Goal: Information Seeking & Learning: Find specific fact

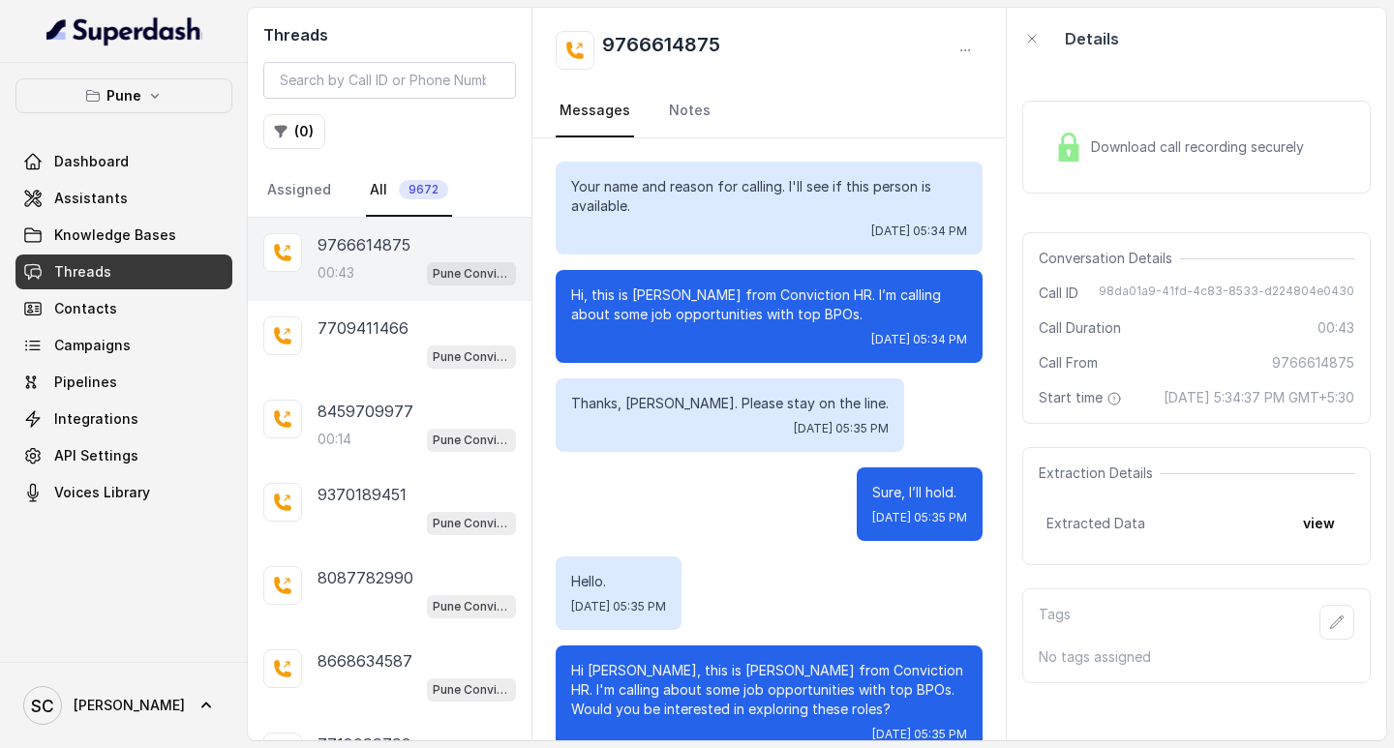
scroll to position [238, 0]
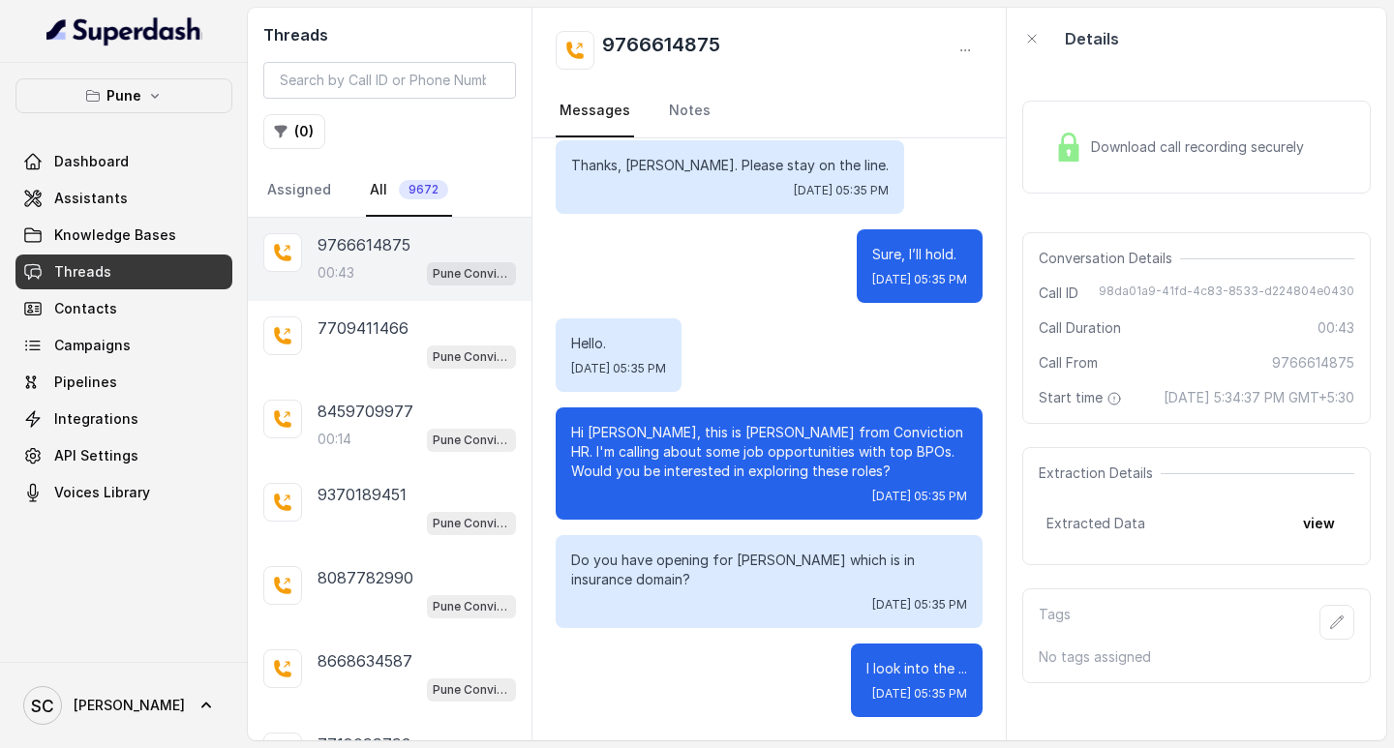
click at [94, 278] on span "Threads" at bounding box center [82, 271] width 57 height 19
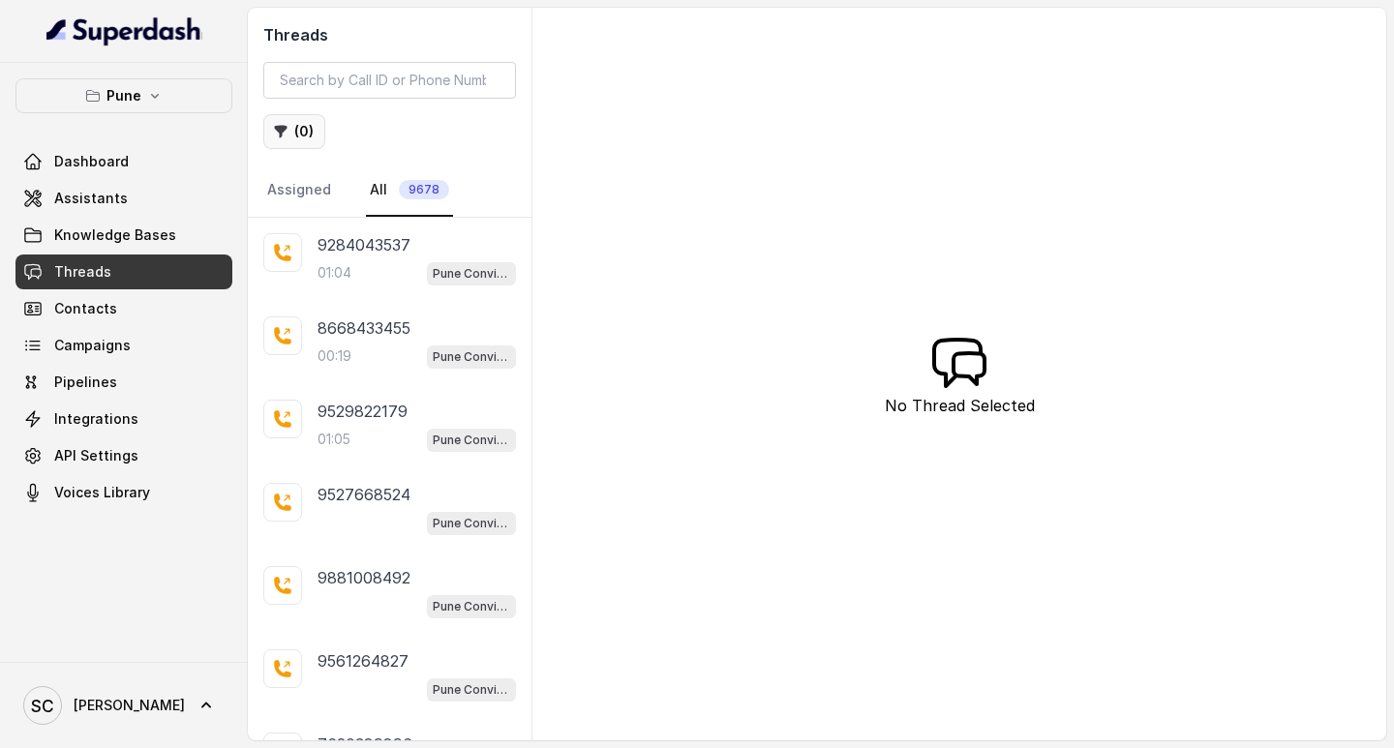
click at [282, 131] on icon "button" at bounding box center [281, 132] width 13 height 13
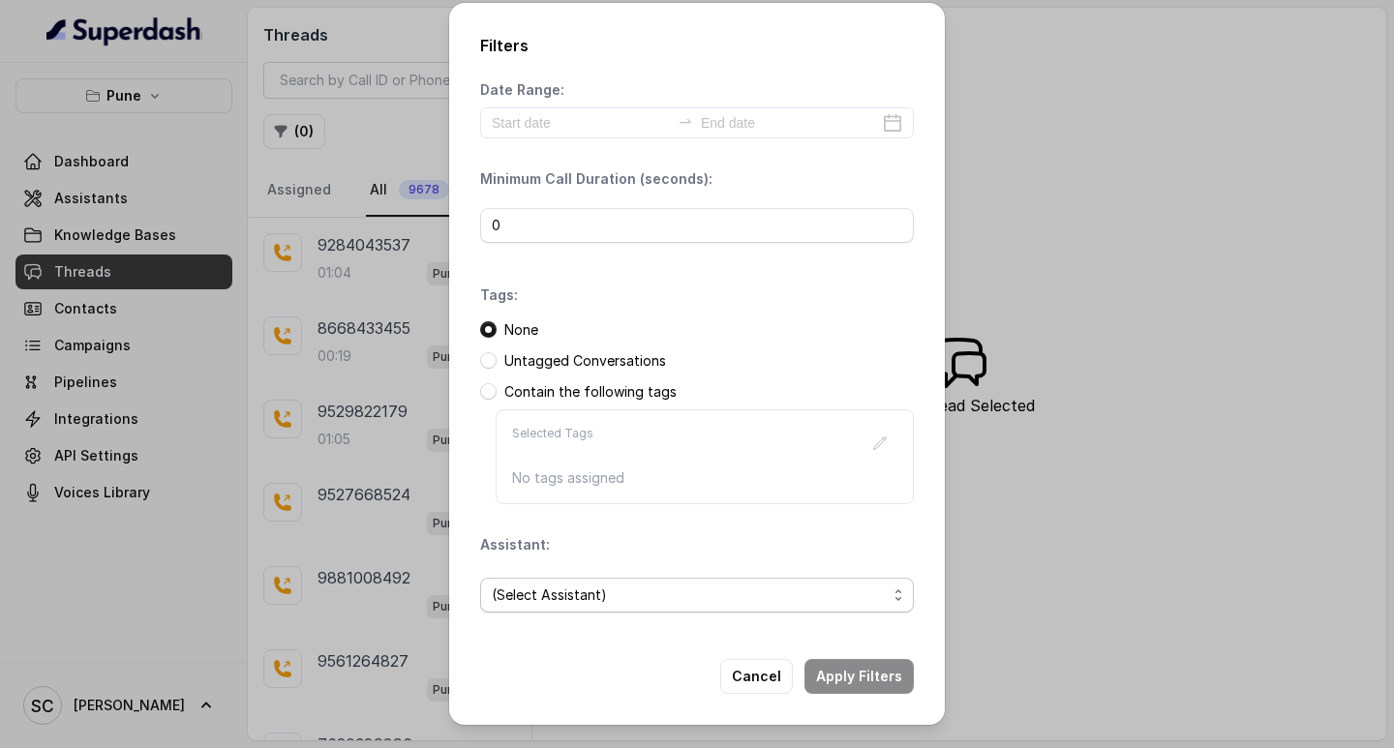
click at [556, 592] on span "(Select Assistant)" at bounding box center [689, 595] width 395 height 23
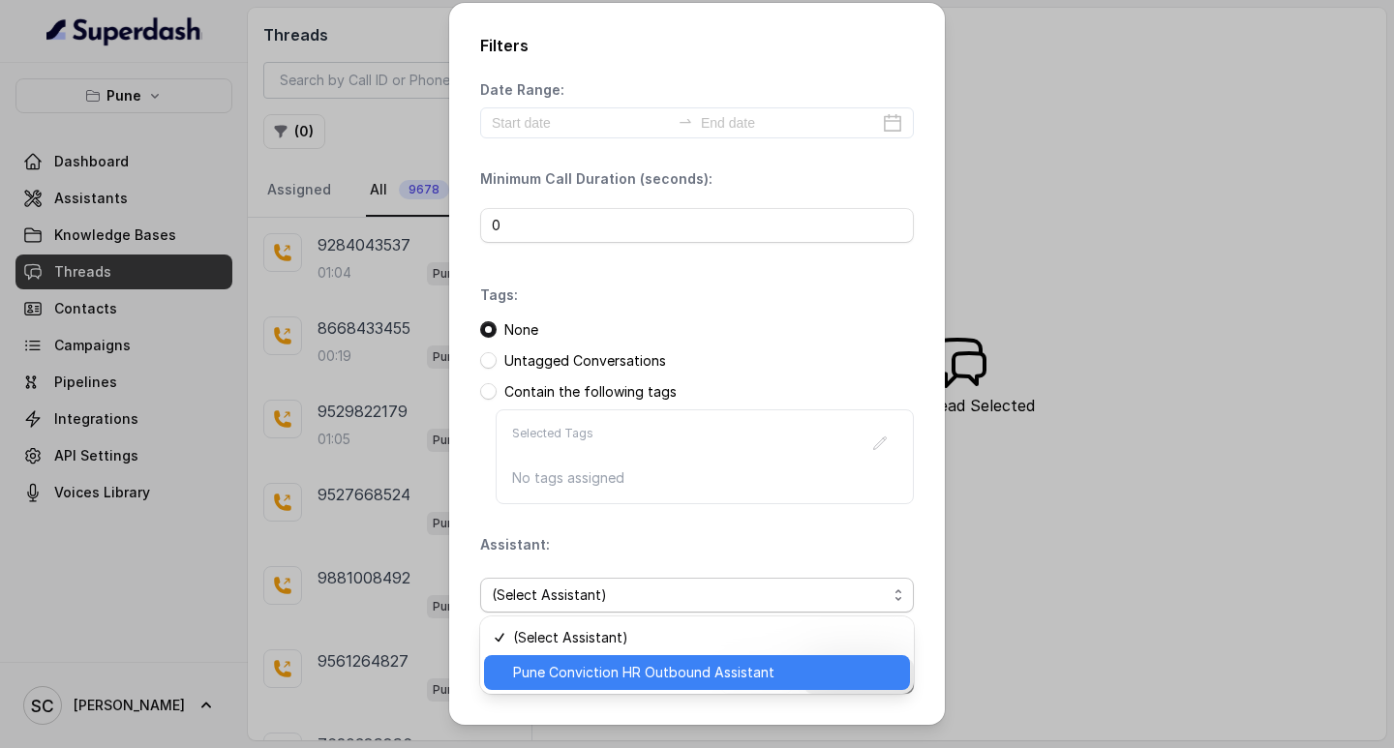
click at [555, 665] on span "Pune Conviction HR Outbound Assistant" at bounding box center [705, 672] width 385 height 23
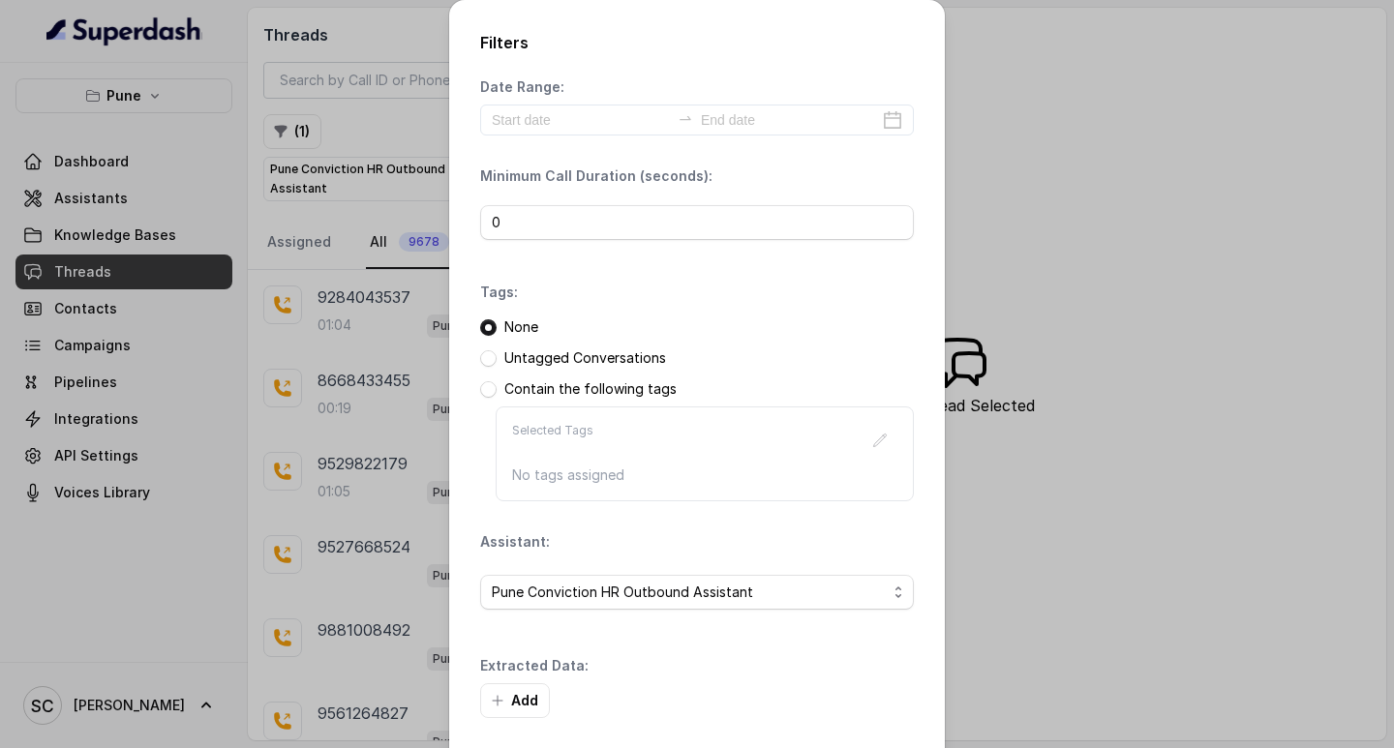
scroll to position [82, 0]
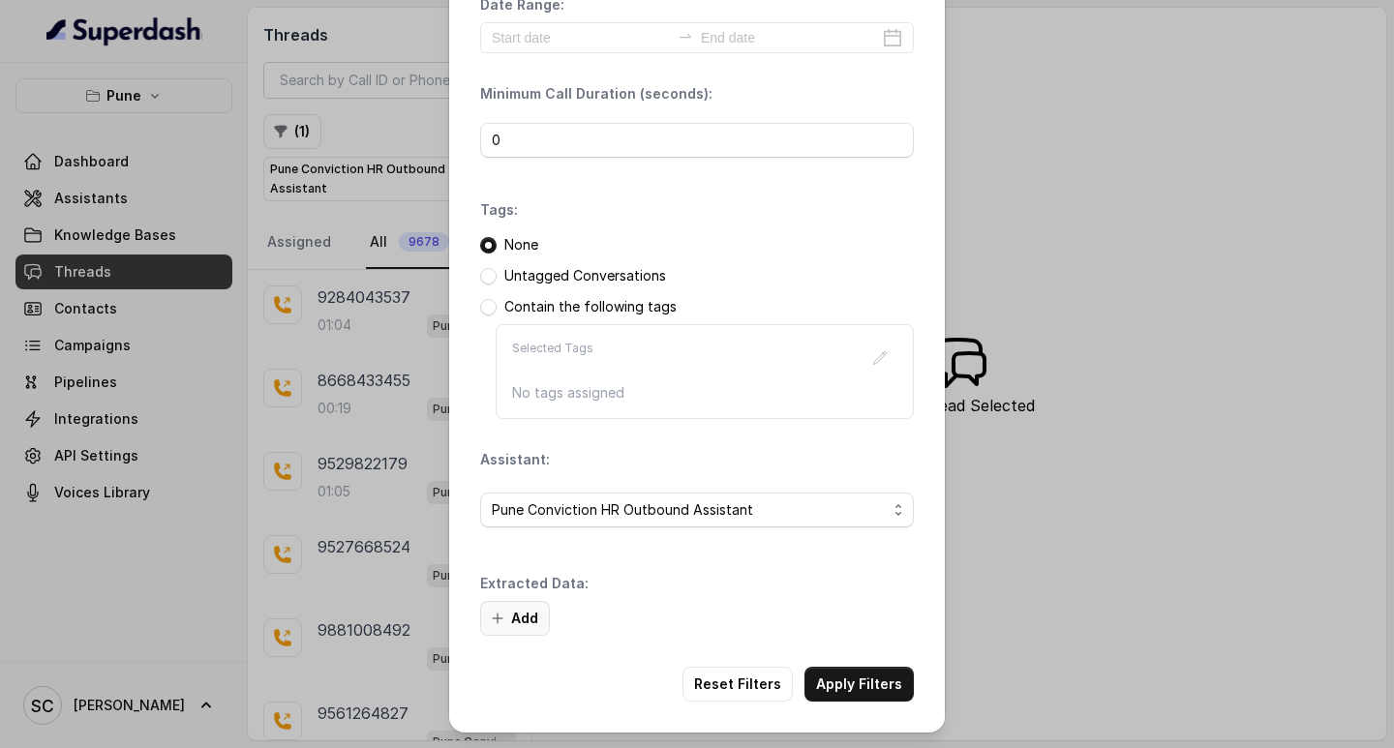
click at [497, 622] on icon "button" at bounding box center [497, 618] width 15 height 15
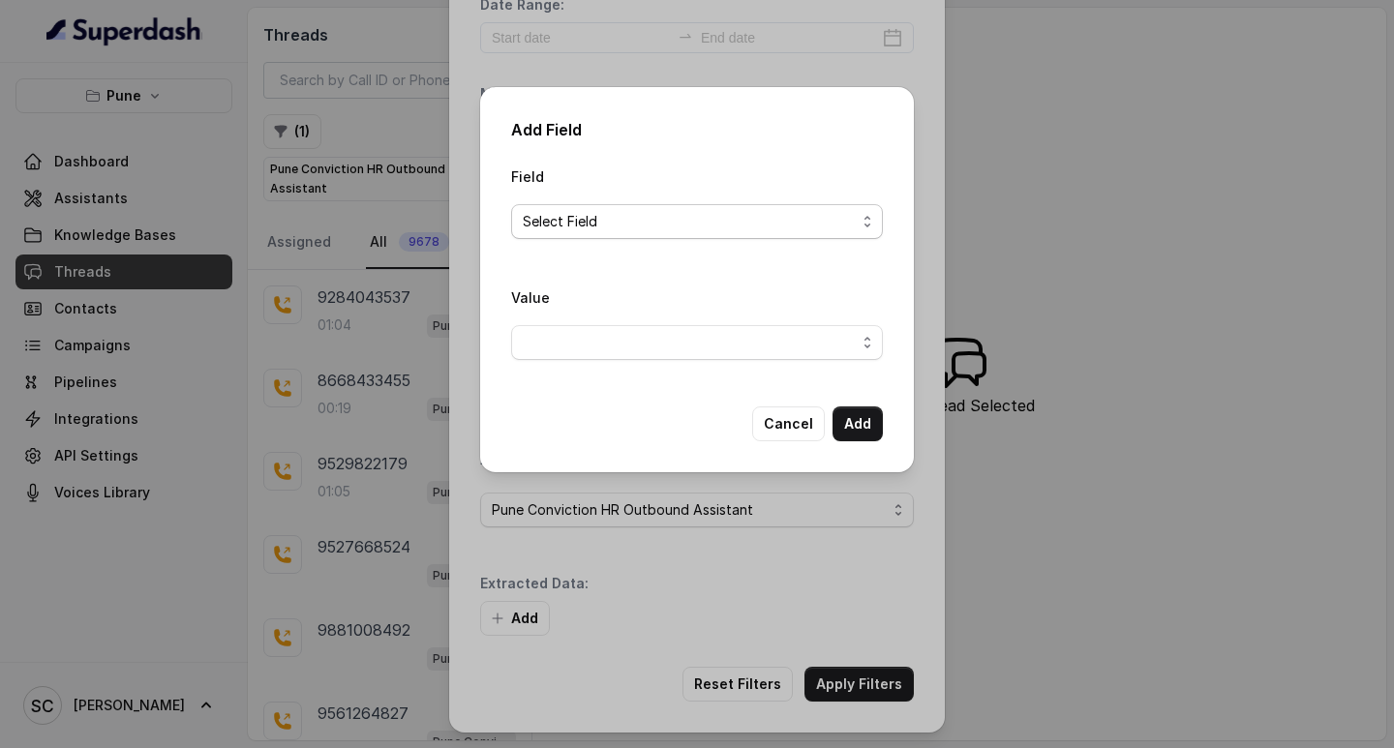
click at [550, 228] on span "Select Field" at bounding box center [689, 221] width 333 height 23
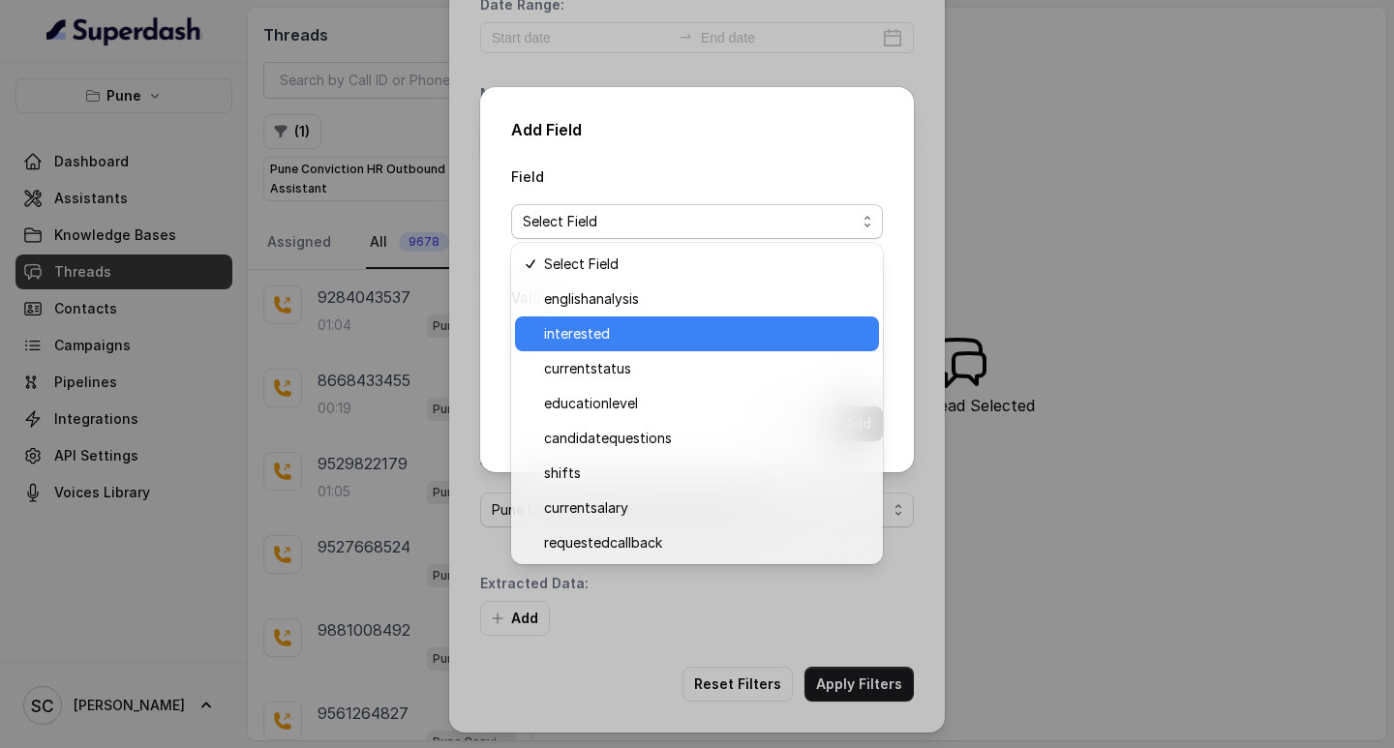
click at [585, 334] on span "interested" at bounding box center [705, 333] width 323 height 23
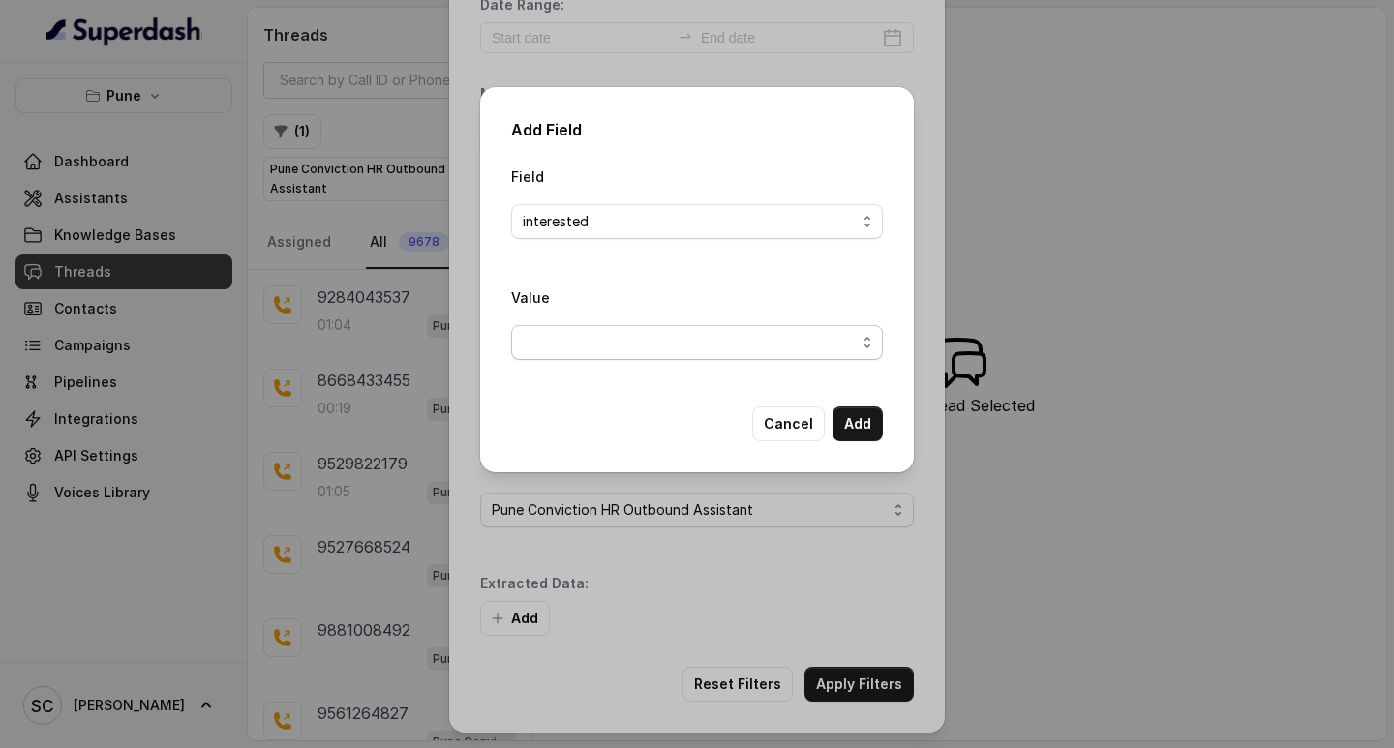
click at [585, 329] on span "button" at bounding box center [697, 342] width 372 height 35
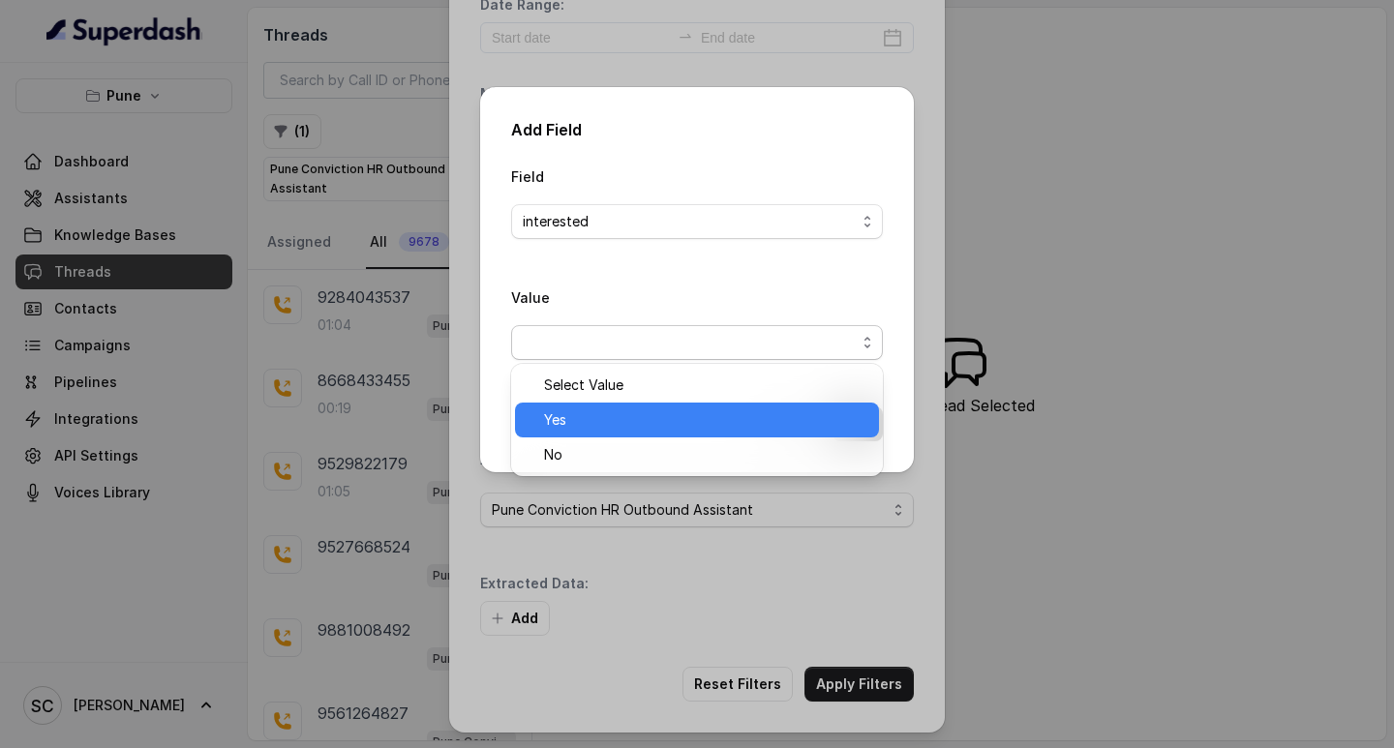
drag, startPoint x: 603, startPoint y: 417, endPoint x: 656, endPoint y: 407, distance: 53.4
click at [603, 418] on span "Yes" at bounding box center [705, 420] width 323 height 23
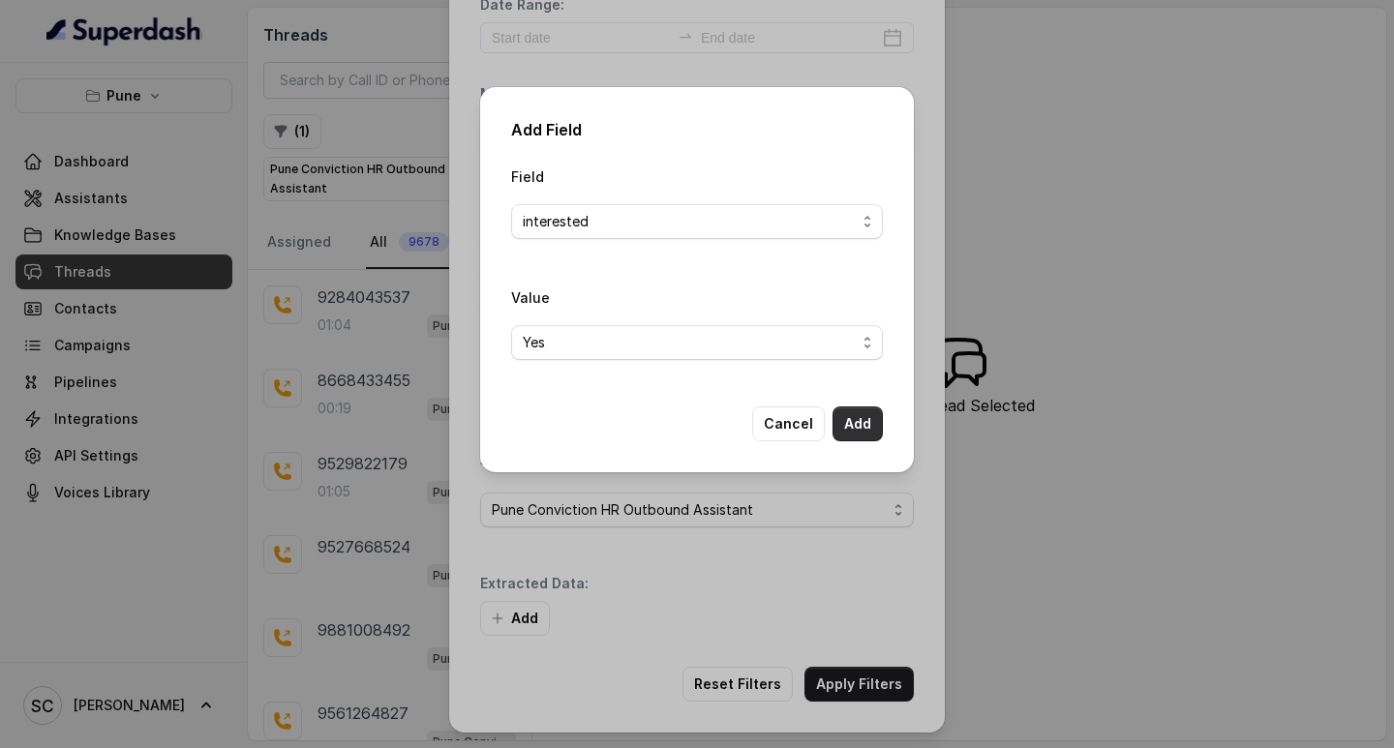
click at [848, 421] on button "Add" at bounding box center [858, 424] width 50 height 35
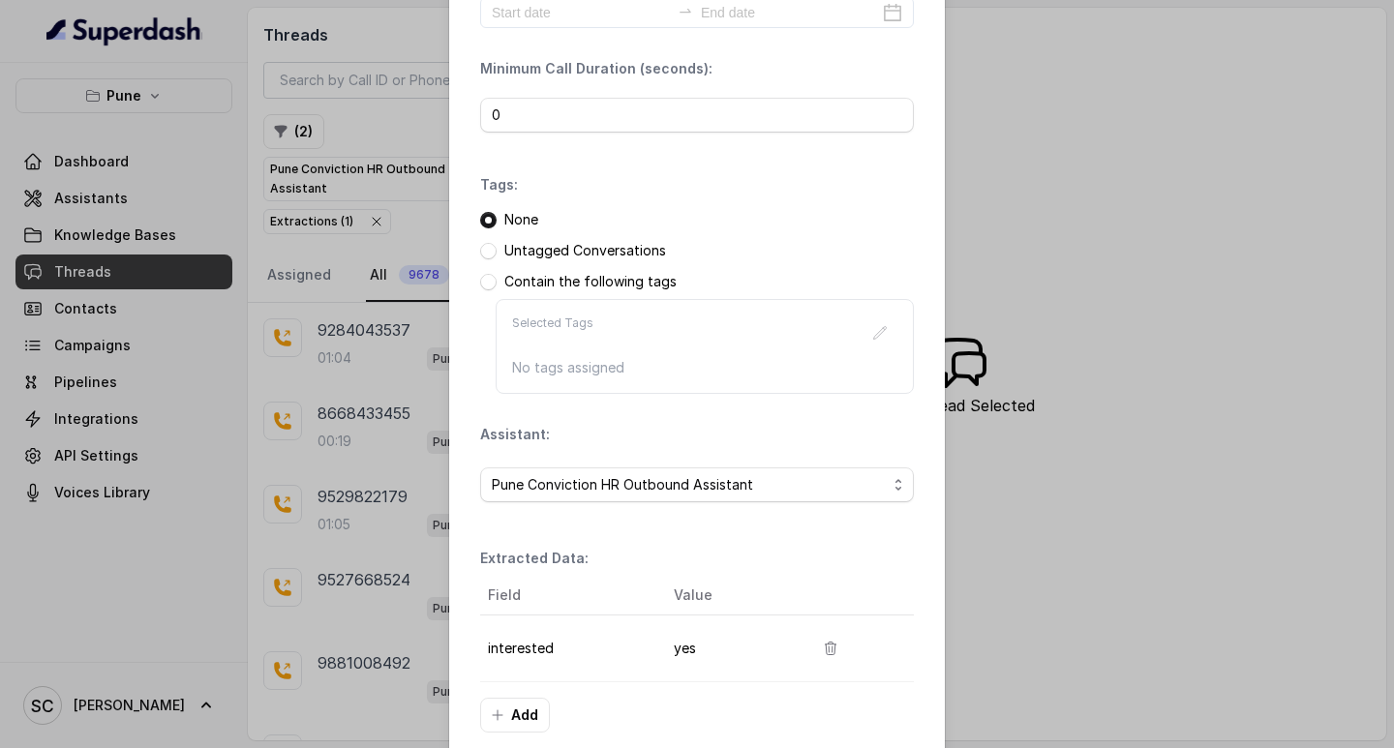
scroll to position [204, 0]
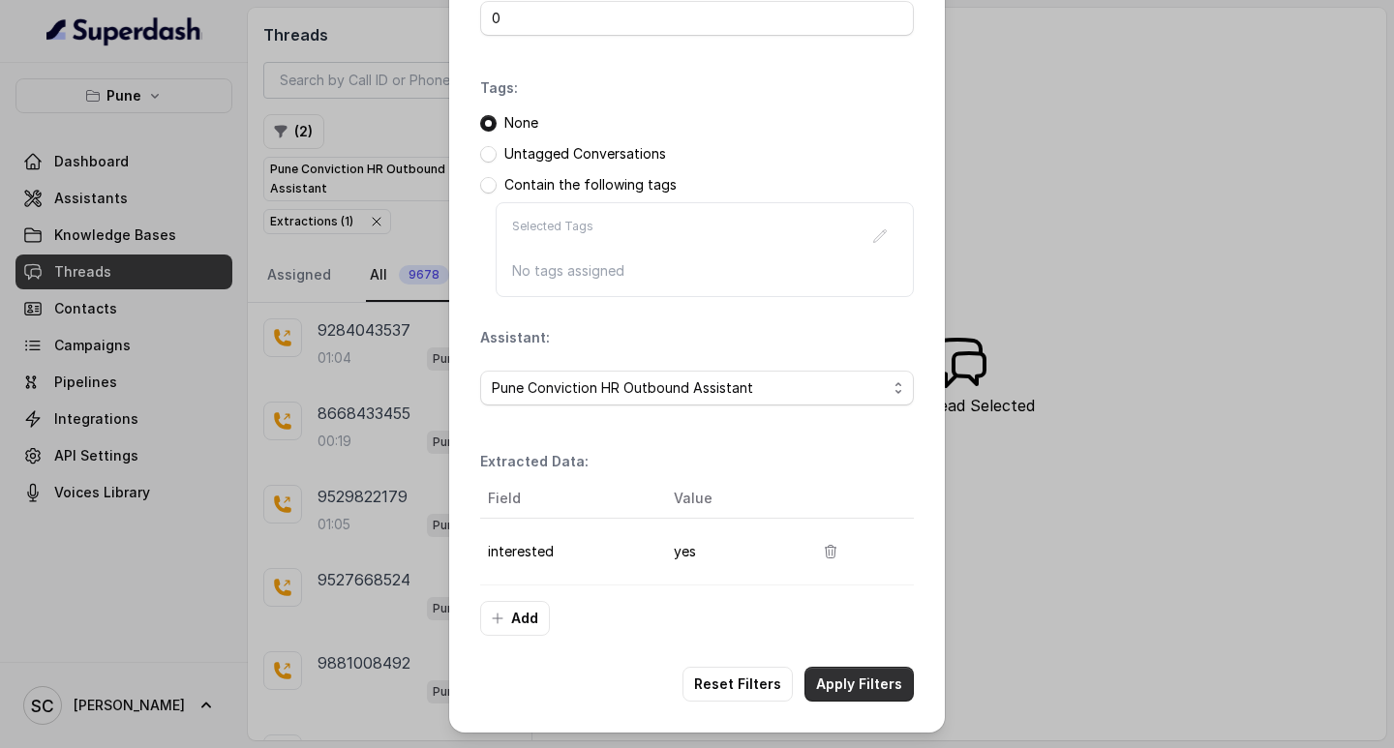
click at [857, 684] on button "Apply Filters" at bounding box center [859, 684] width 109 height 35
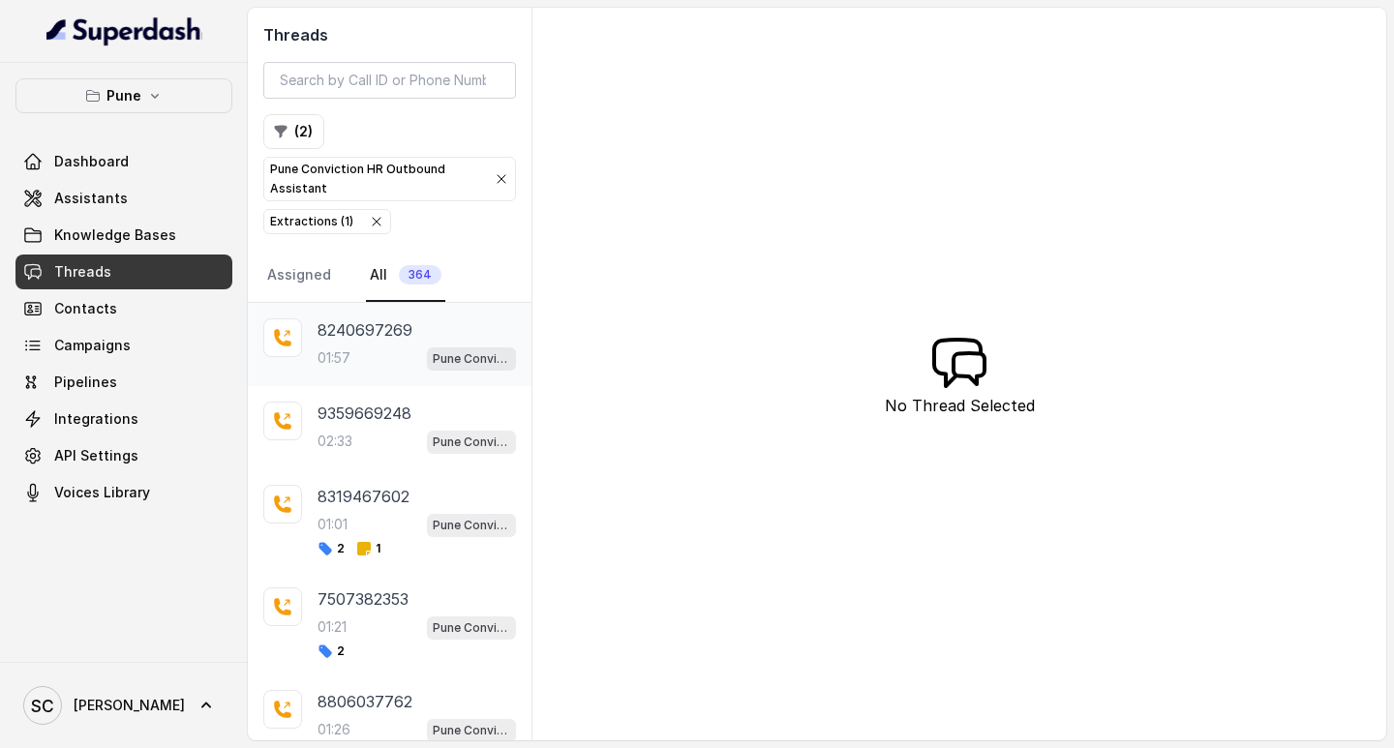
click at [348, 343] on div "8240697269 01:57 Pune Conviction HR Outbound Assistant" at bounding box center [417, 345] width 199 height 52
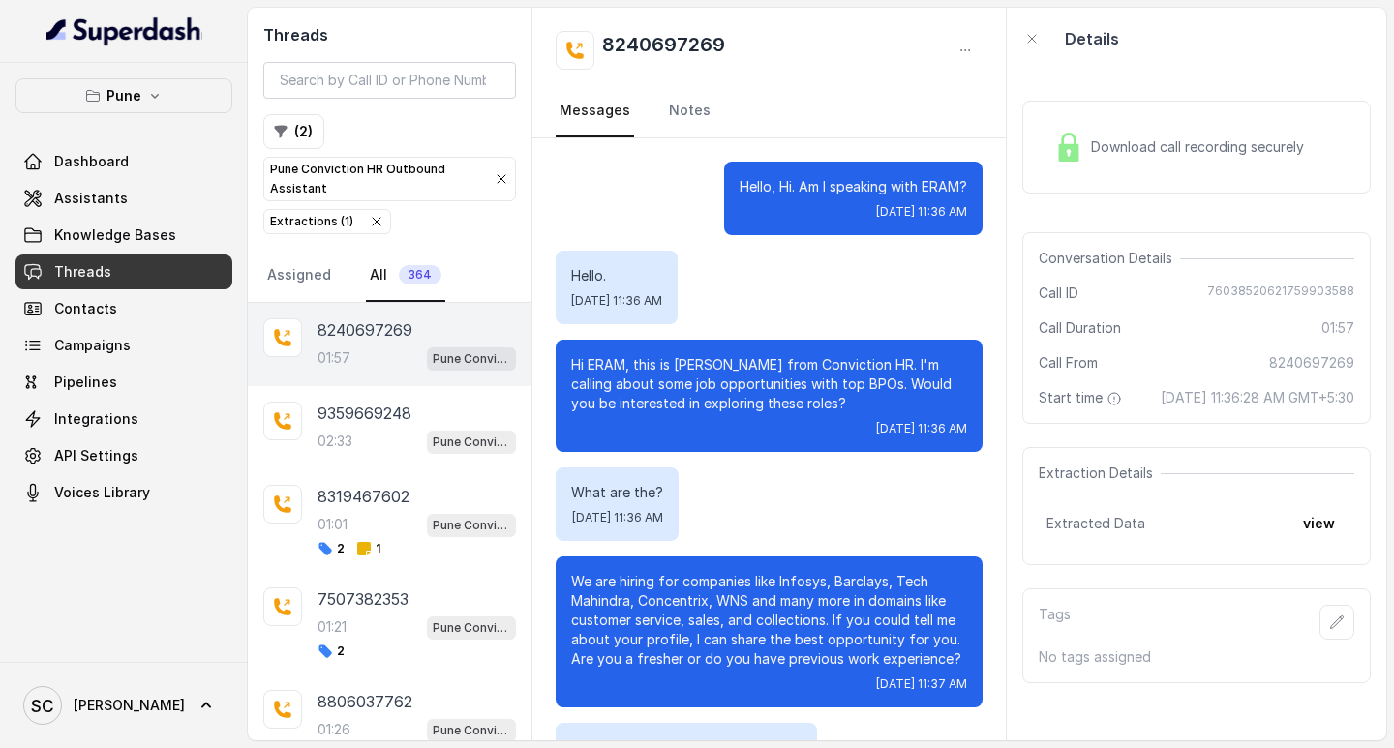
scroll to position [1660, 0]
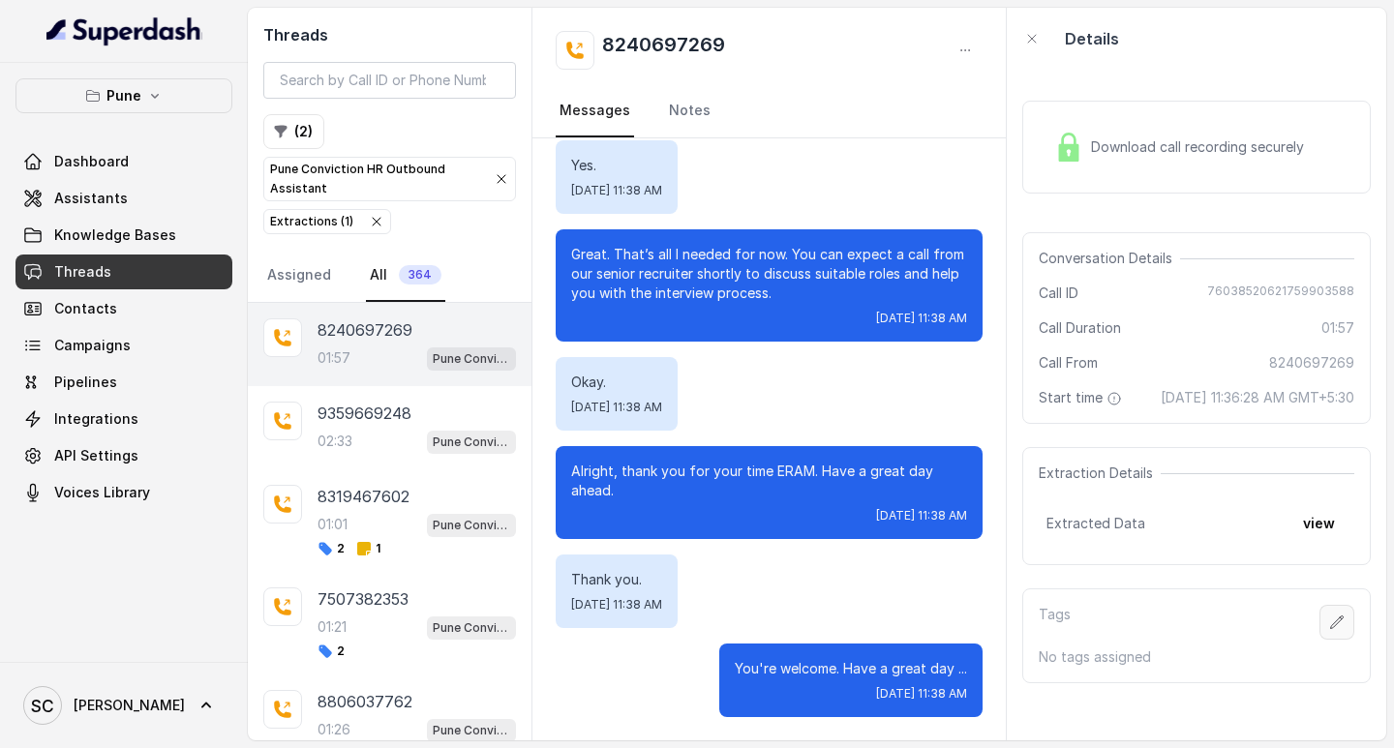
click at [1331, 628] on icon "button" at bounding box center [1337, 622] width 13 height 13
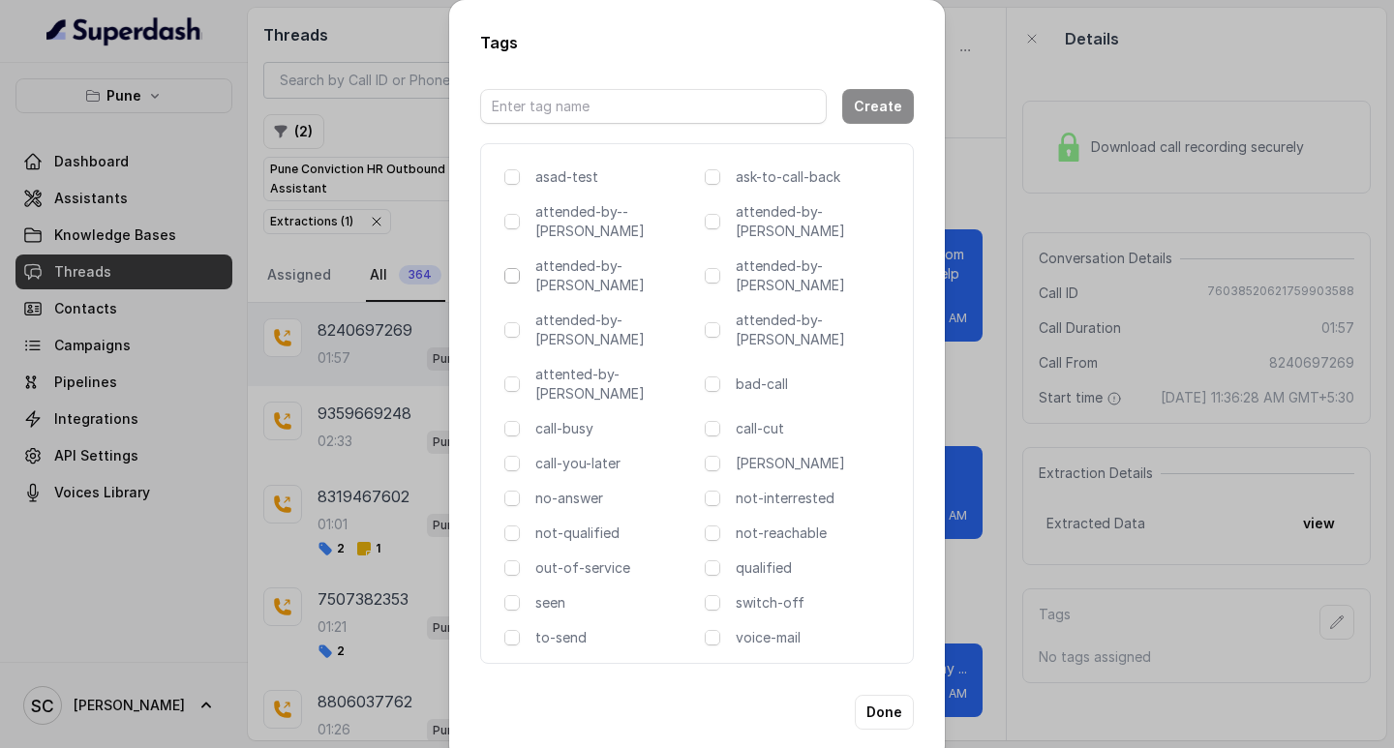
click at [515, 268] on span at bounding box center [511, 275] width 15 height 15
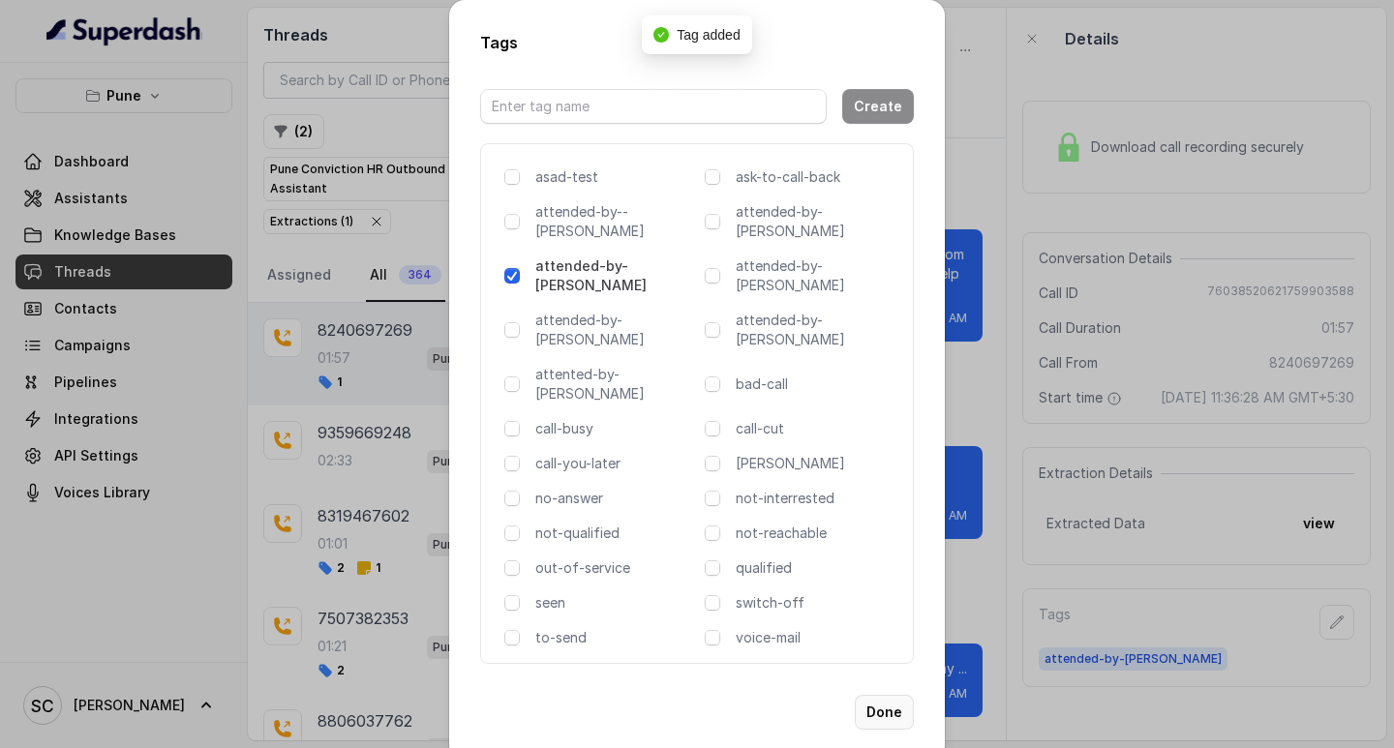
click at [886, 695] on button "Done" at bounding box center [884, 712] width 59 height 35
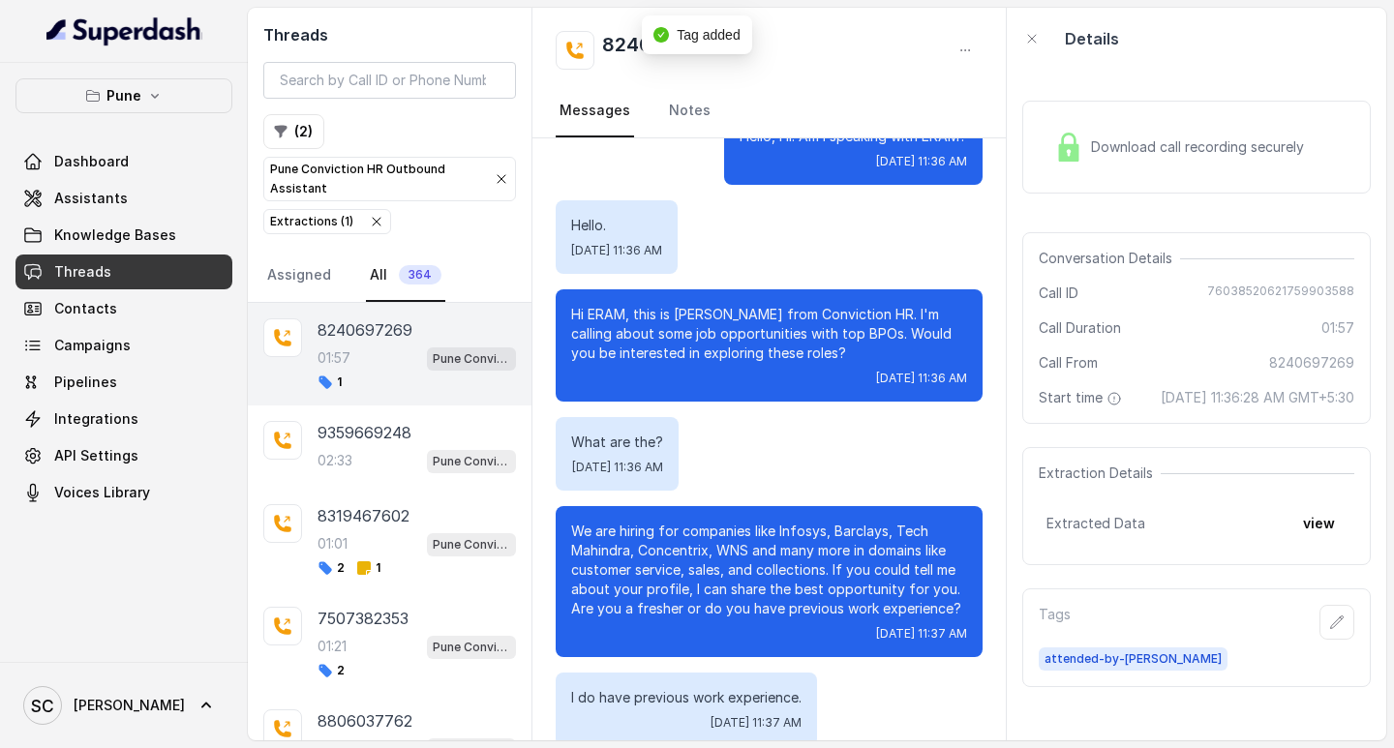
scroll to position [0, 0]
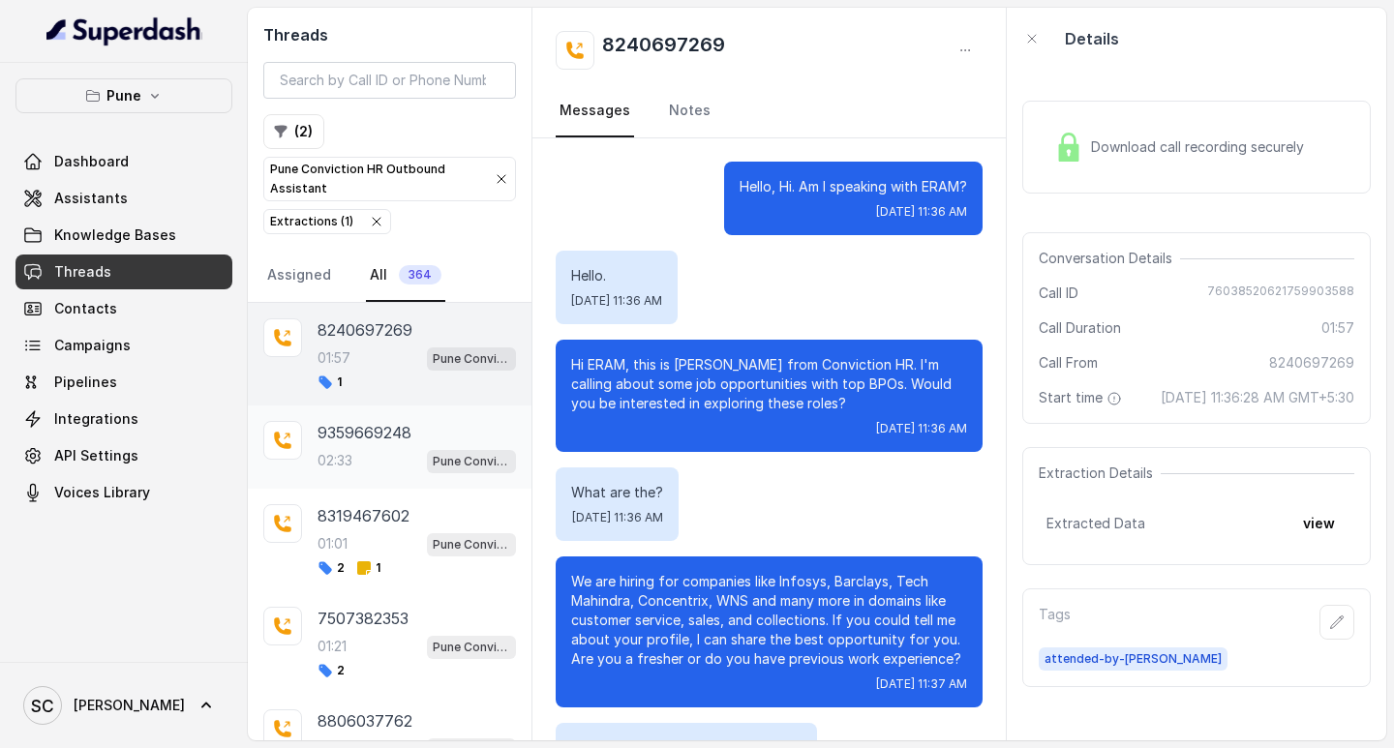
click at [355, 455] on div "02:33 Pune Conviction HR Outbound Assistant" at bounding box center [417, 460] width 199 height 25
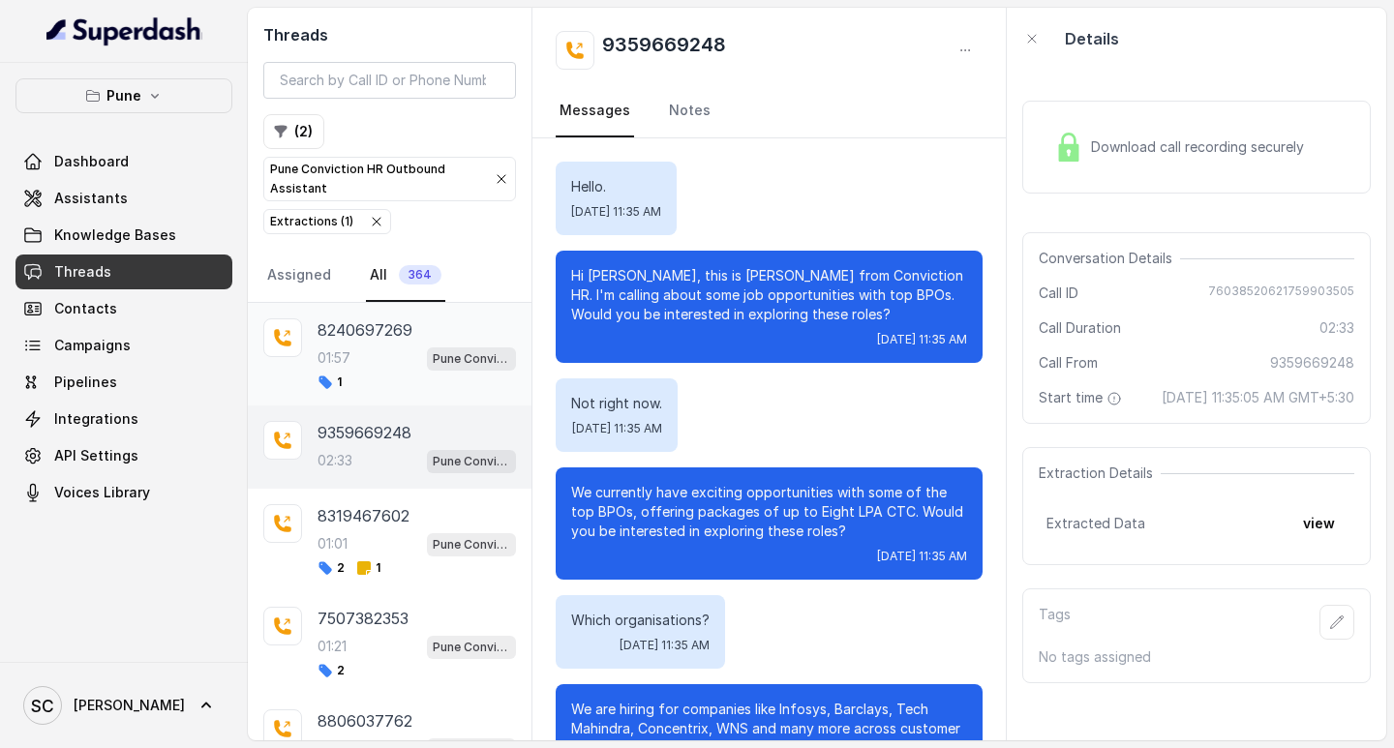
click at [334, 335] on p "8240697269" at bounding box center [365, 330] width 95 height 23
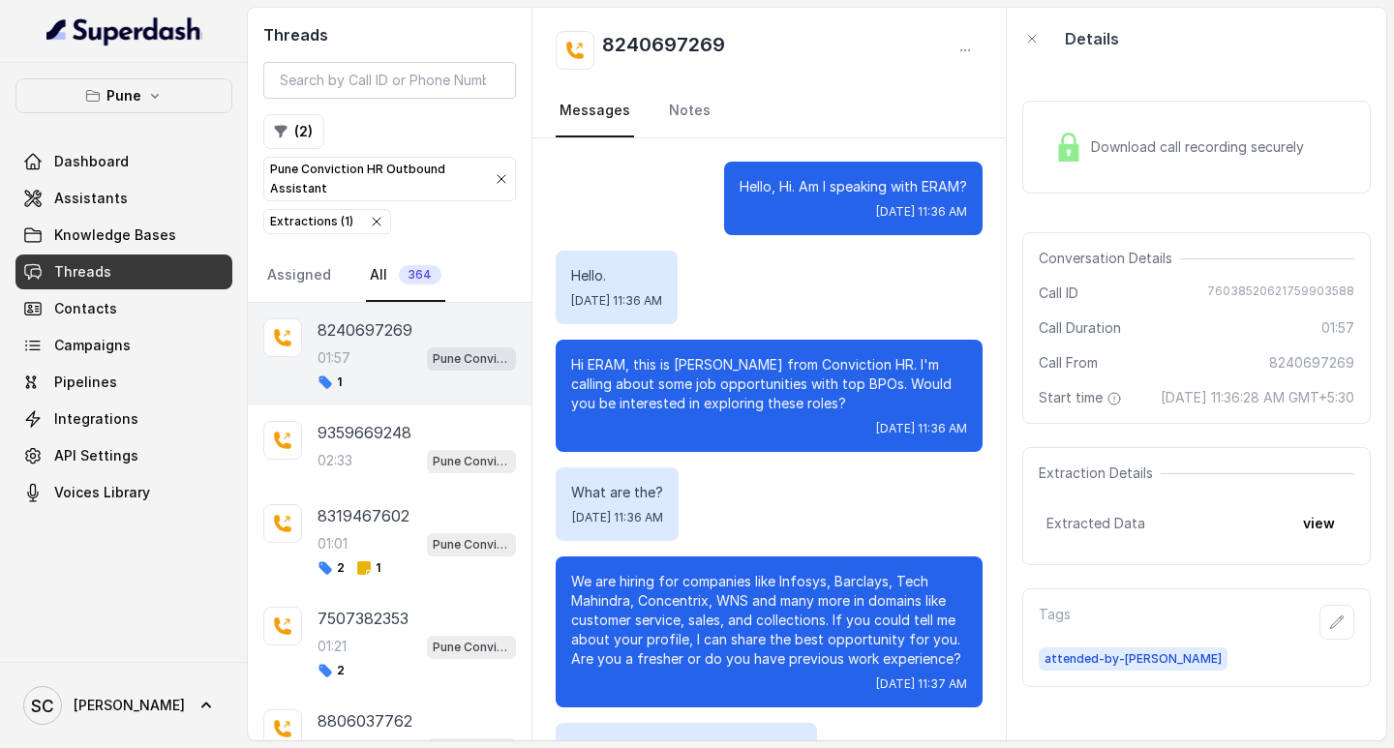
click at [648, 43] on h2 "8240697269" at bounding box center [663, 50] width 123 height 39
copy h2 "8240697269"
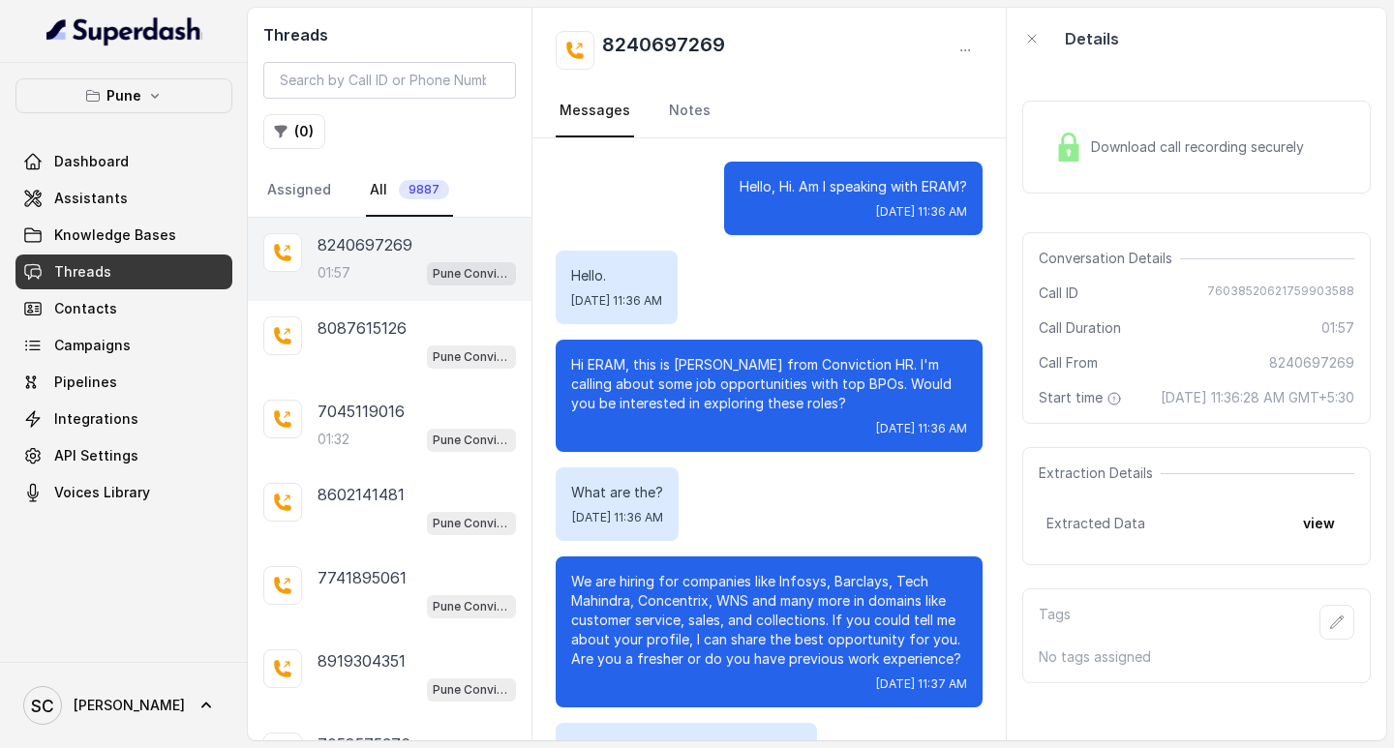
scroll to position [1660, 0]
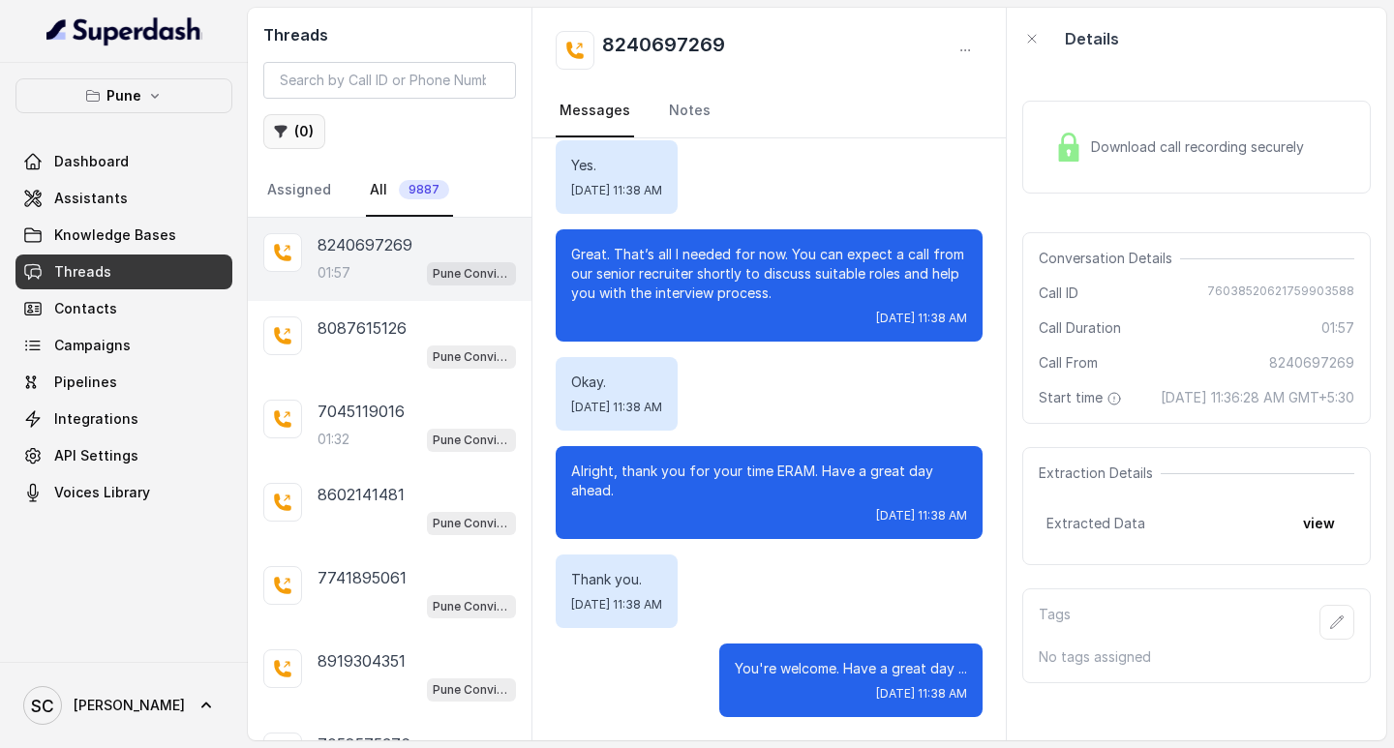
click at [305, 137] on button "( 0 )" at bounding box center [294, 131] width 62 height 35
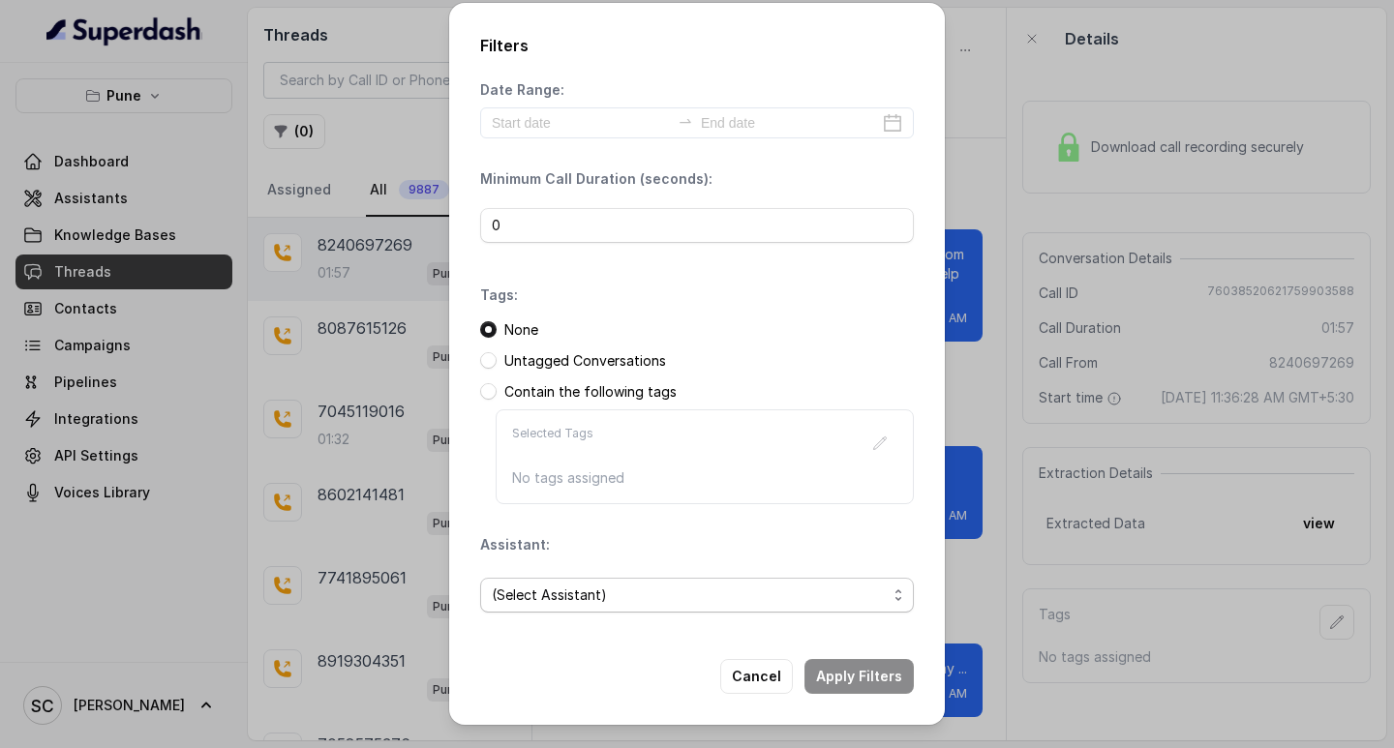
click at [561, 603] on span "(Select Assistant)" at bounding box center [689, 595] width 395 height 23
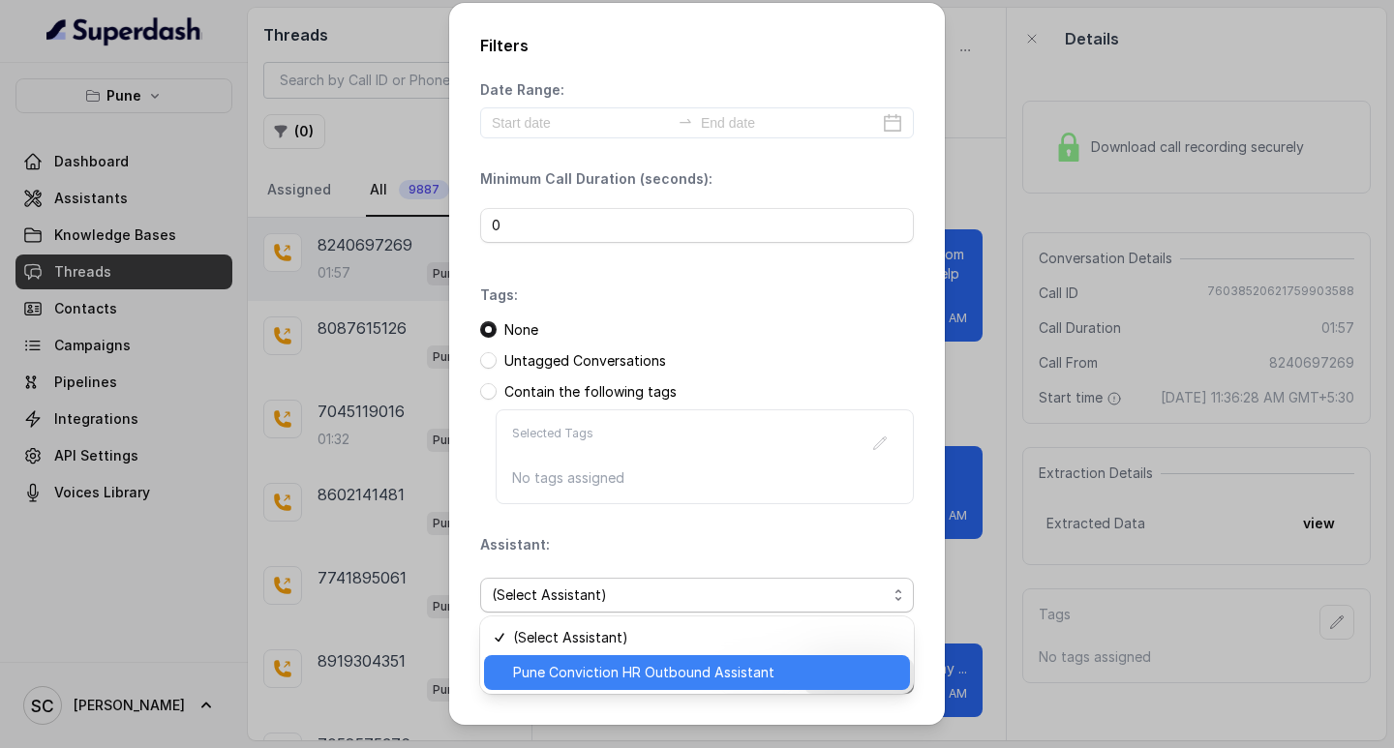
click at [596, 673] on span "Pune Conviction HR Outbound Assistant" at bounding box center [705, 672] width 385 height 23
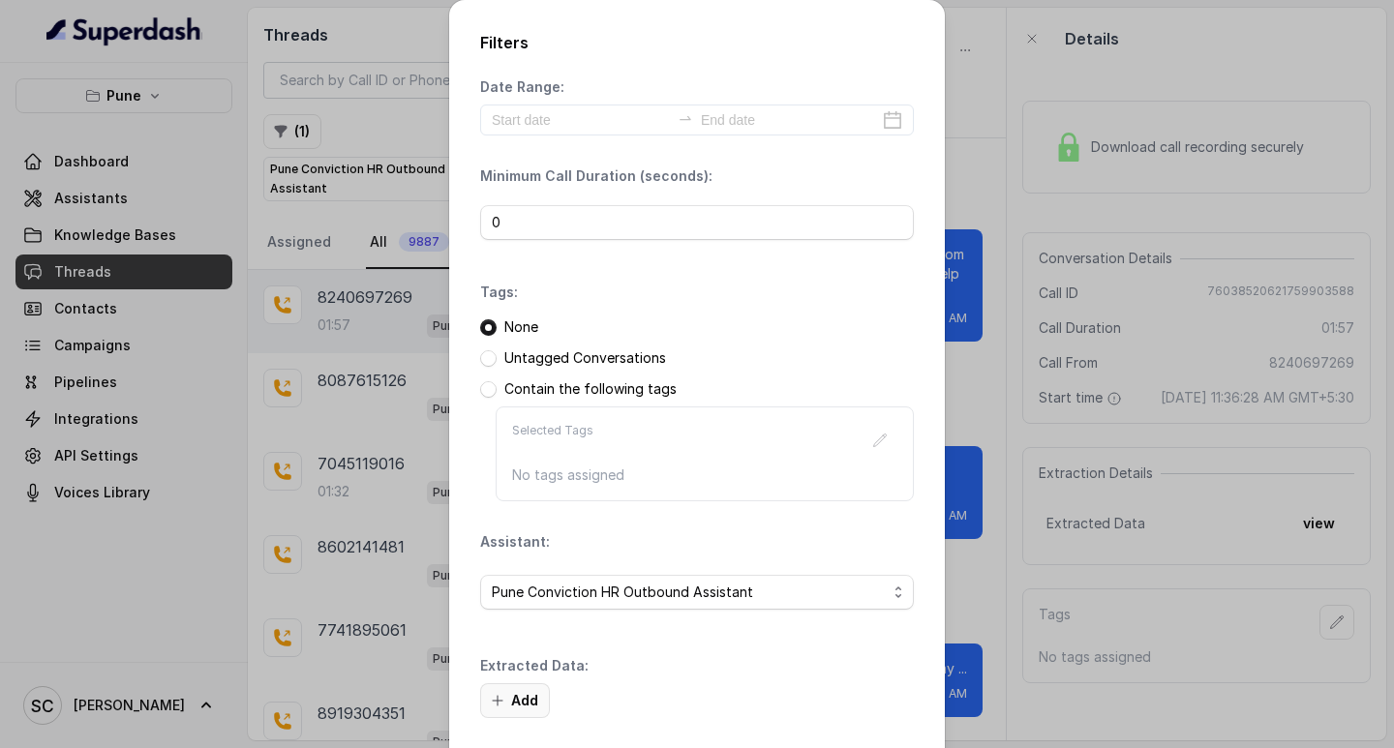
click at [520, 704] on button "Add" at bounding box center [515, 701] width 70 height 35
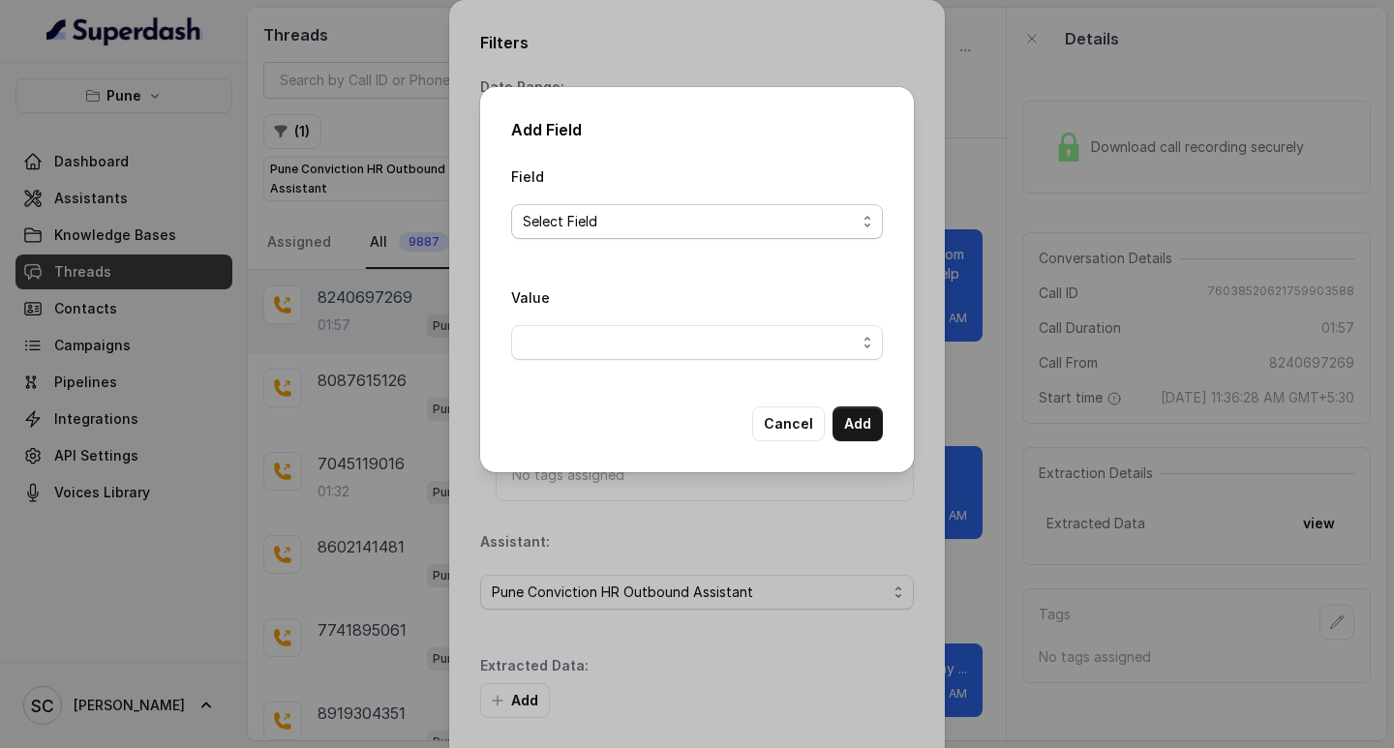
click at [544, 219] on span "Select Field" at bounding box center [689, 221] width 333 height 23
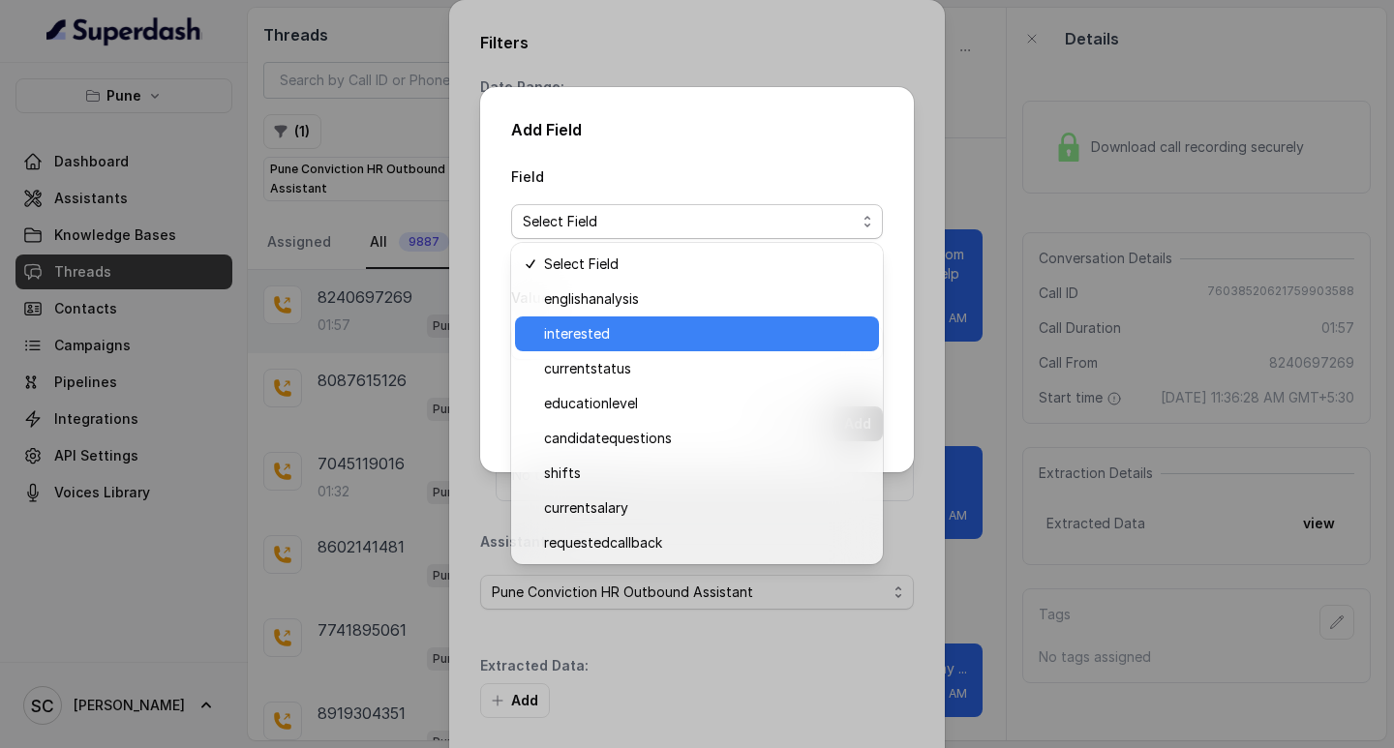
click at [606, 329] on span "interested" at bounding box center [705, 333] width 323 height 23
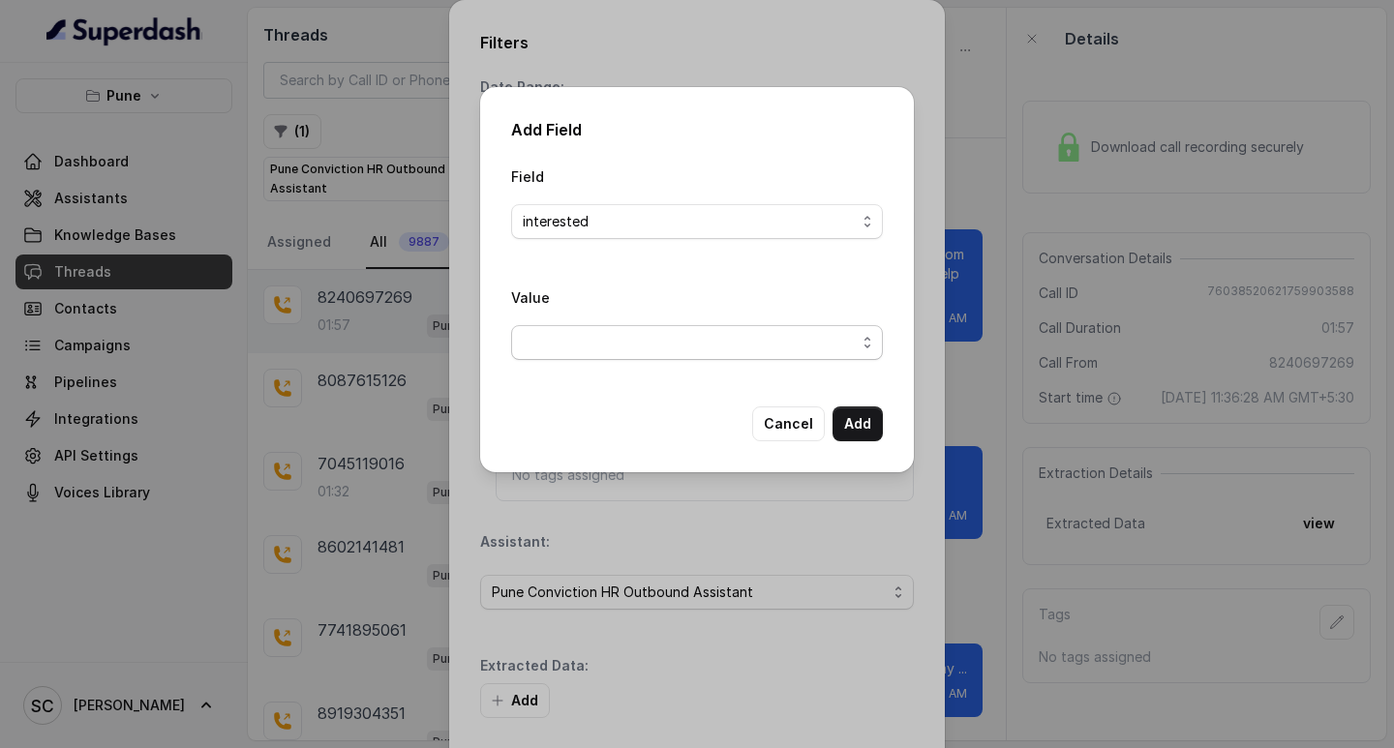
click at [593, 340] on span "button" at bounding box center [697, 342] width 372 height 35
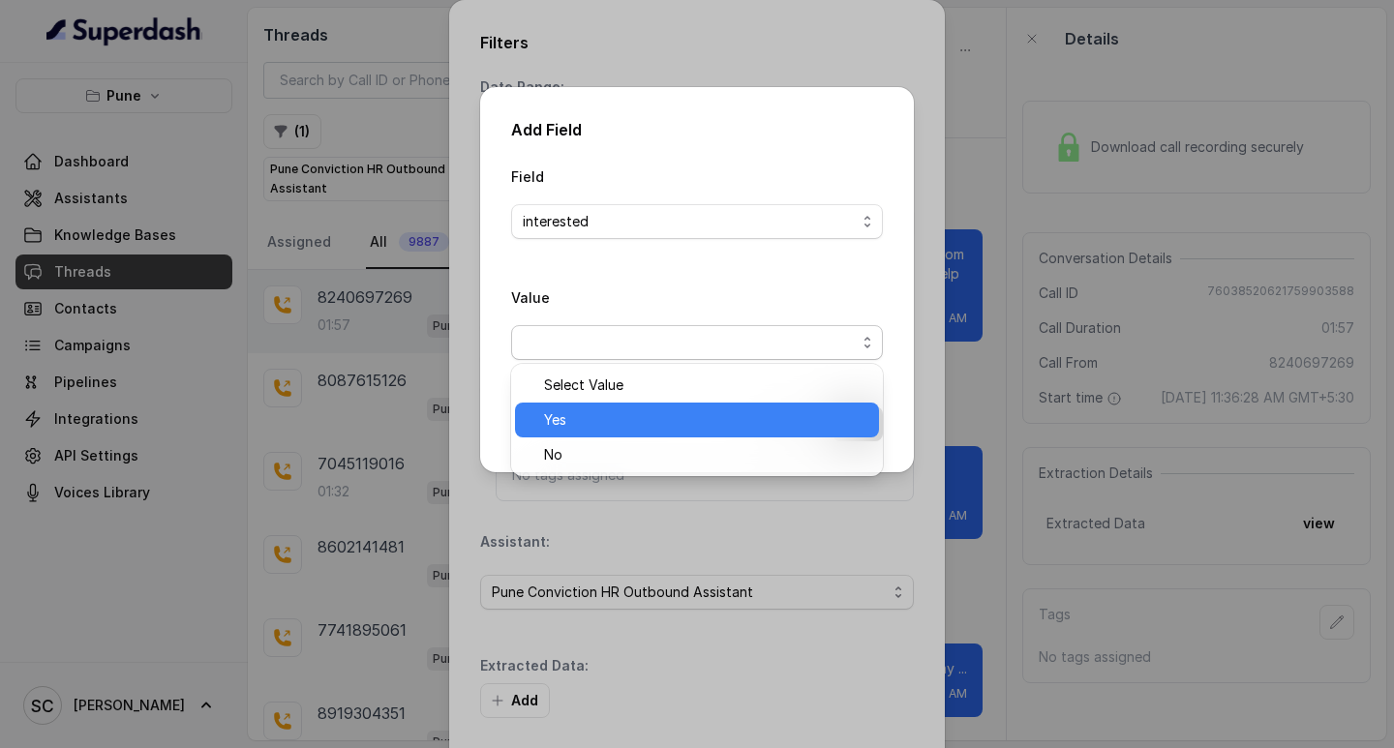
drag, startPoint x: 595, startPoint y: 420, endPoint x: 678, endPoint y: 415, distance: 83.4
click at [596, 421] on span "Yes" at bounding box center [705, 420] width 323 height 23
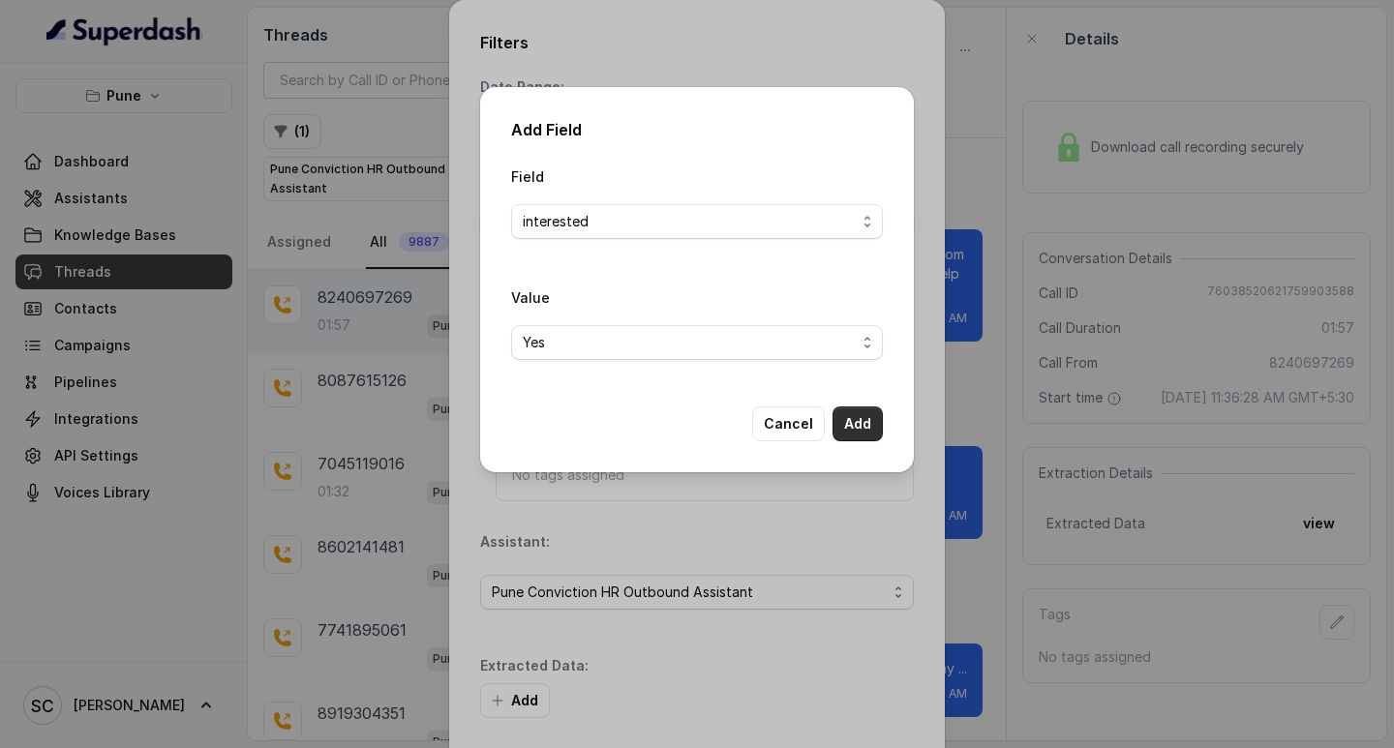
click at [843, 415] on button "Add" at bounding box center [858, 424] width 50 height 35
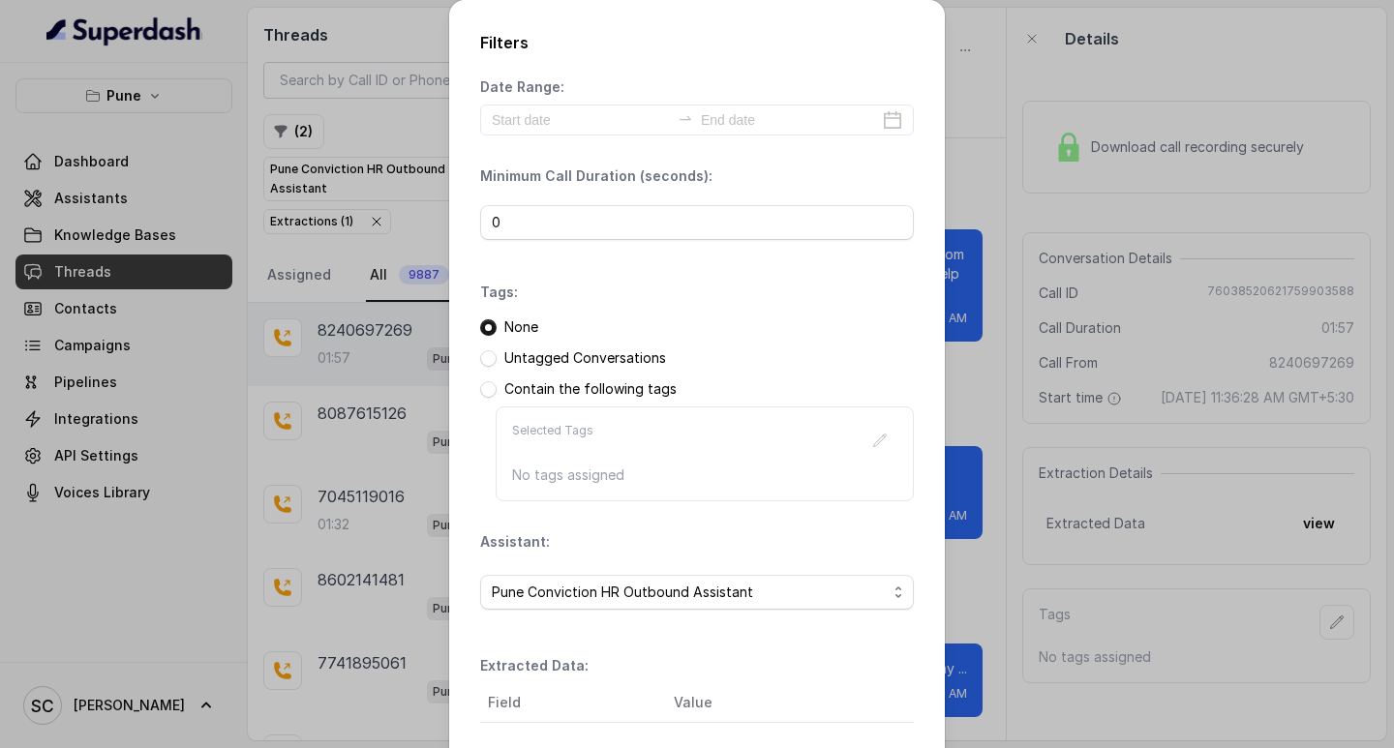
scroll to position [204, 0]
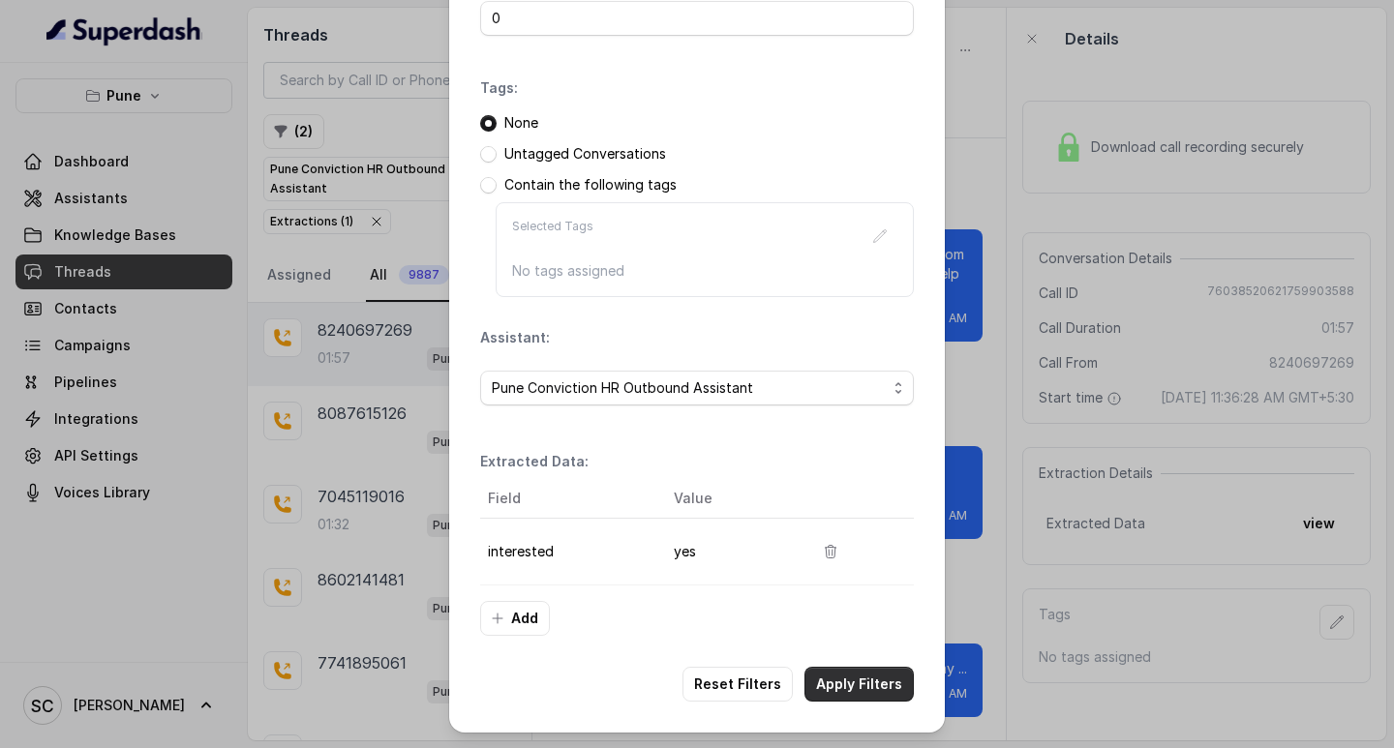
click at [846, 691] on button "Apply Filters" at bounding box center [859, 684] width 109 height 35
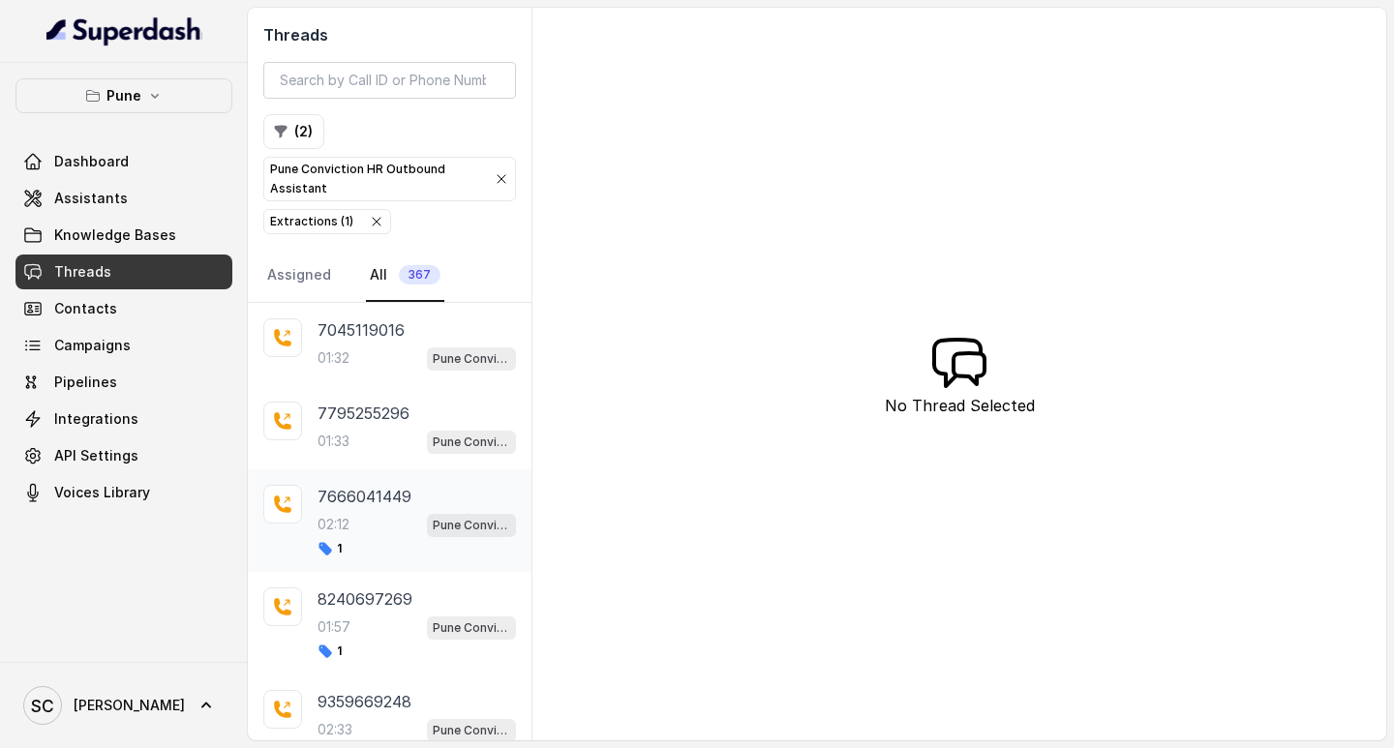
drag, startPoint x: 338, startPoint y: 507, endPoint x: 360, endPoint y: 495, distance: 25.6
click at [343, 507] on p "7666041449" at bounding box center [365, 496] width 94 height 23
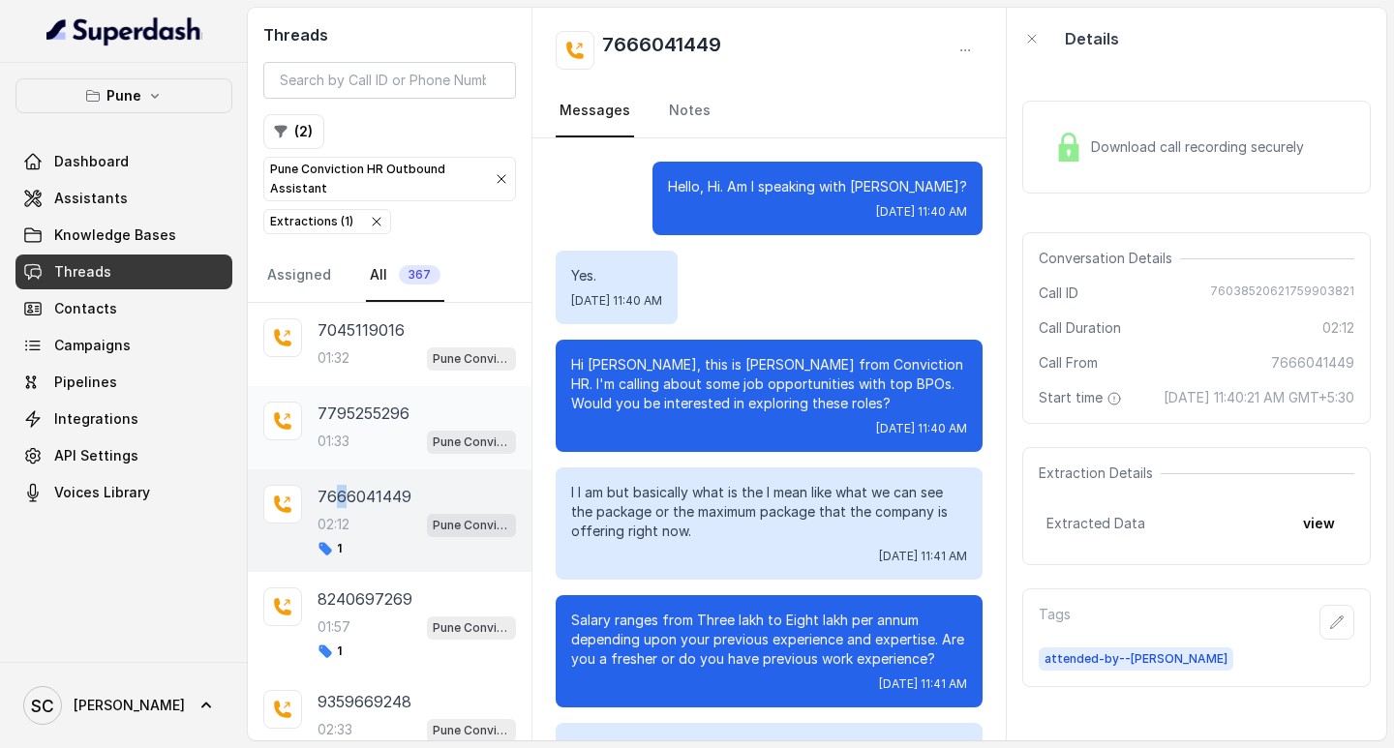
scroll to position [1350, 0]
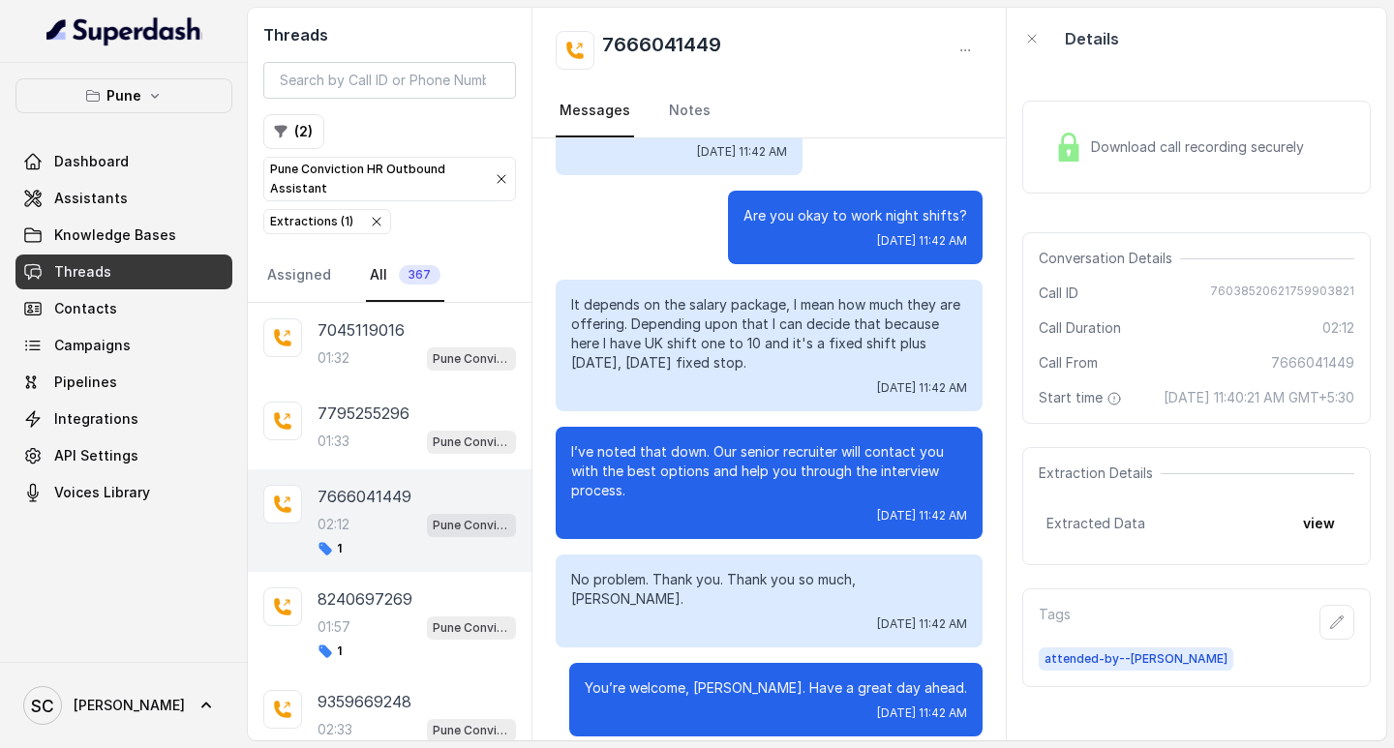
click at [376, 499] on p "7666041449" at bounding box center [365, 496] width 94 height 23
click at [336, 362] on p "01:32" at bounding box center [334, 358] width 32 height 19
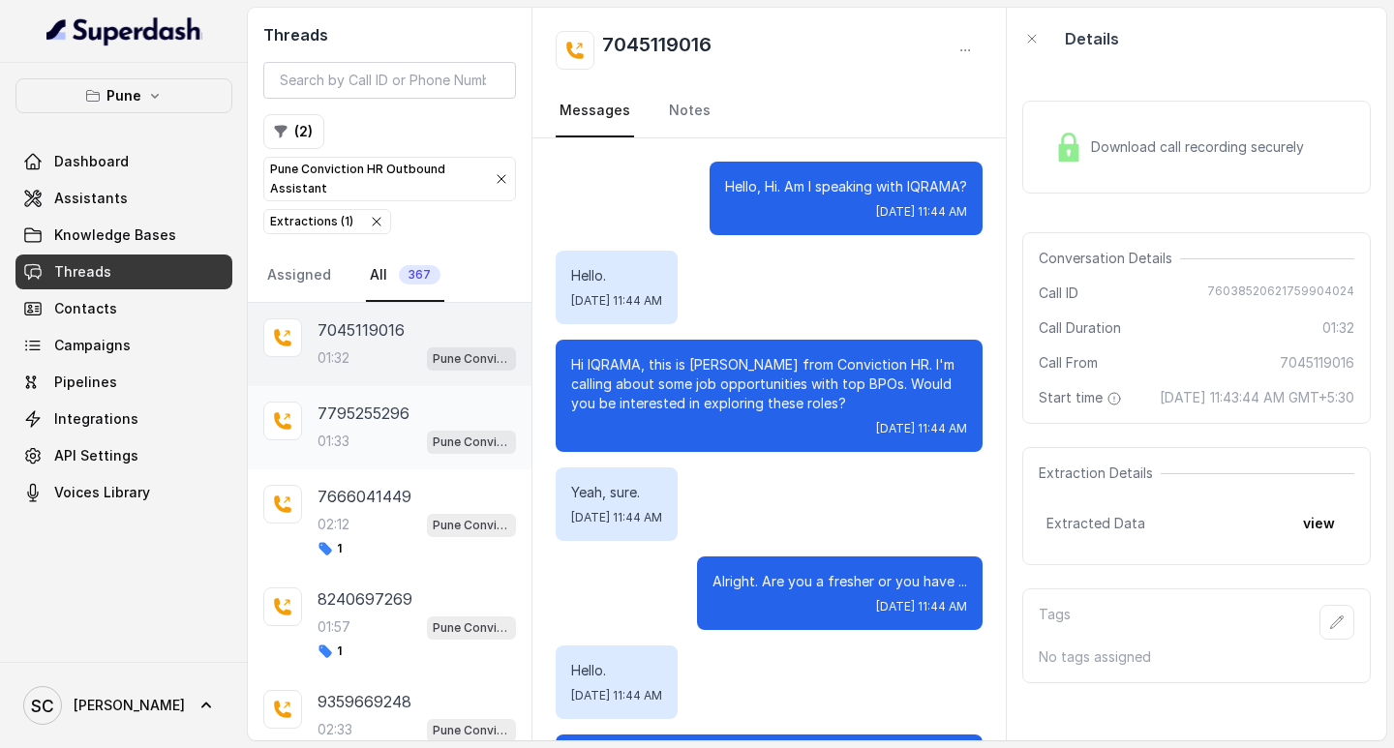
scroll to position [1237, 0]
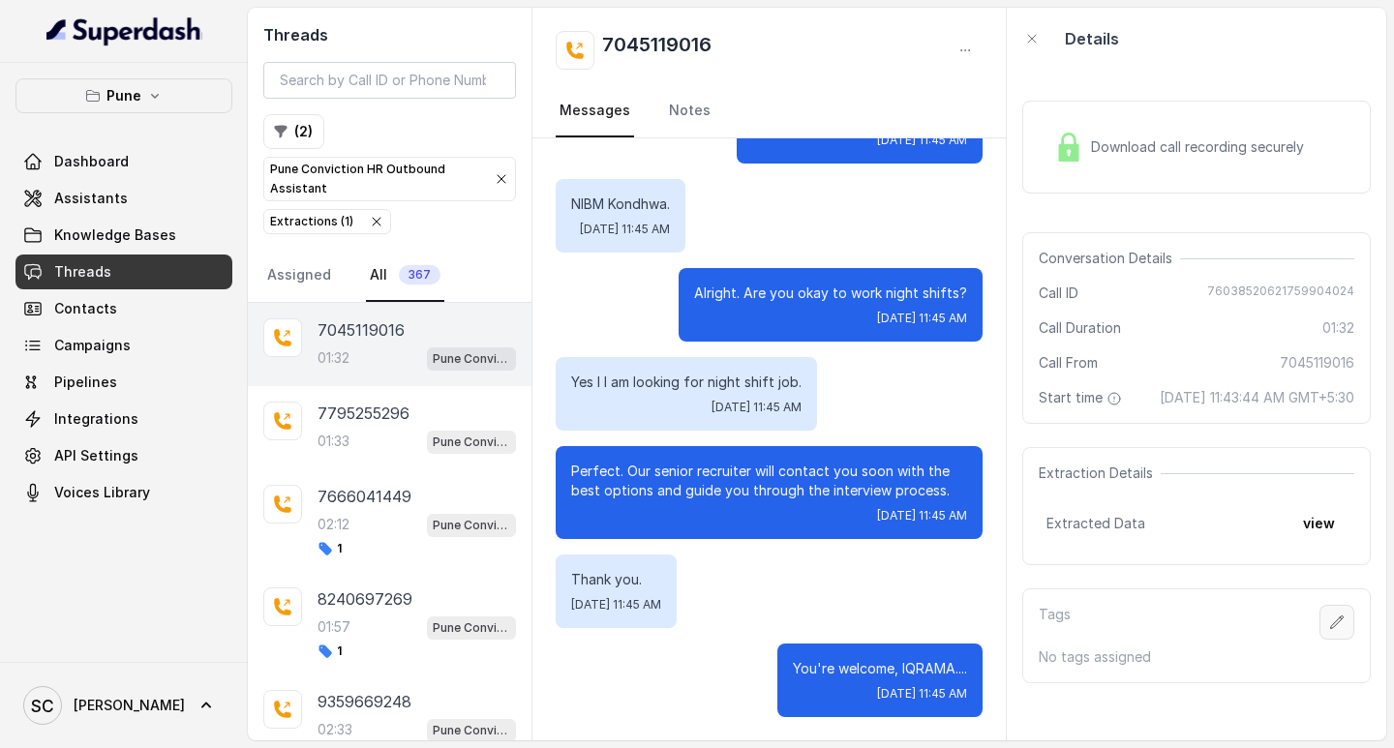
click at [1329, 630] on icon "button" at bounding box center [1336, 622] width 15 height 15
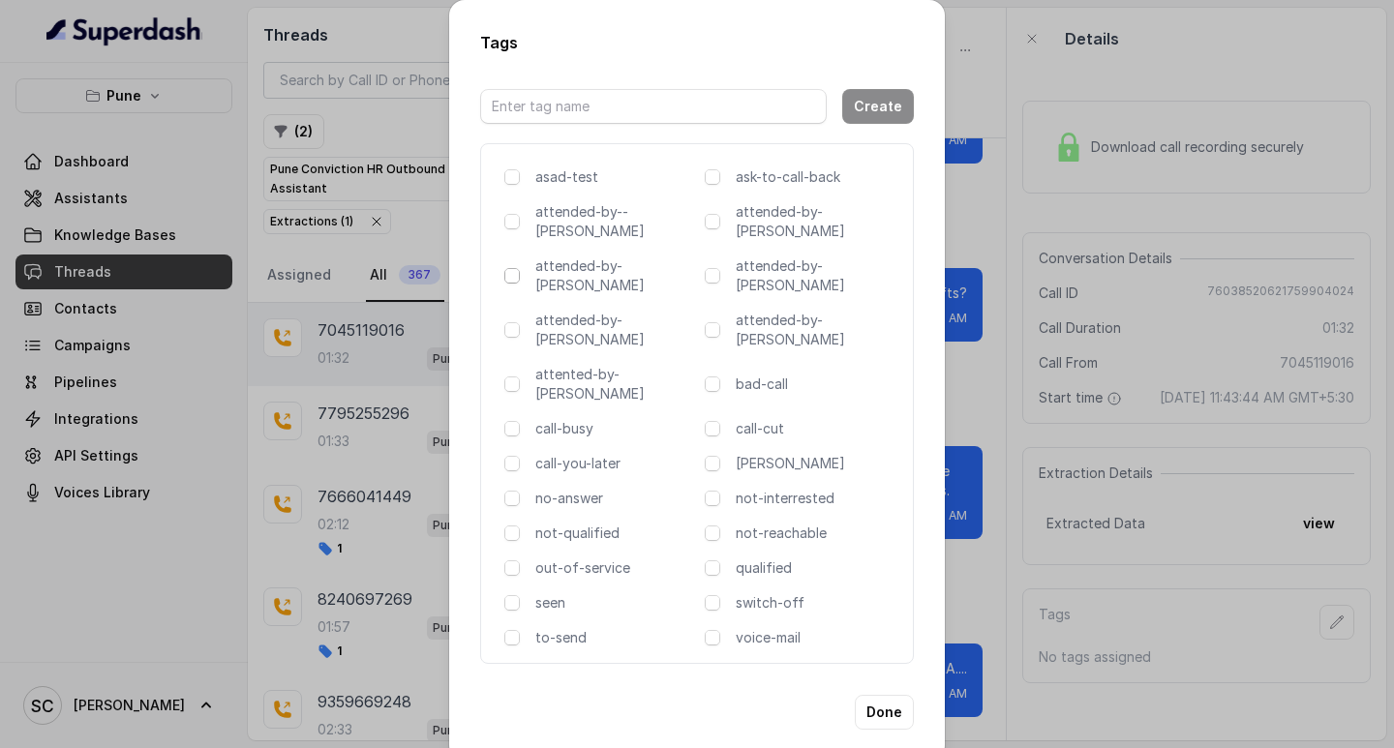
click at [512, 268] on span at bounding box center [511, 275] width 15 height 15
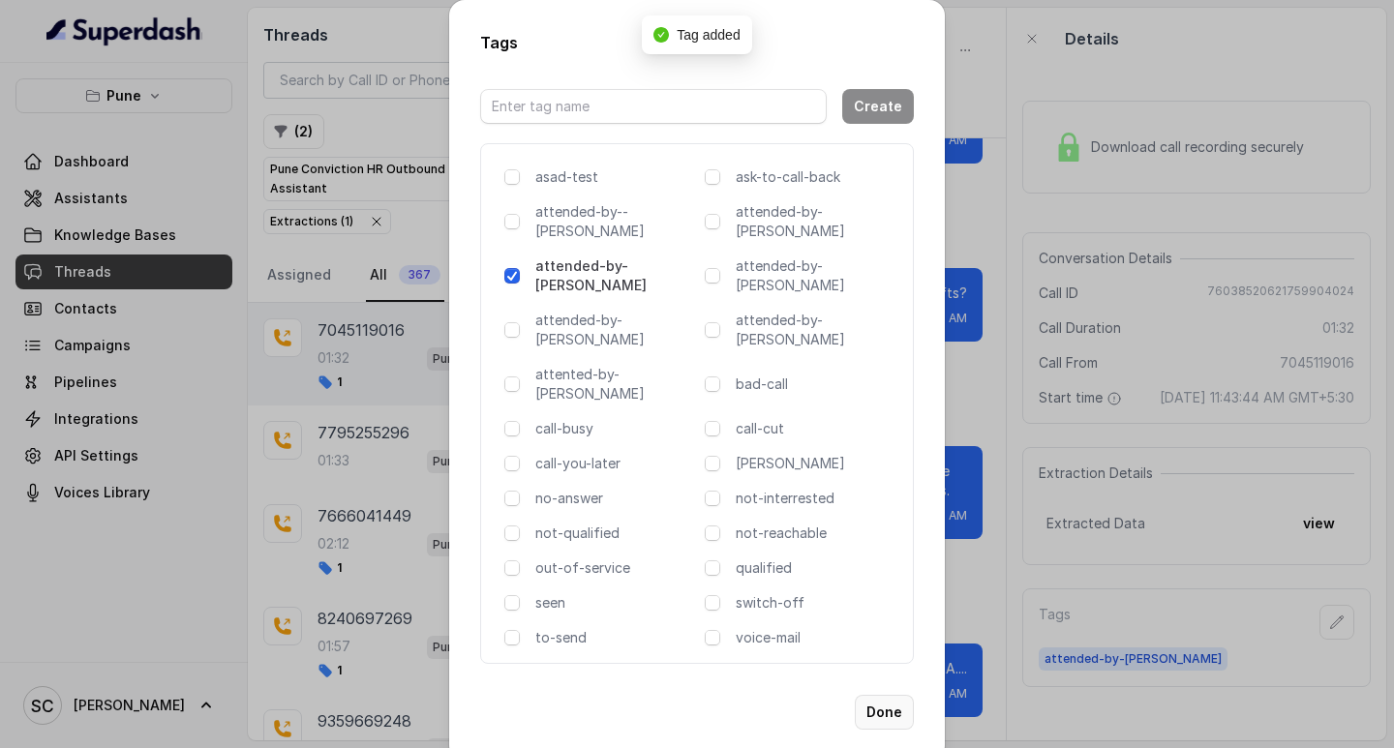
click at [881, 695] on button "Done" at bounding box center [884, 712] width 59 height 35
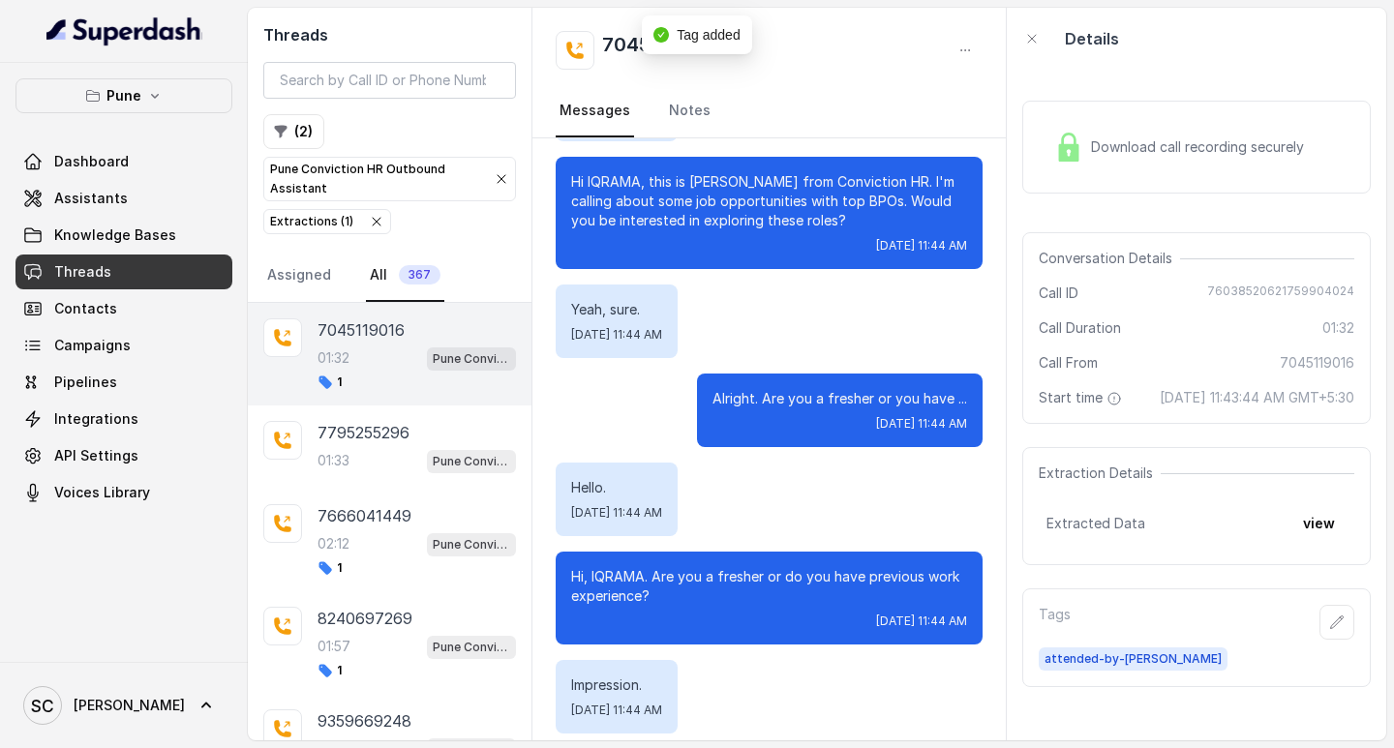
scroll to position [0, 0]
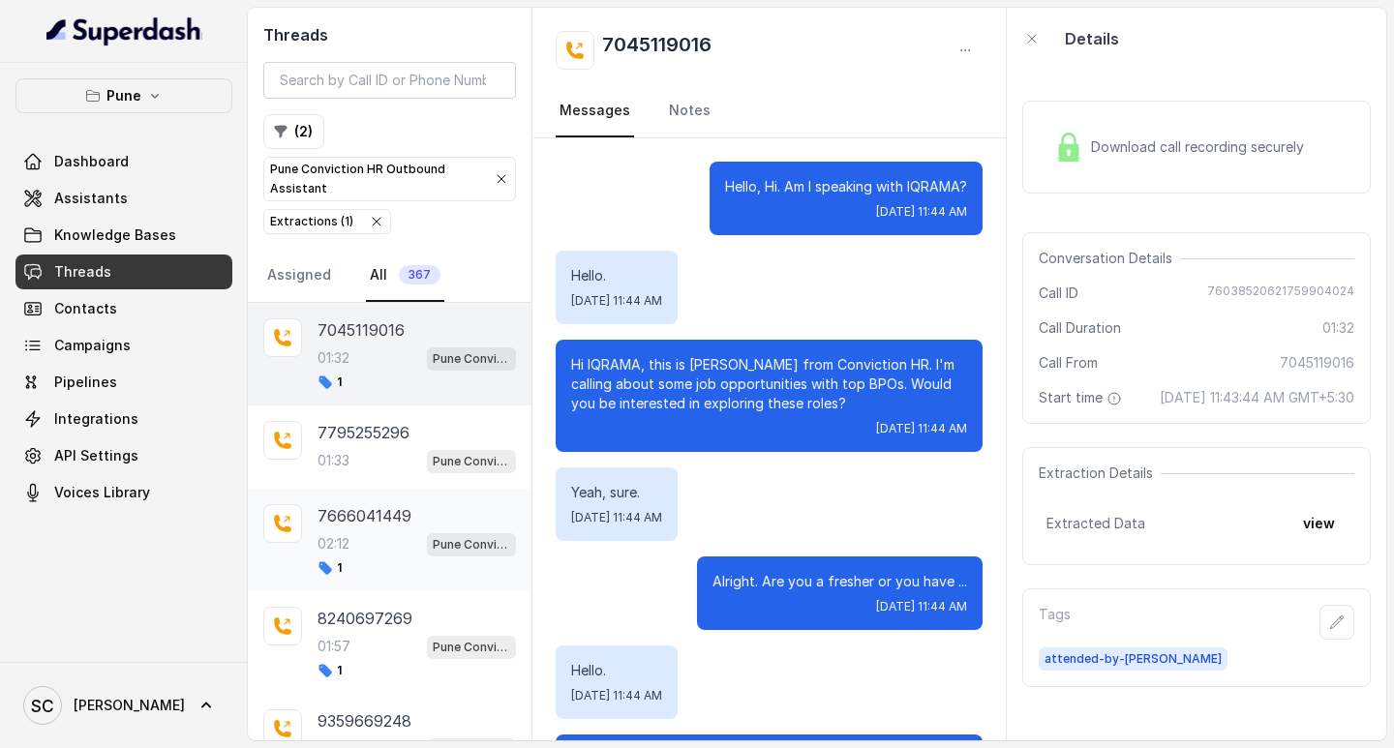
click at [372, 532] on div "02:12 Pune Conviction HR Outbound Assistant" at bounding box center [417, 544] width 199 height 25
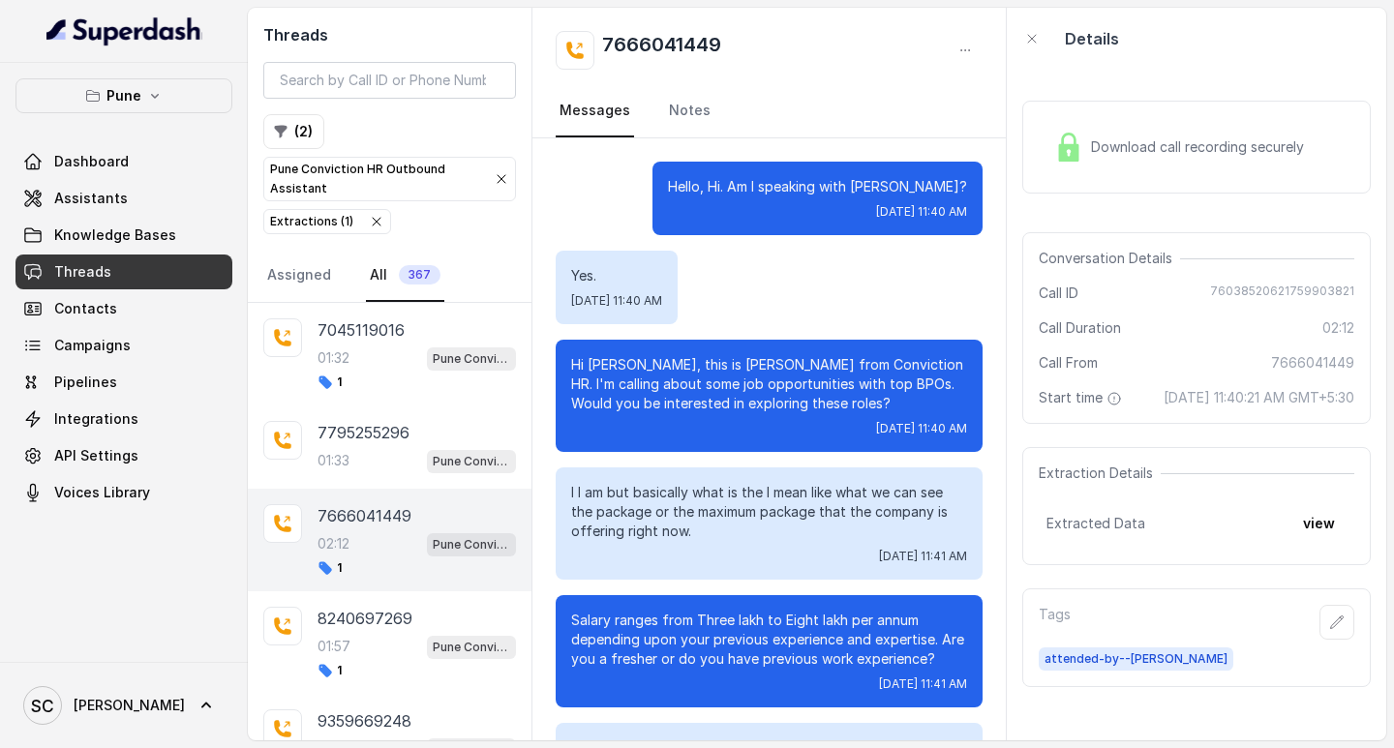
scroll to position [1350, 0]
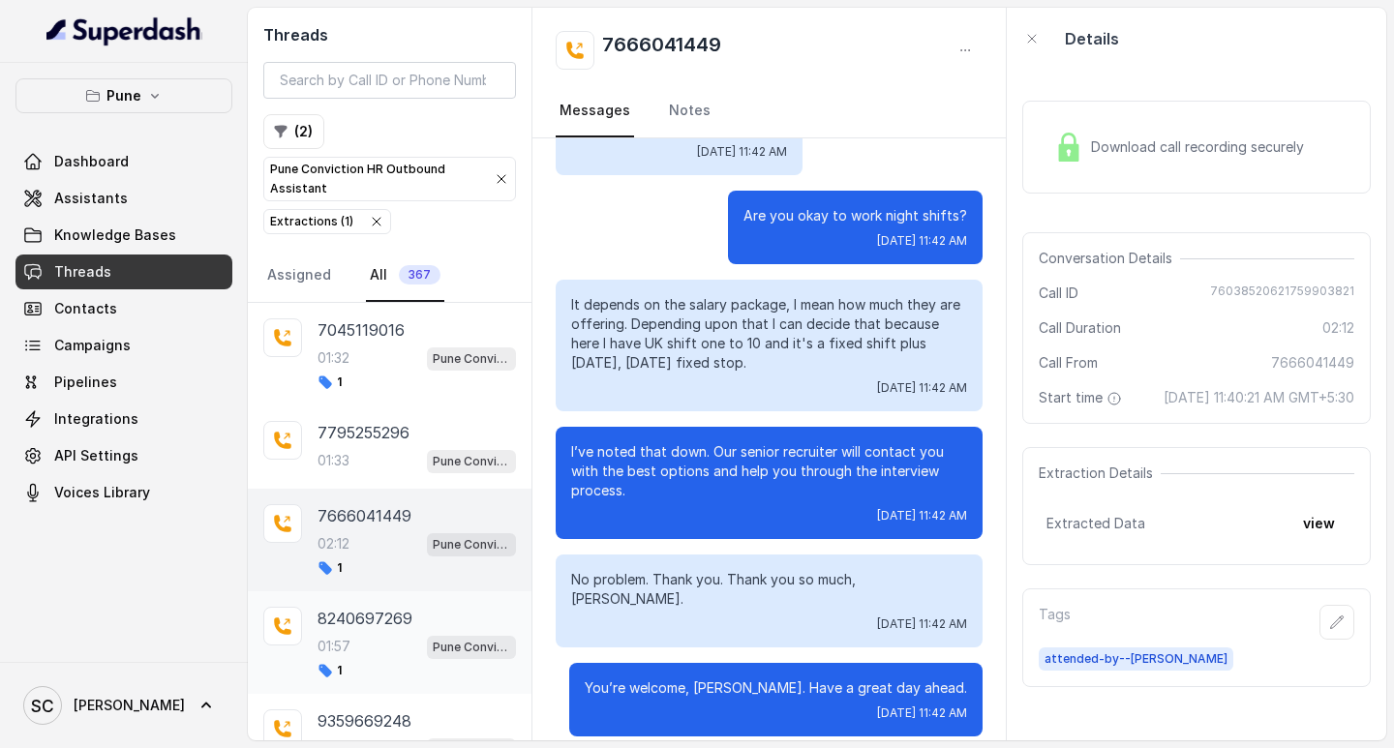
drag, startPoint x: 357, startPoint y: 623, endPoint x: 374, endPoint y: 605, distance: 24.0
click at [357, 624] on p "8240697269" at bounding box center [365, 618] width 95 height 23
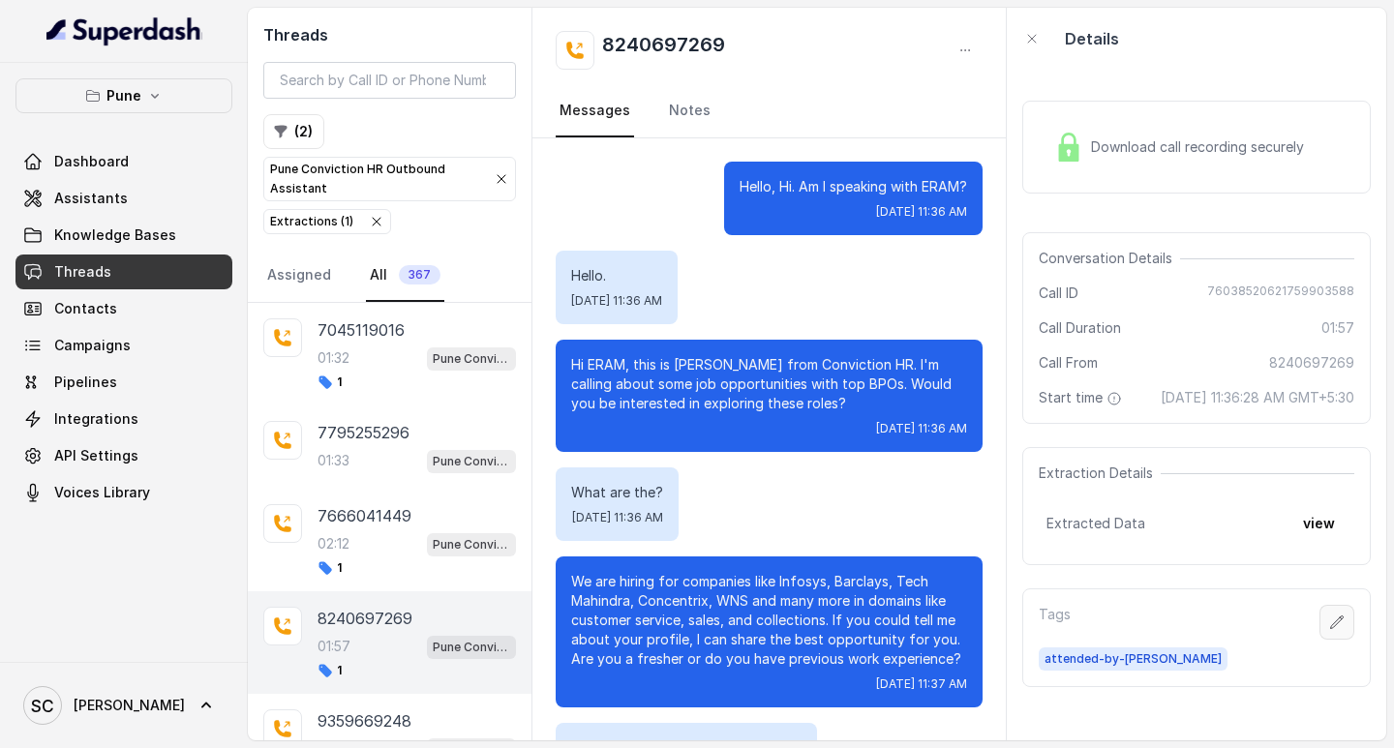
click at [1329, 630] on icon "button" at bounding box center [1336, 622] width 15 height 15
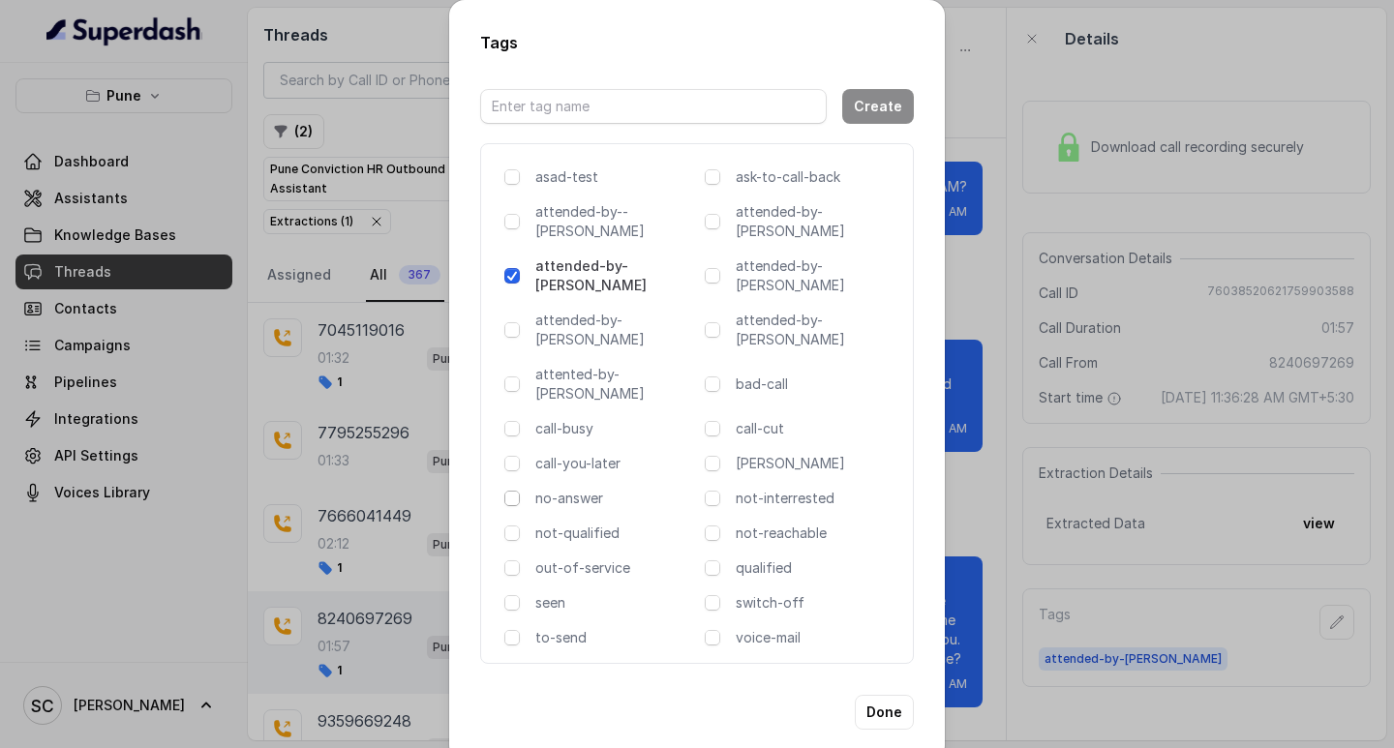
click at [505, 491] on span at bounding box center [511, 498] width 15 height 15
click at [890, 695] on button "Done" at bounding box center [884, 712] width 59 height 35
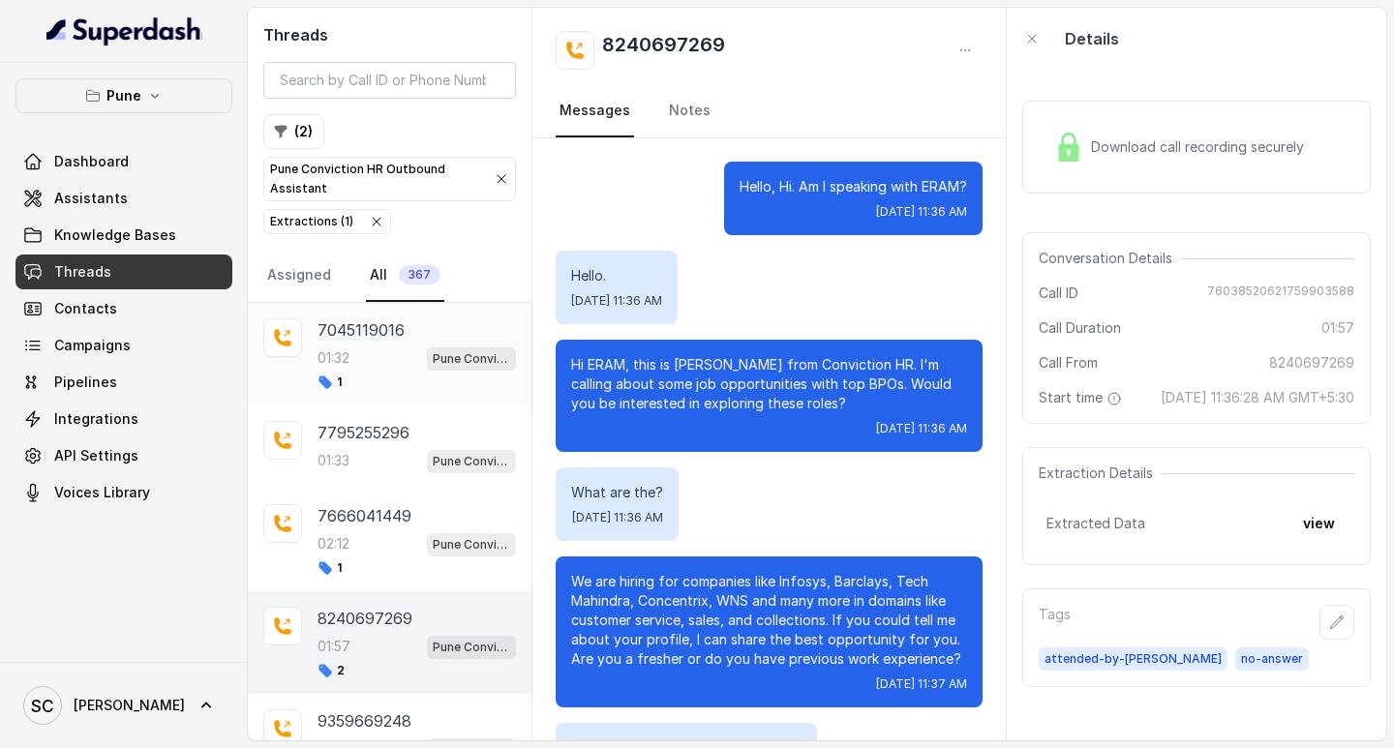
click at [346, 314] on div "7045119016 01:32 Pune Conviction HR Outbound Assistant 1" at bounding box center [390, 354] width 284 height 103
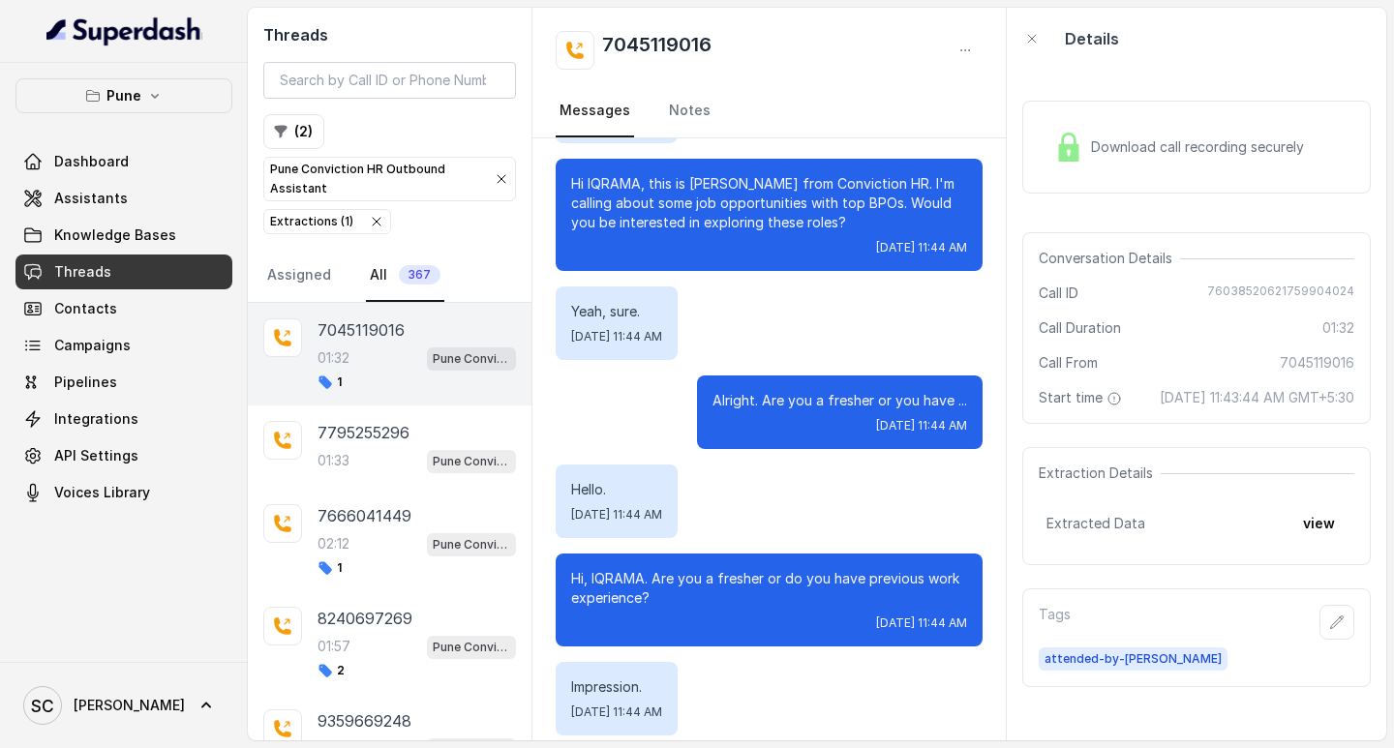
scroll to position [76, 0]
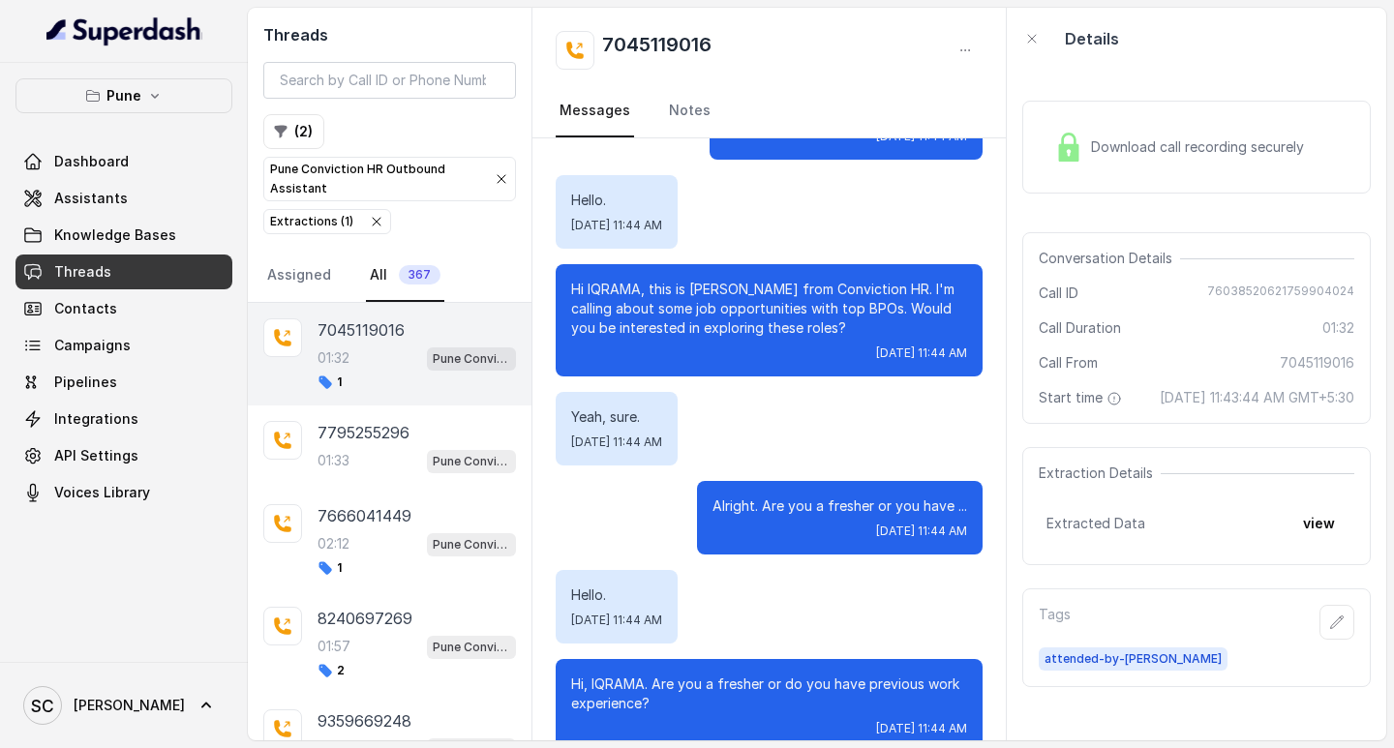
click at [661, 41] on h2 "7045119016" at bounding box center [656, 50] width 109 height 39
copy h2 "7045119016"
drag, startPoint x: 354, startPoint y: 625, endPoint x: 451, endPoint y: 573, distance: 109.6
click at [353, 623] on p "8240697269" at bounding box center [365, 618] width 95 height 23
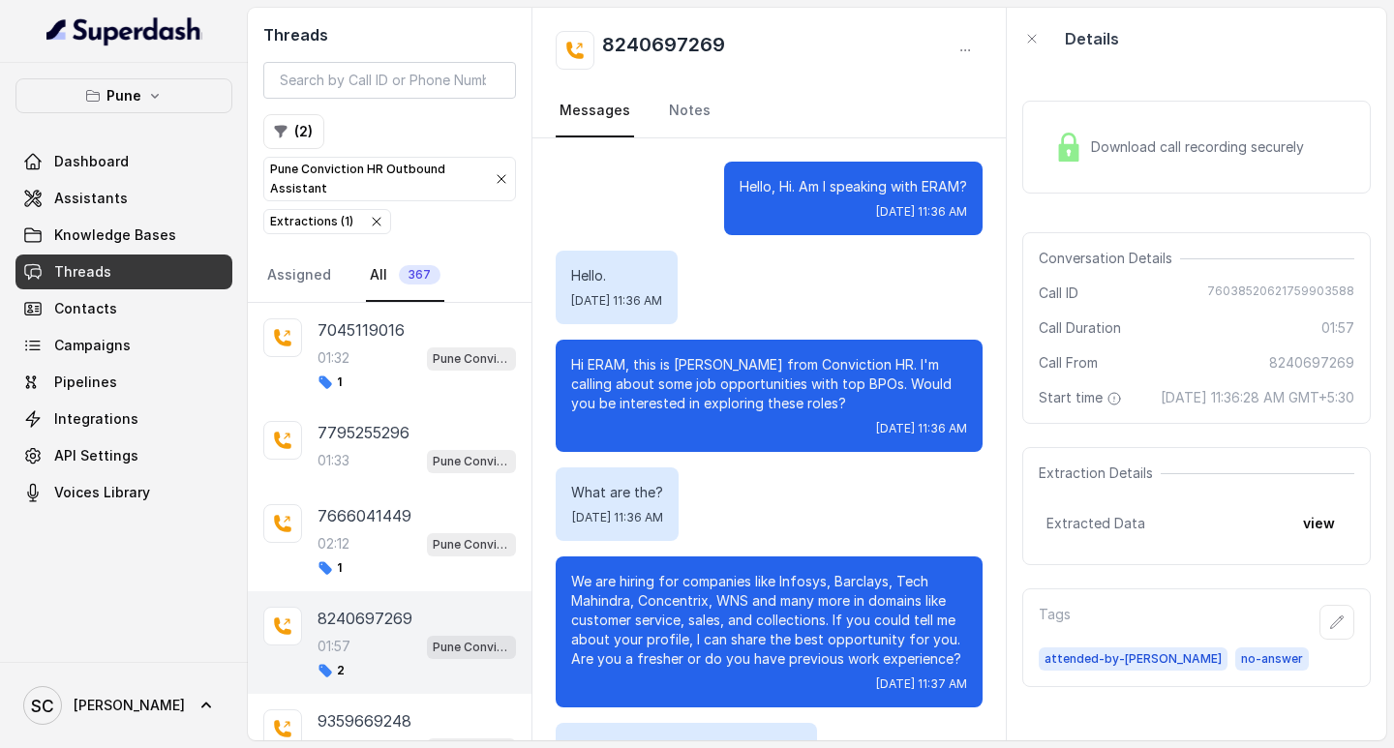
scroll to position [1660, 0]
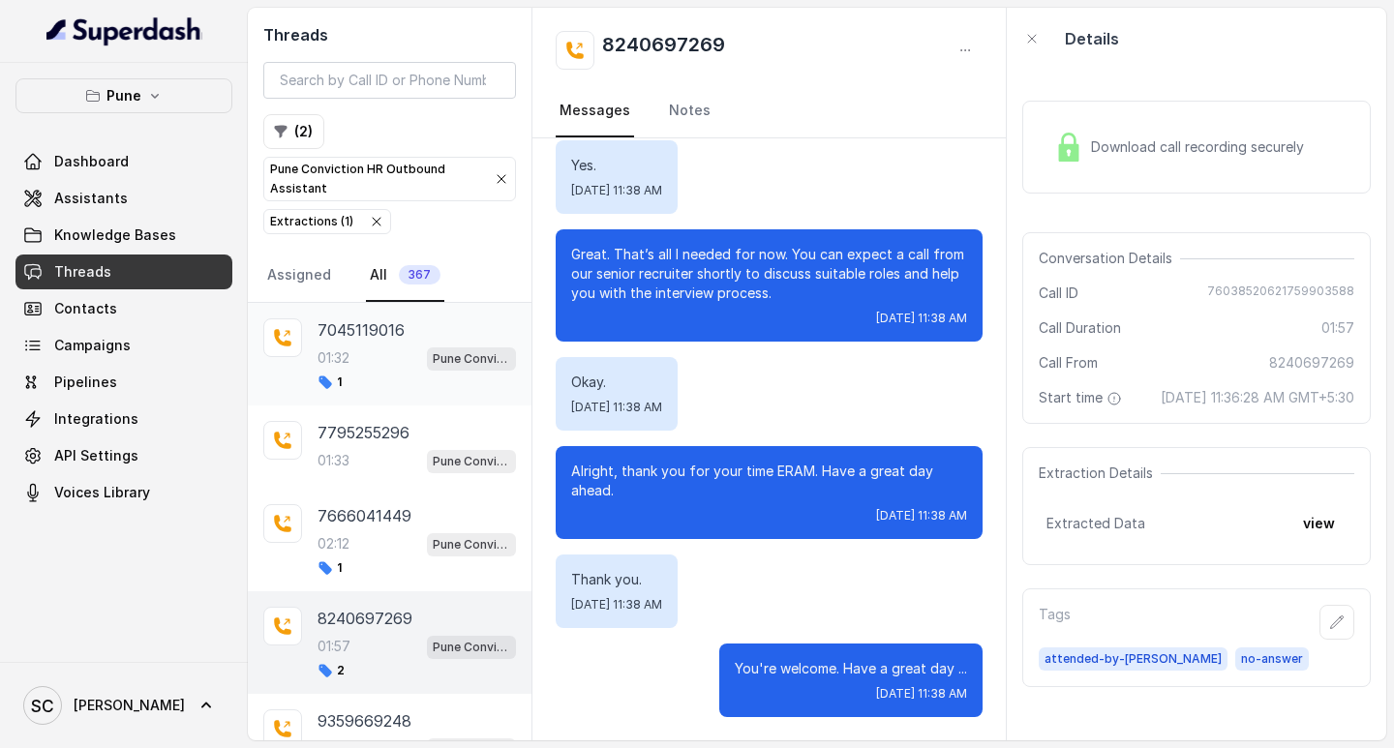
drag, startPoint x: 317, startPoint y: 338, endPoint x: 341, endPoint y: 328, distance: 26.1
click at [335, 328] on div "7045119016 01:32 Pune Conviction HR Outbound Assistant 1" at bounding box center [390, 354] width 284 height 103
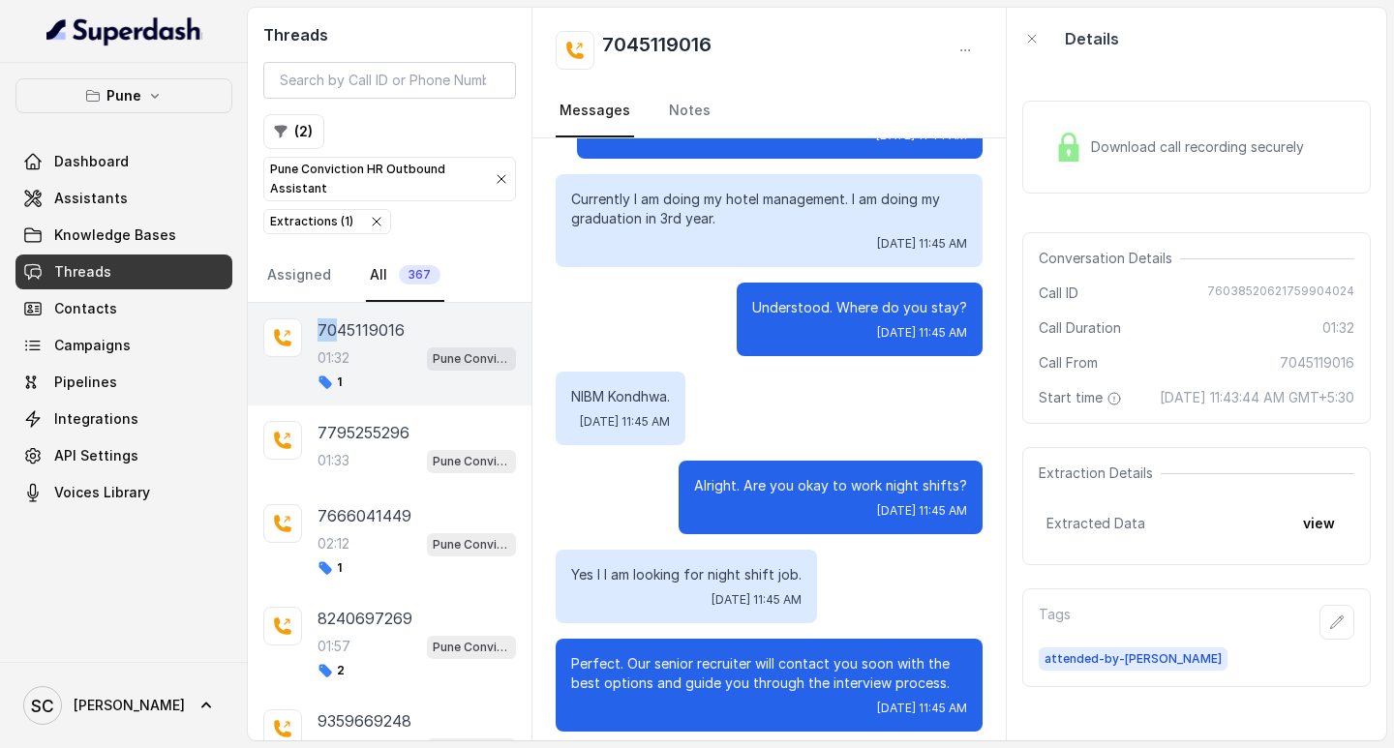
scroll to position [1044, 0]
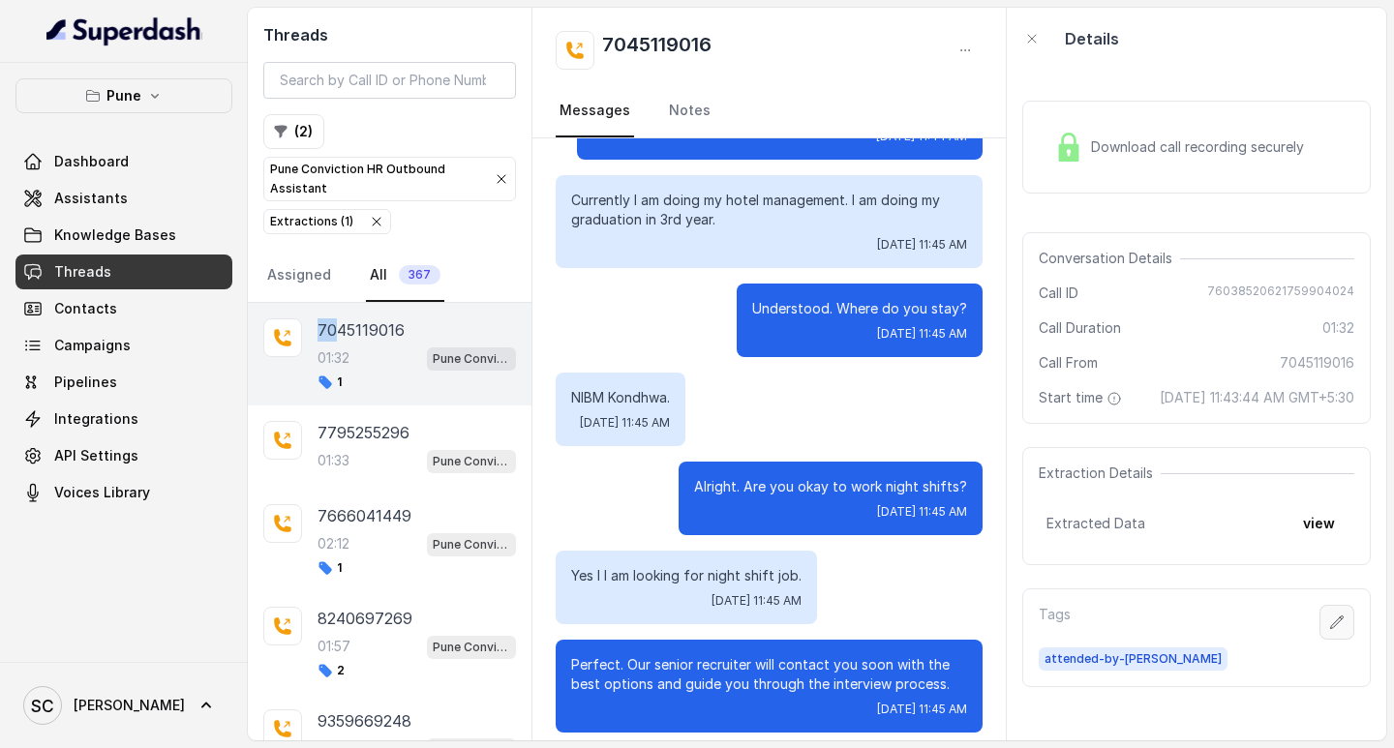
click at [1329, 630] on icon "button" at bounding box center [1336, 622] width 15 height 15
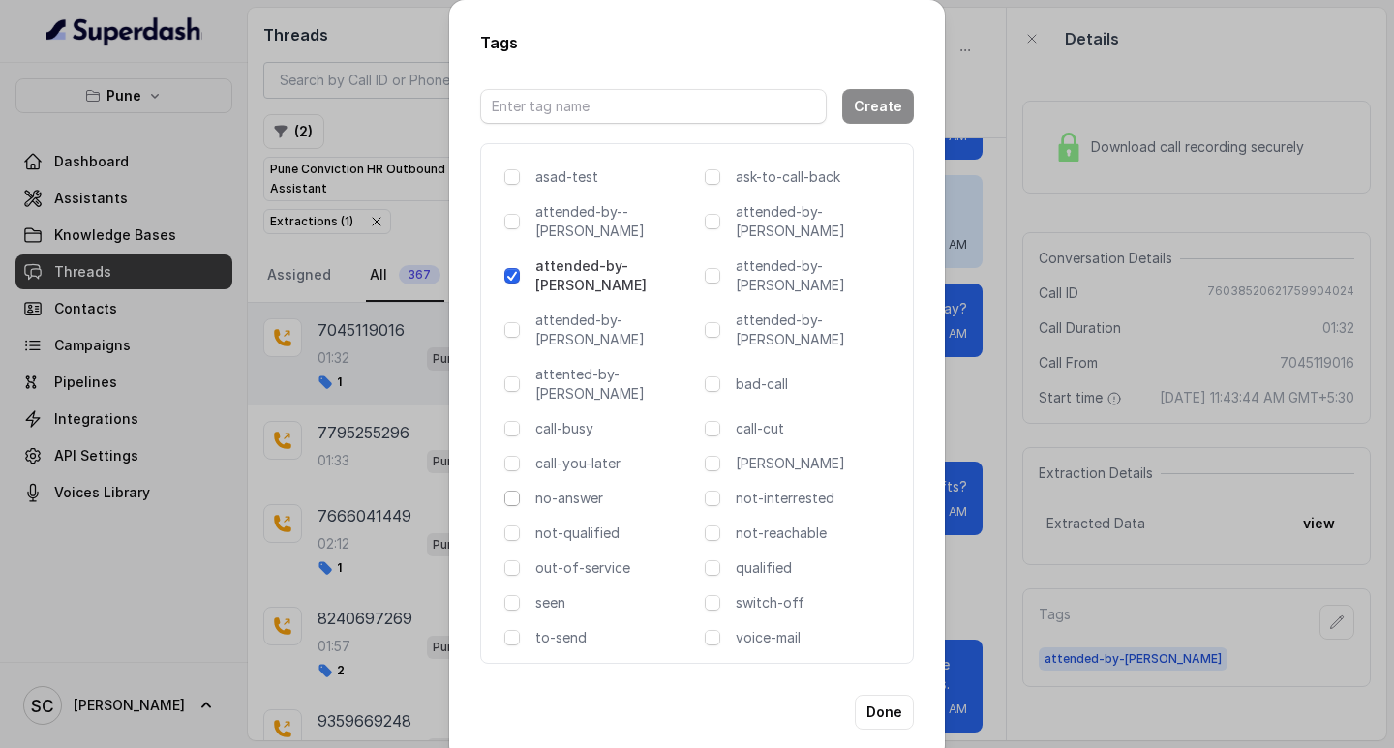
click at [513, 491] on span at bounding box center [511, 498] width 15 height 15
click at [890, 695] on button "Done" at bounding box center [884, 712] width 59 height 35
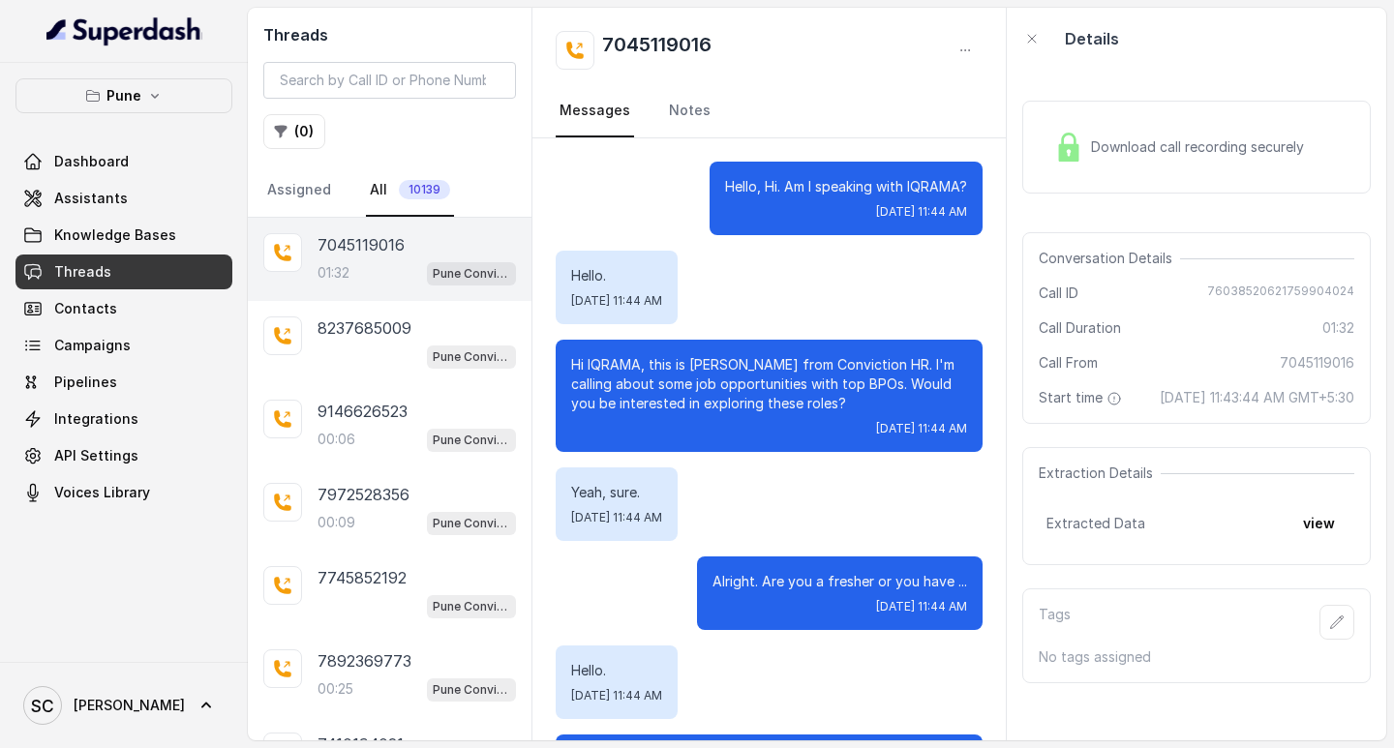
scroll to position [1237, 0]
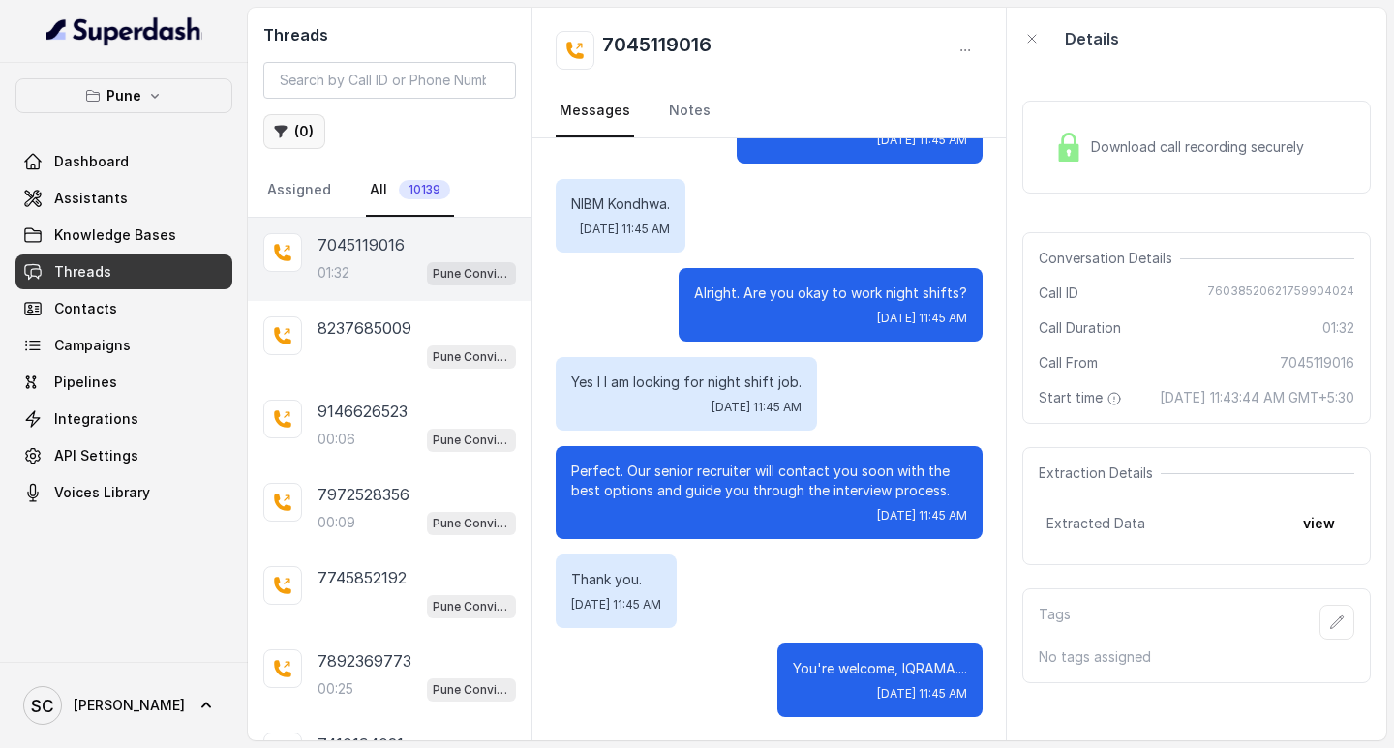
click at [293, 127] on button "( 0 )" at bounding box center [294, 131] width 62 height 35
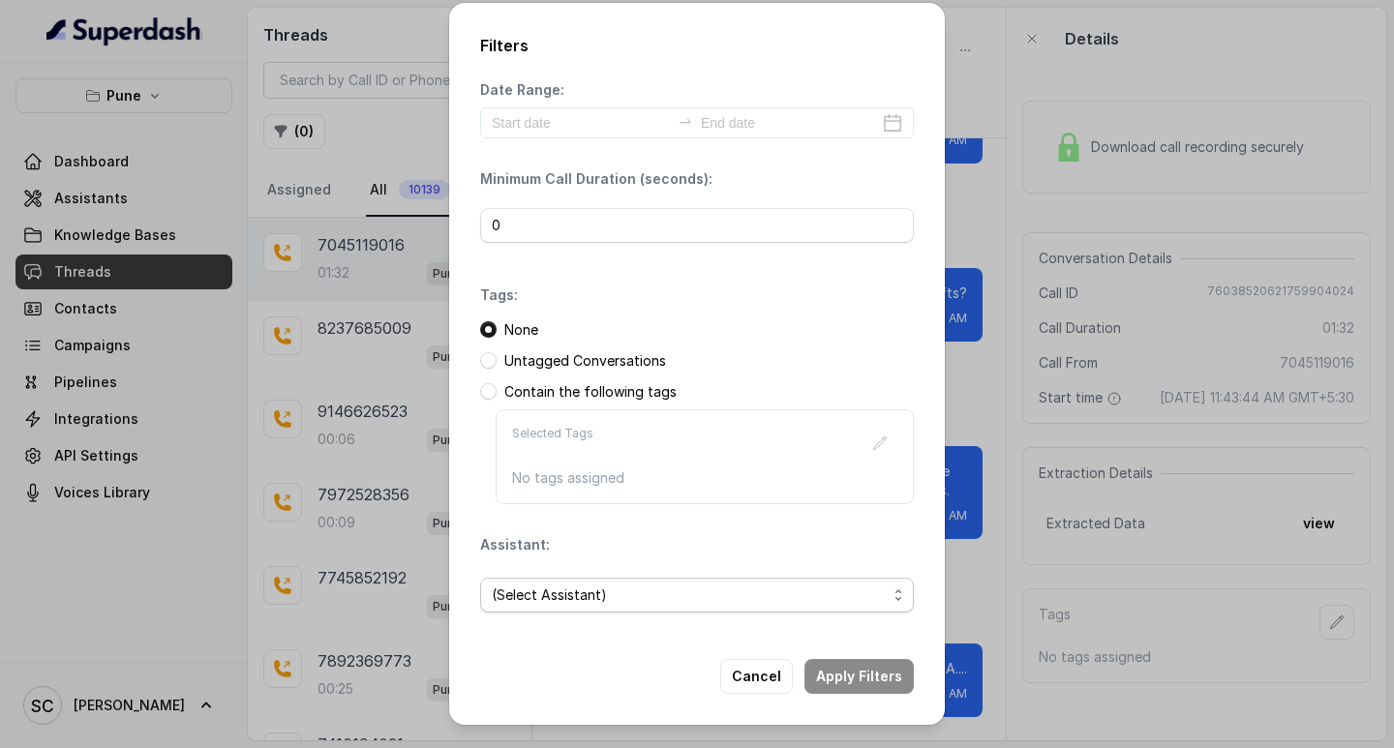
click at [570, 600] on span "(Select Assistant)" at bounding box center [689, 595] width 395 height 23
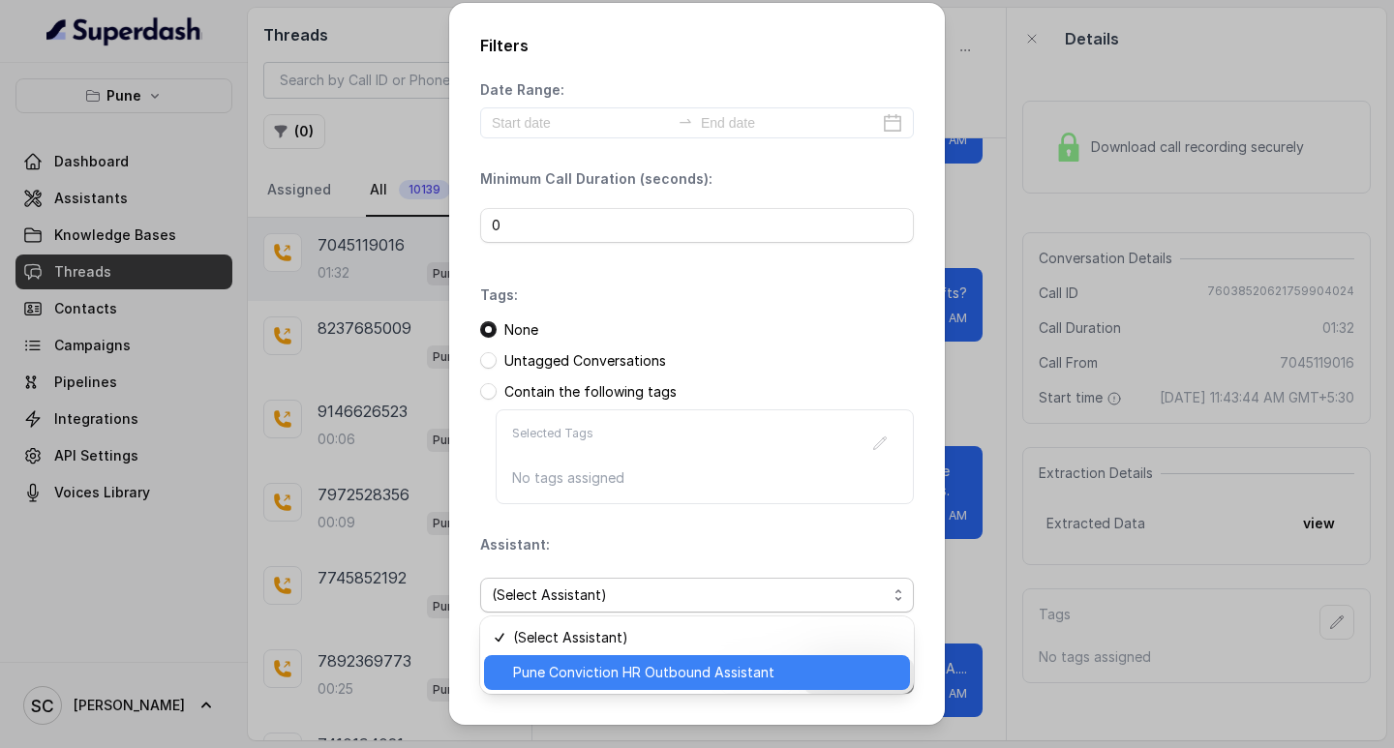
click at [578, 666] on span "Pune Conviction HR Outbound Assistant" at bounding box center [705, 672] width 385 height 23
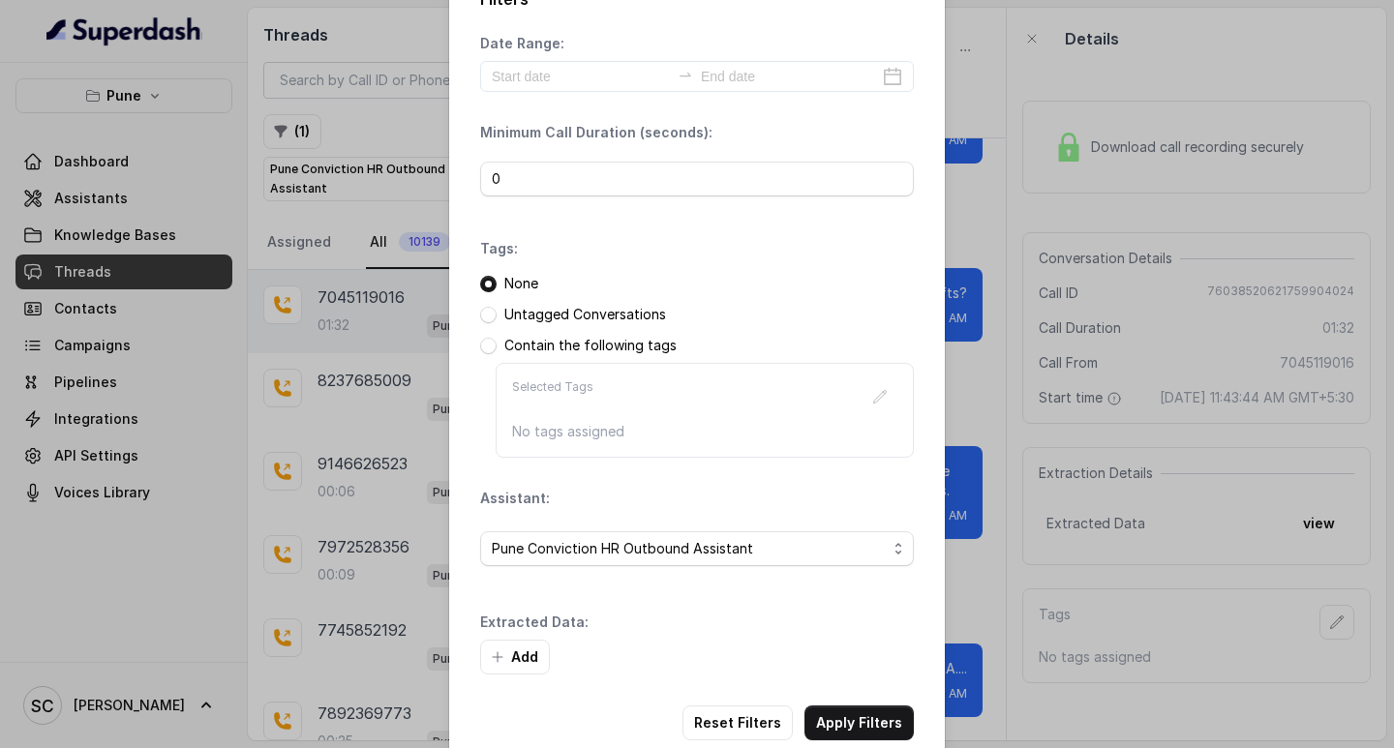
scroll to position [82, 0]
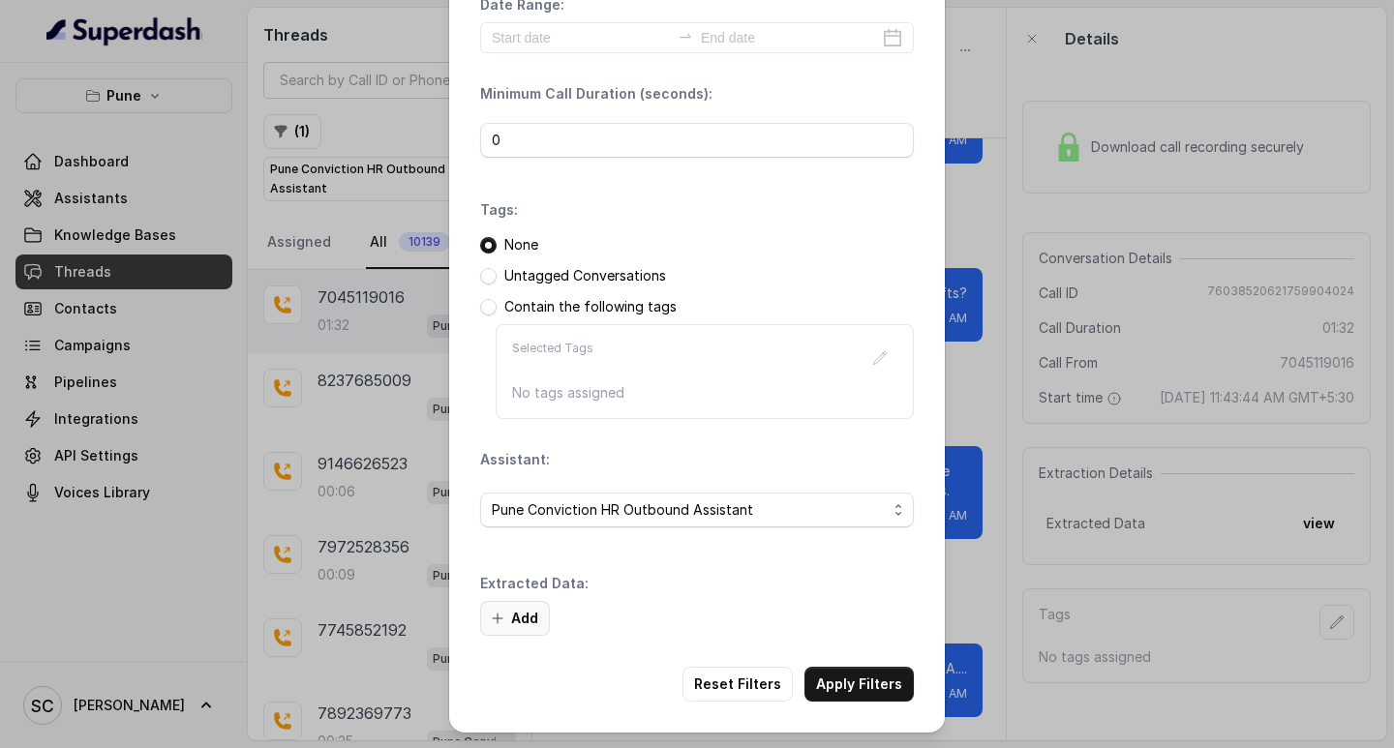
click at [520, 610] on button "Add" at bounding box center [515, 618] width 70 height 35
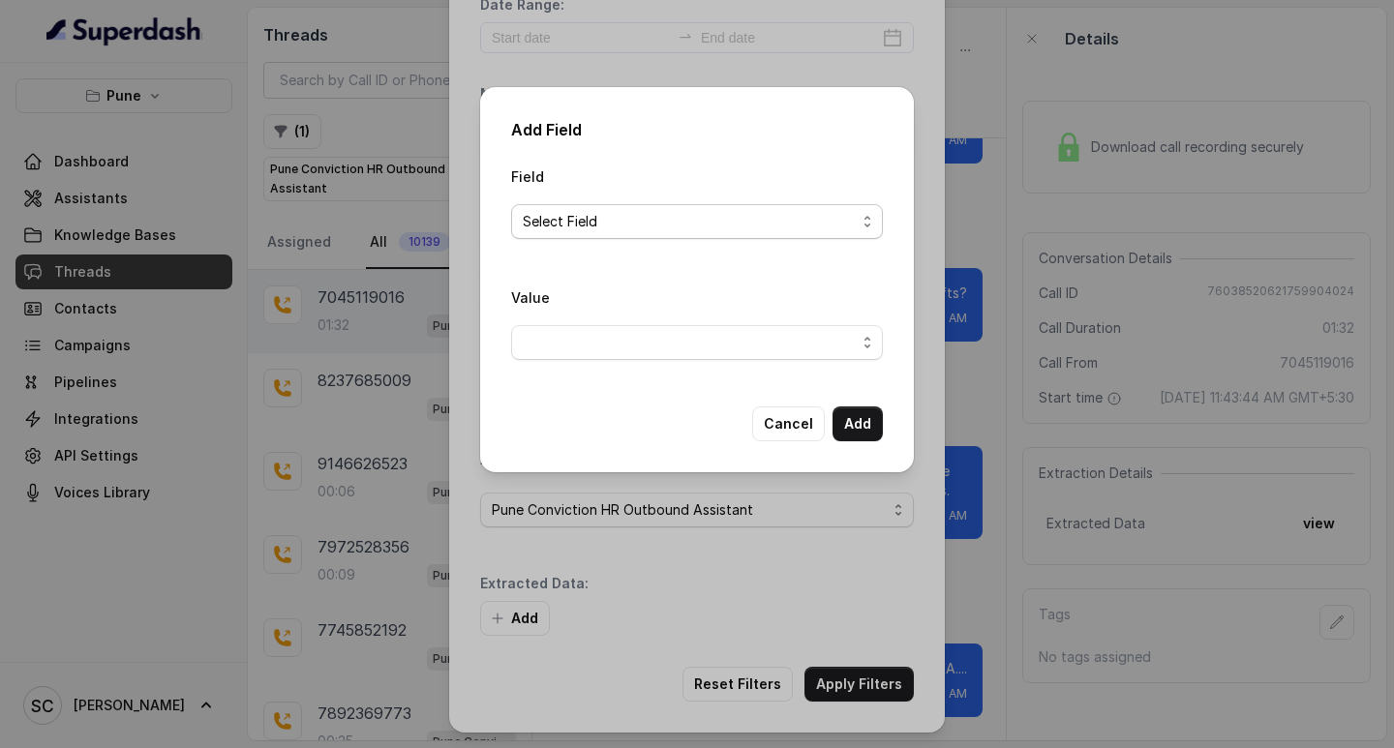
click at [573, 223] on span "Select Field" at bounding box center [689, 221] width 333 height 23
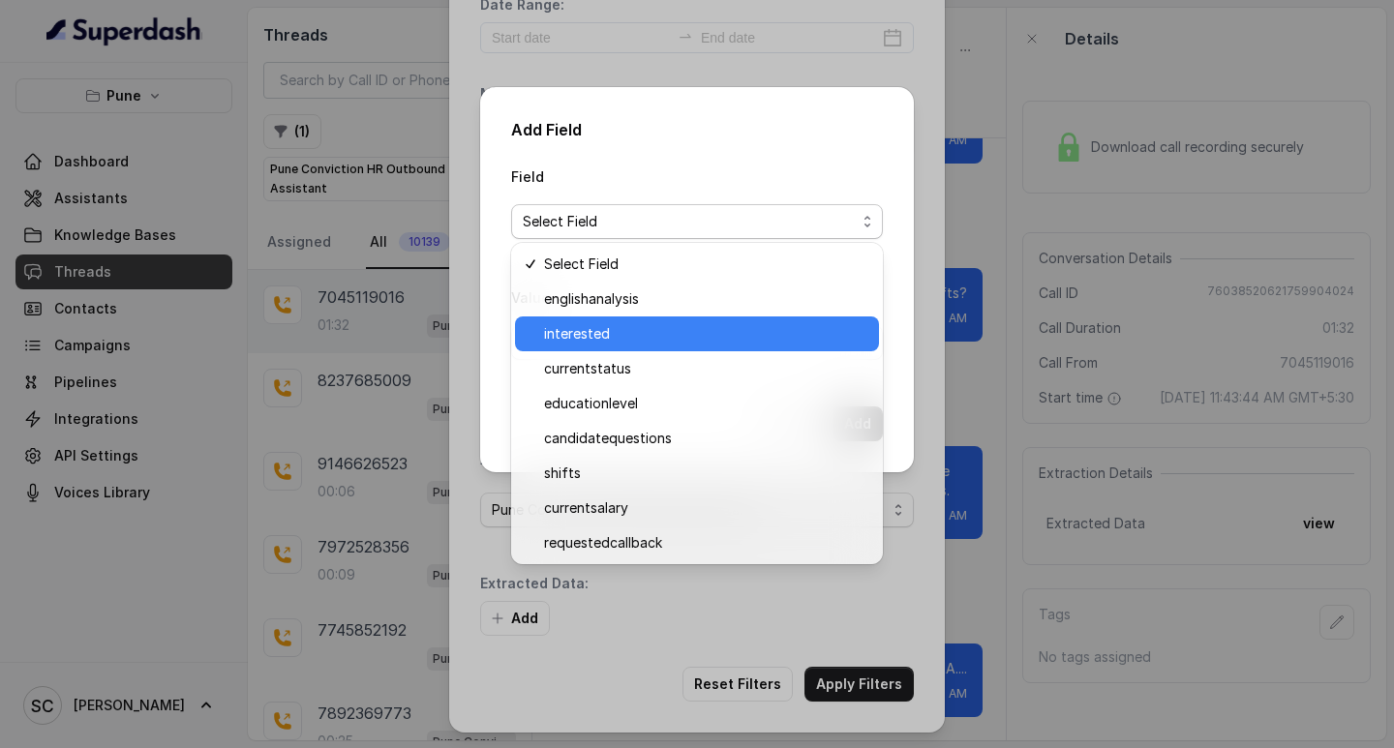
click at [583, 343] on span "interested" at bounding box center [705, 333] width 323 height 23
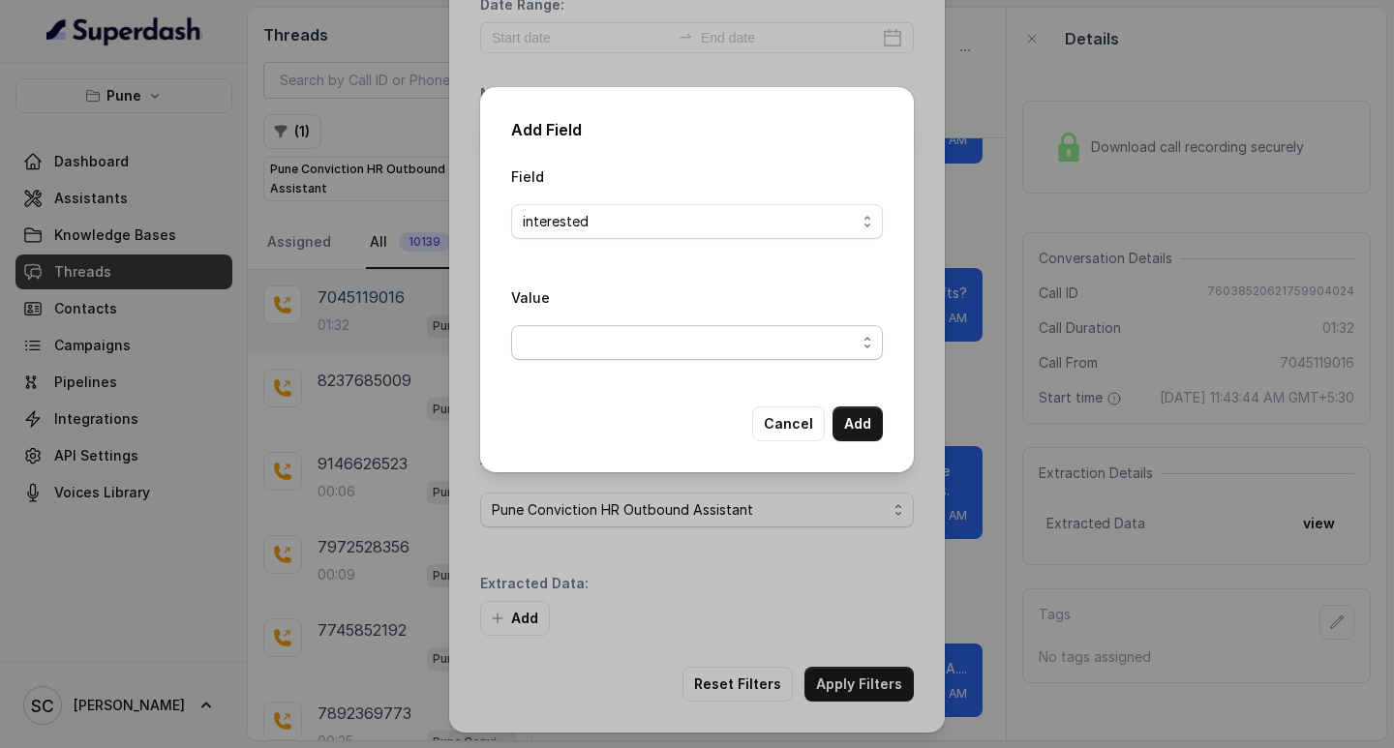
click at [569, 352] on span "button" at bounding box center [697, 342] width 372 height 35
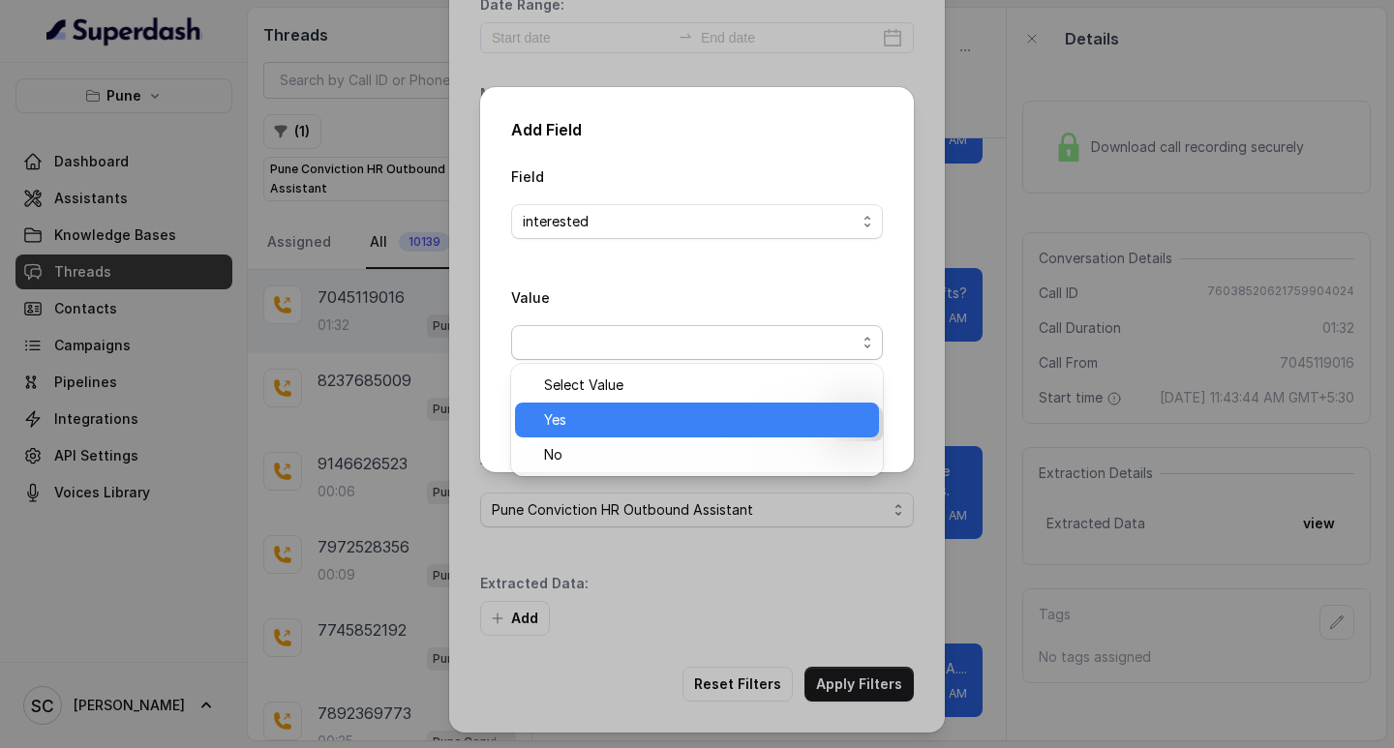
click at [569, 418] on span "Yes" at bounding box center [705, 420] width 323 height 23
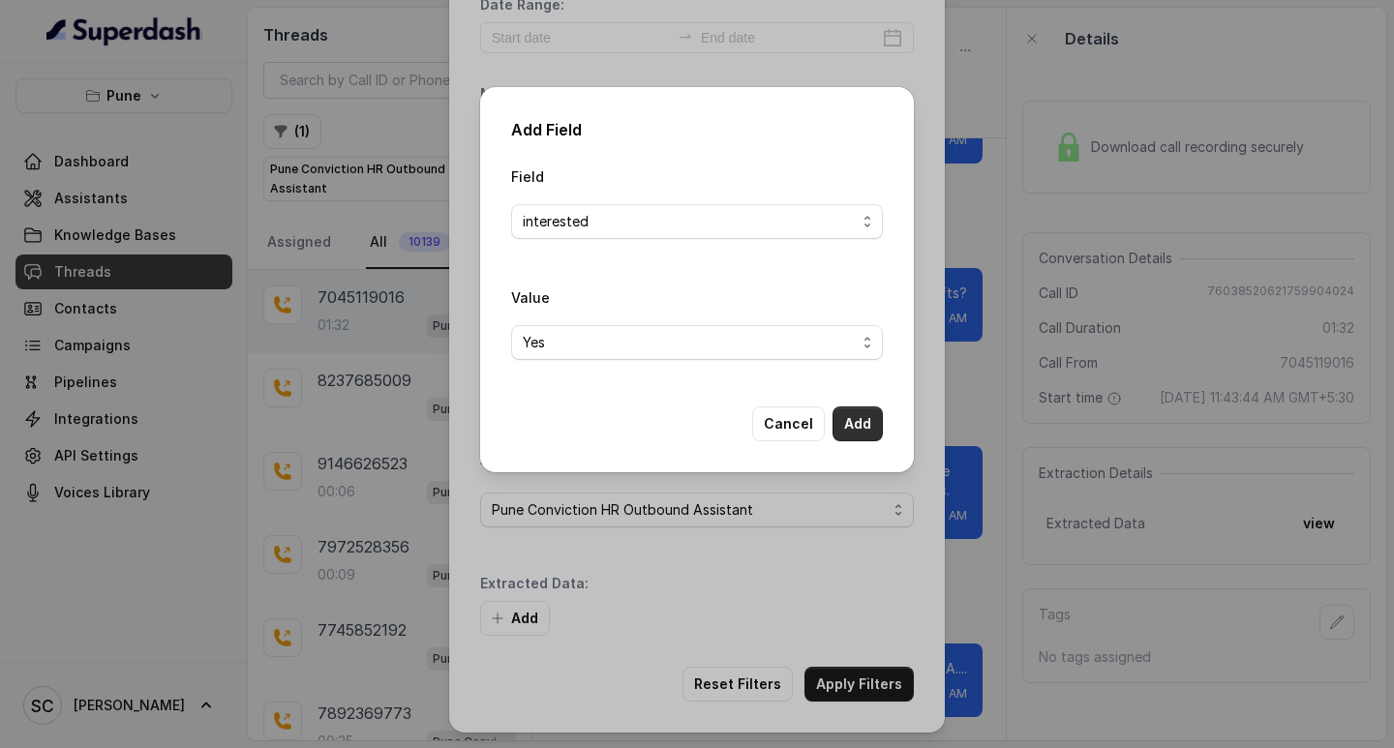
click at [871, 419] on button "Add" at bounding box center [858, 424] width 50 height 35
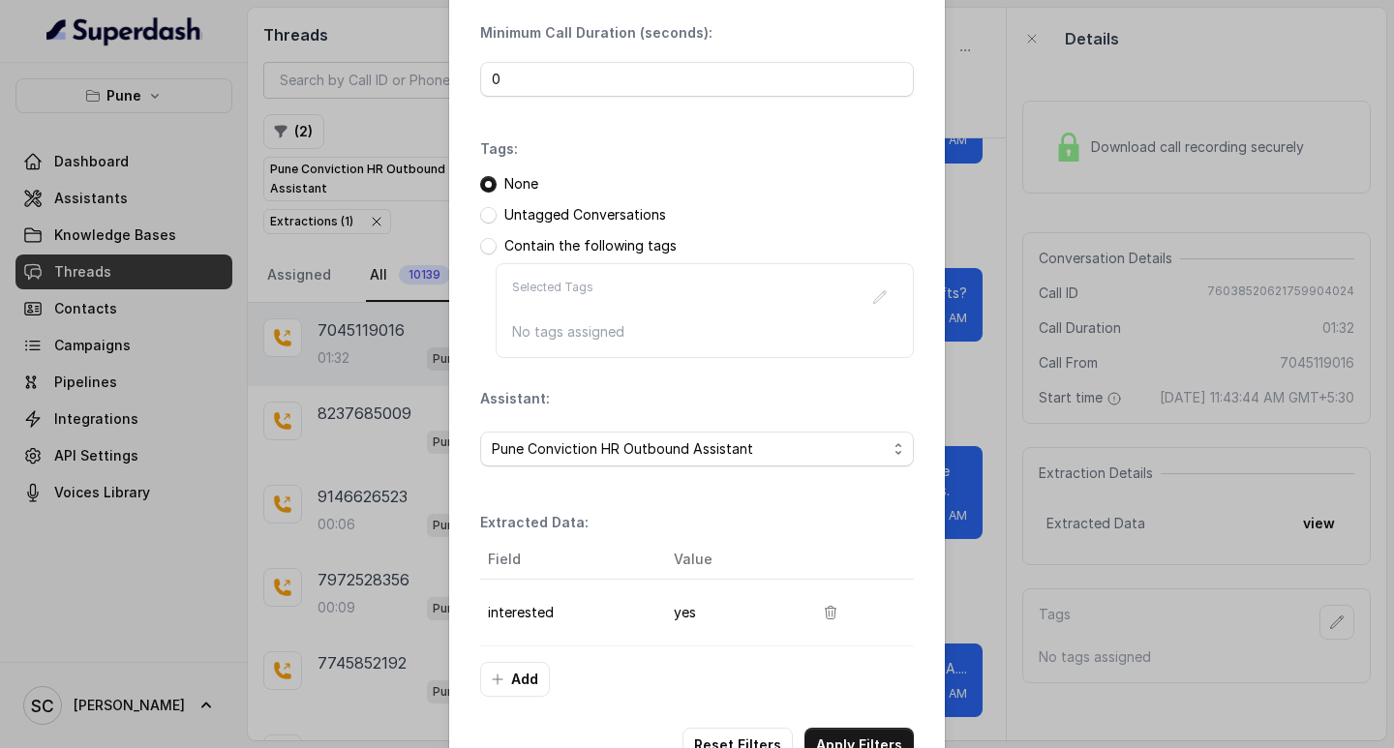
scroll to position [204, 0]
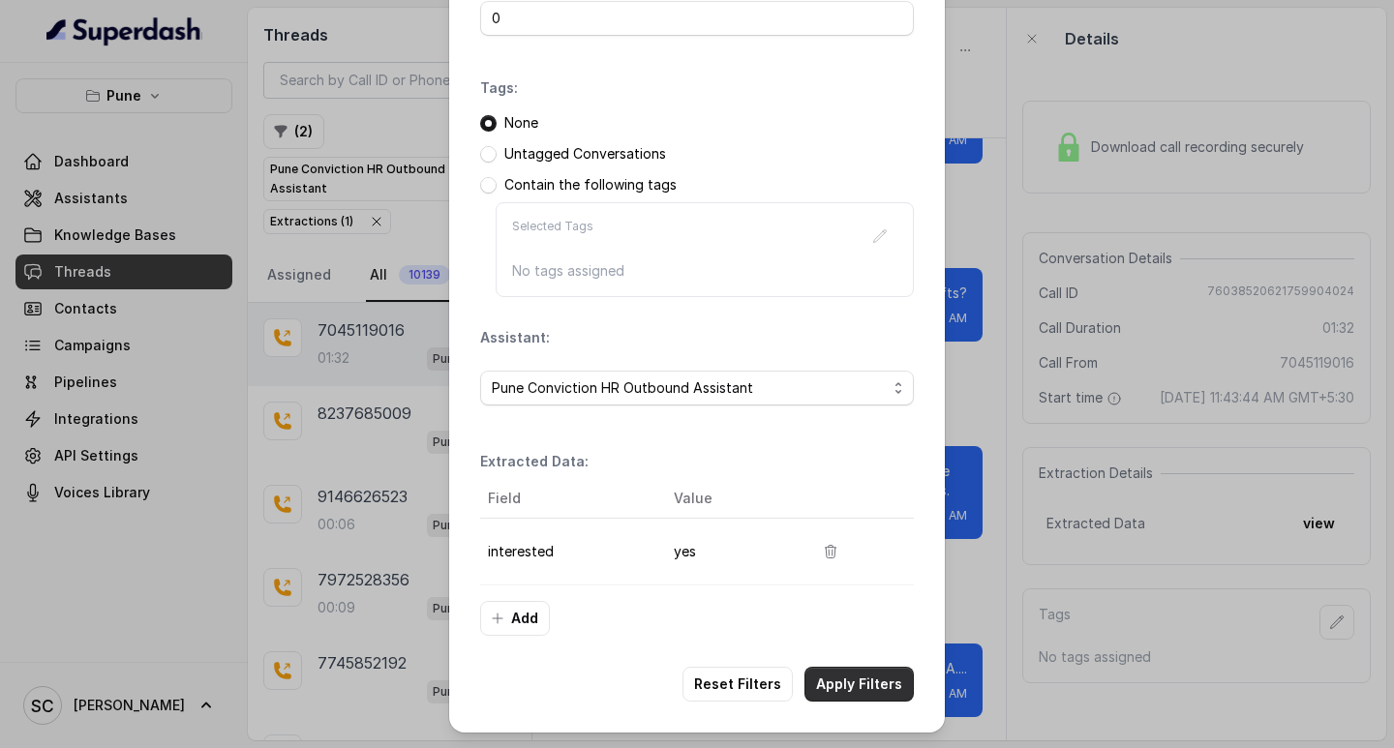
click at [857, 673] on button "Apply Filters" at bounding box center [859, 684] width 109 height 35
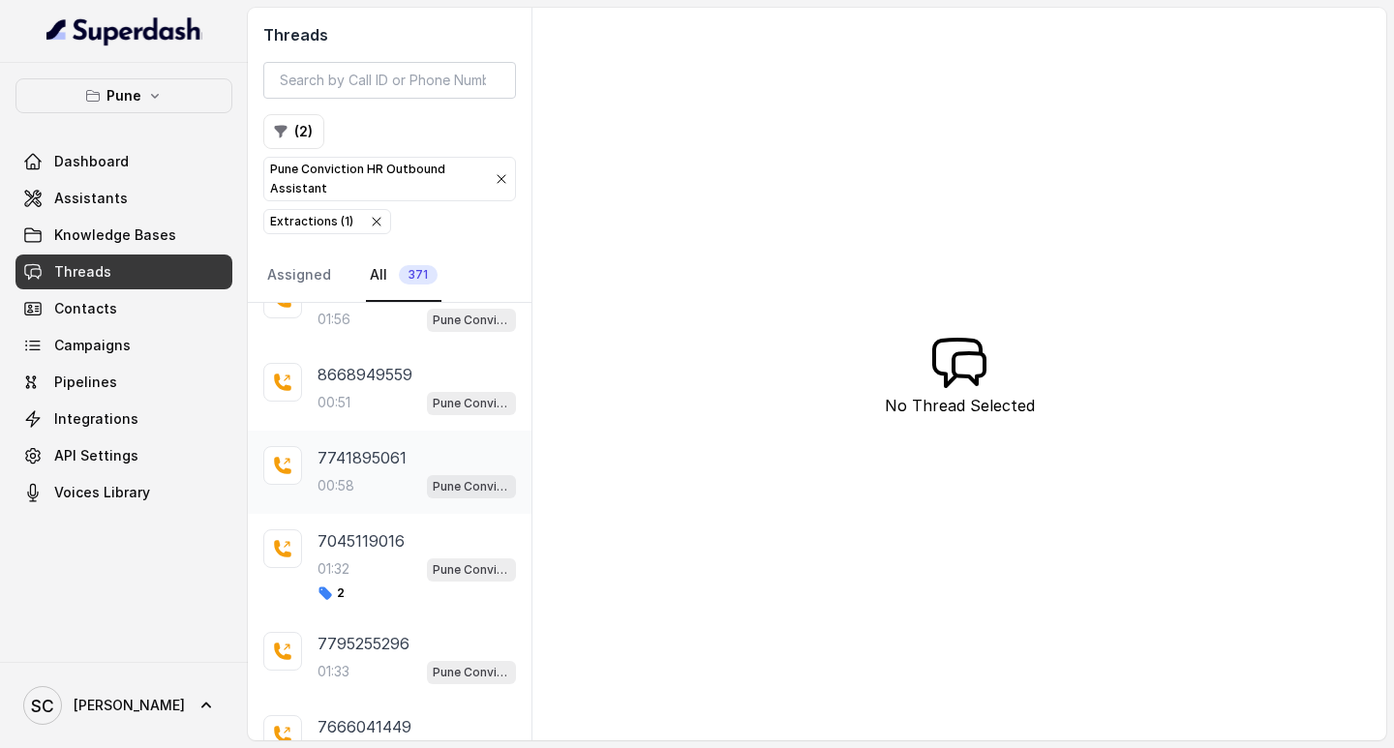
scroll to position [194, 0]
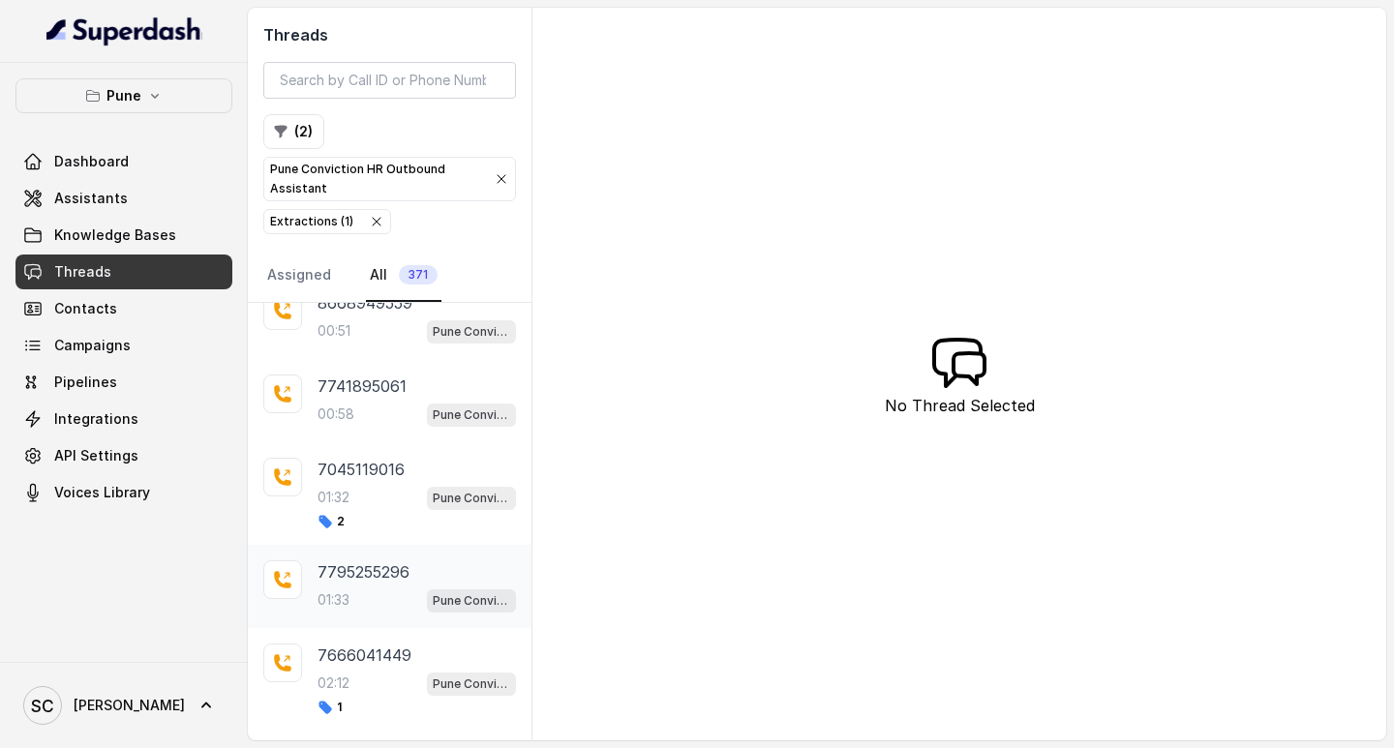
click at [351, 589] on div "01:33 Pune Conviction HR Outbound Assistant" at bounding box center [417, 600] width 199 height 25
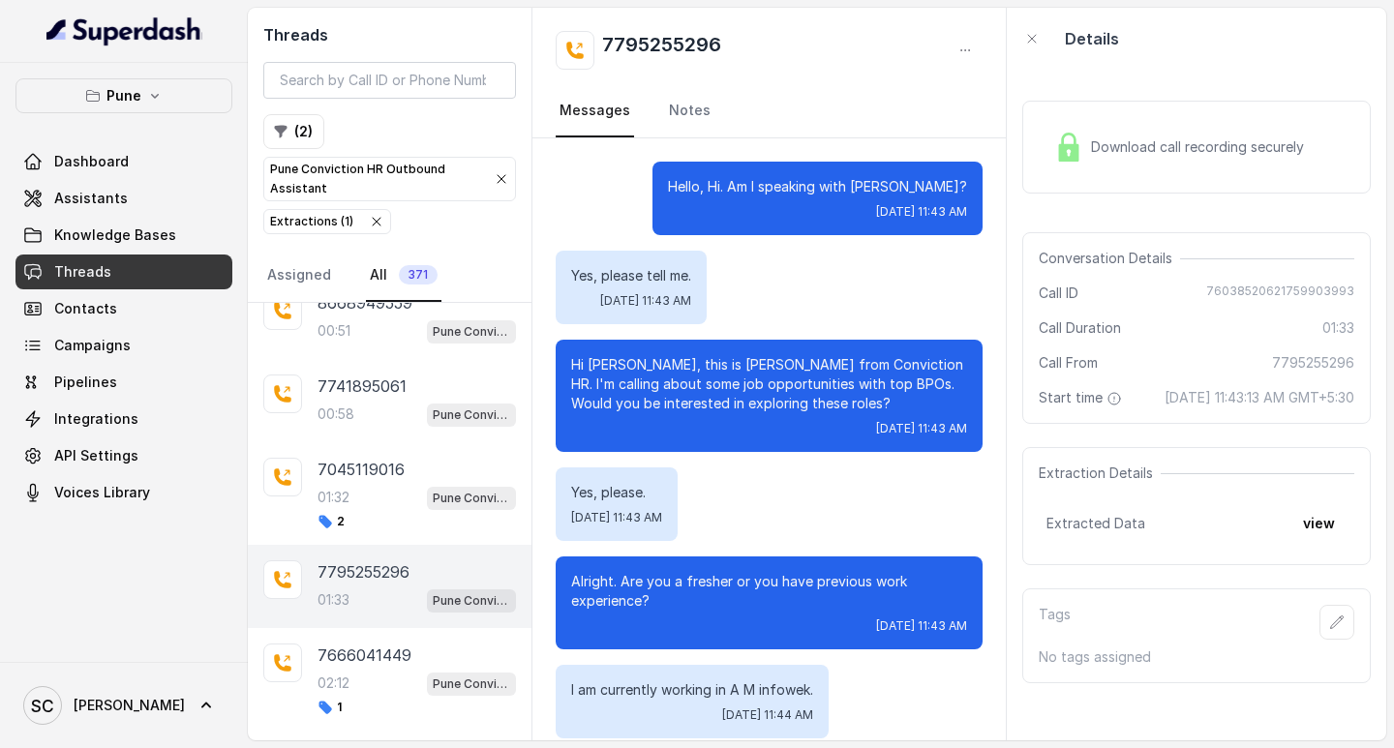
scroll to position [1613, 0]
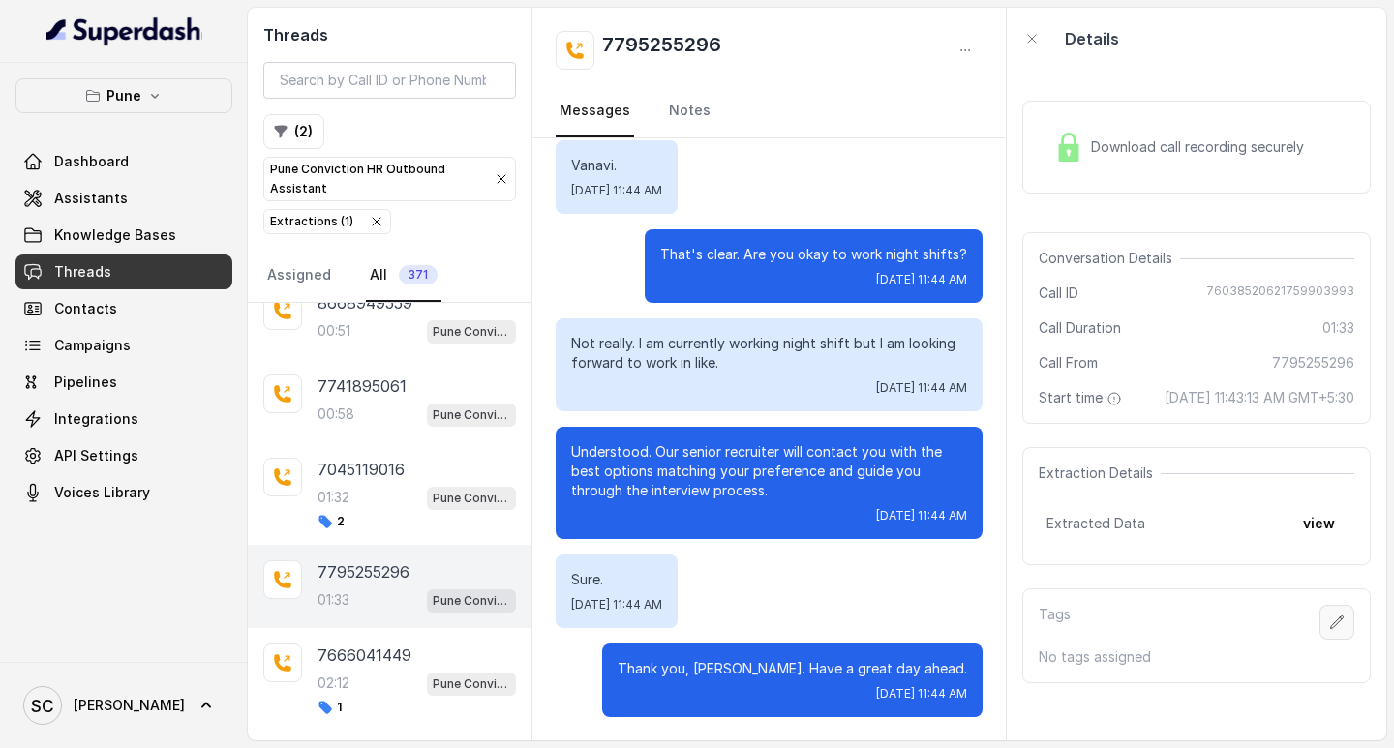
click at [1330, 638] on button "button" at bounding box center [1337, 622] width 35 height 35
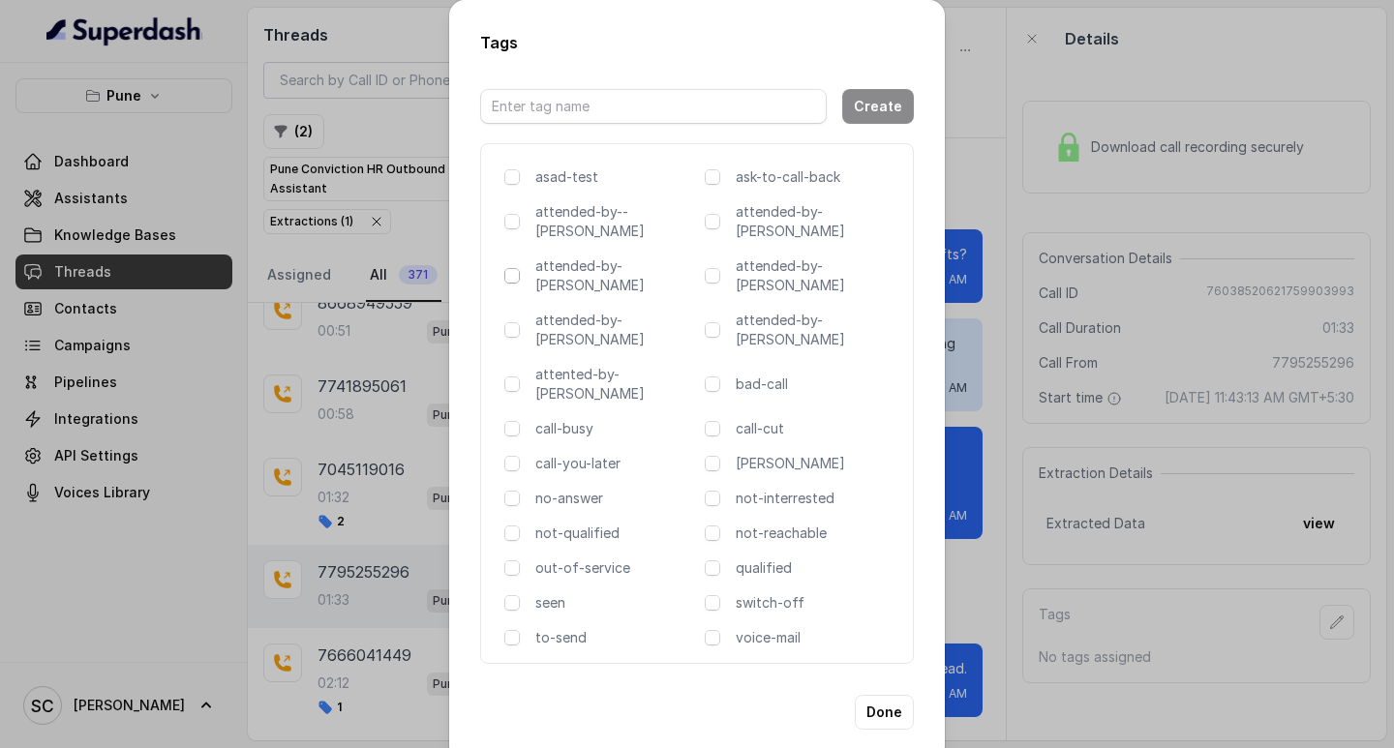
click at [513, 268] on span at bounding box center [511, 275] width 15 height 15
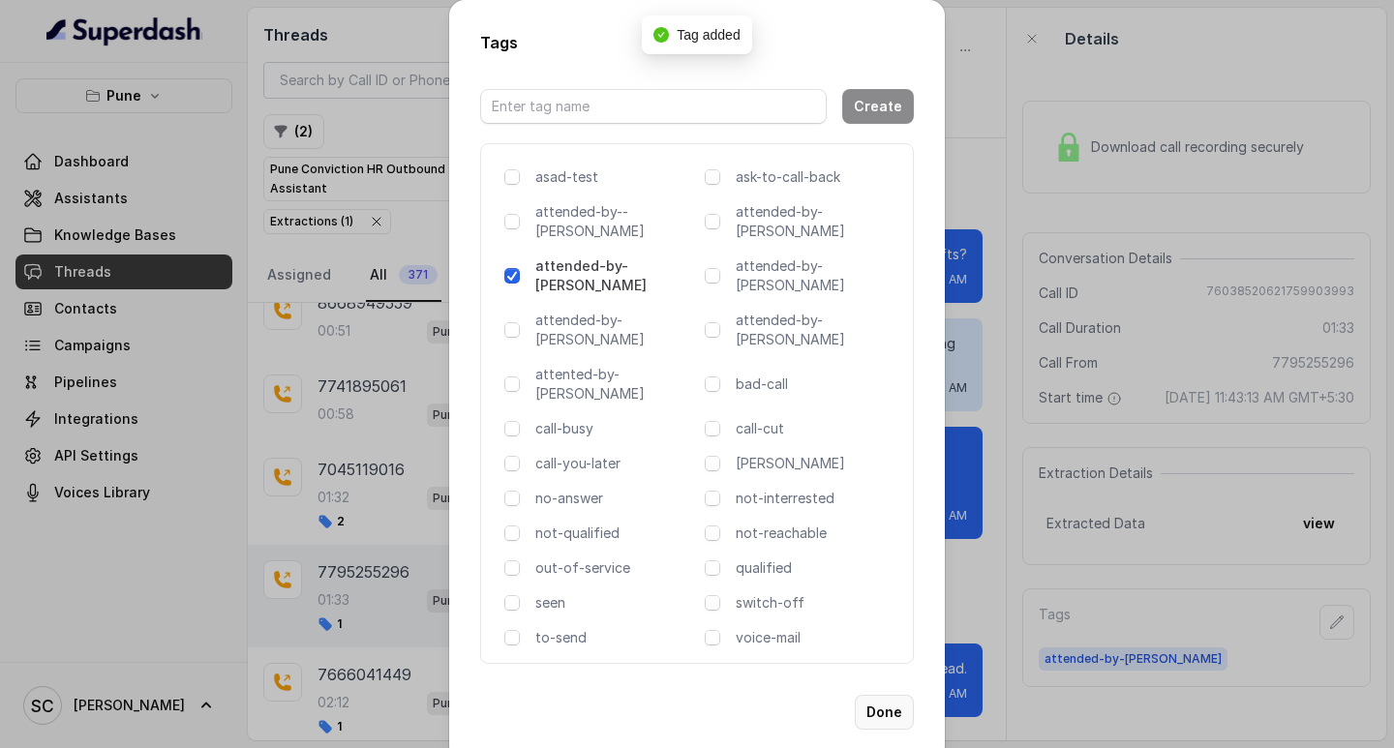
click at [900, 695] on button "Done" at bounding box center [884, 712] width 59 height 35
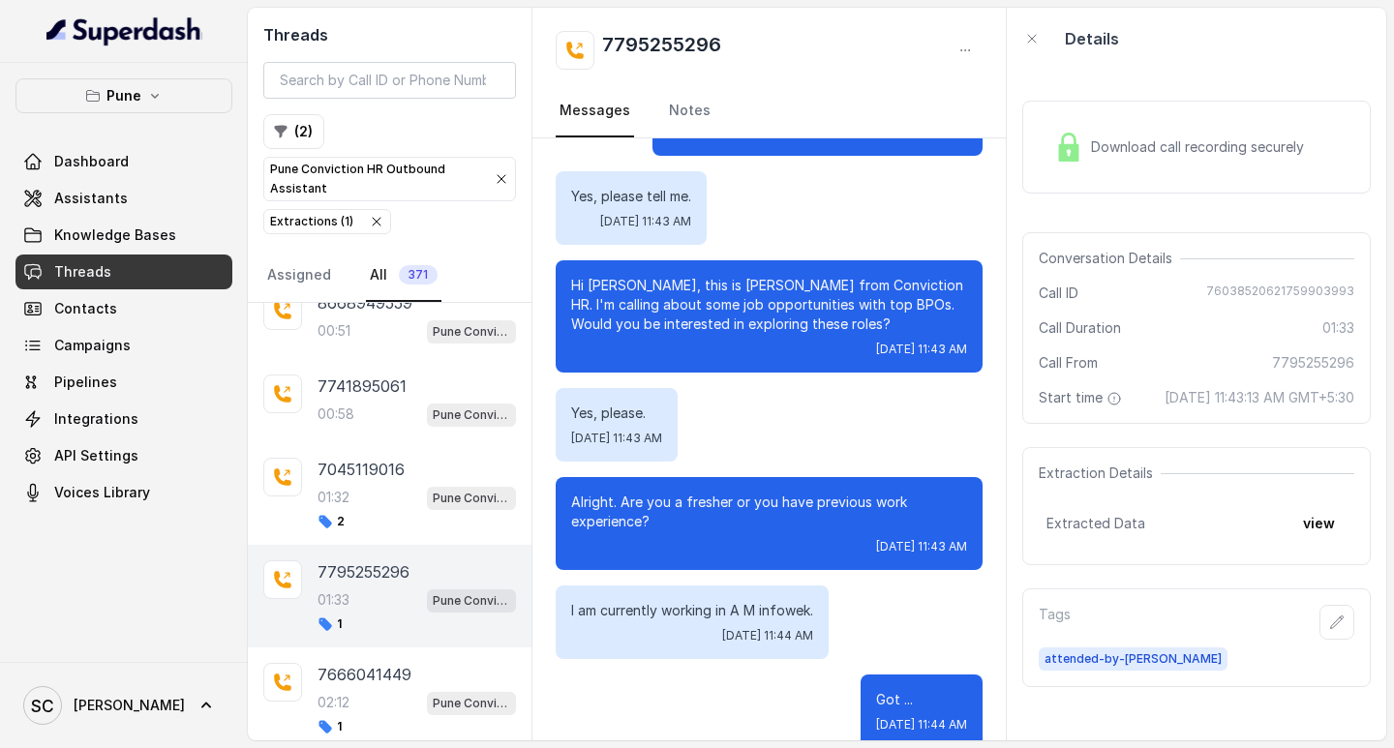
scroll to position [0, 0]
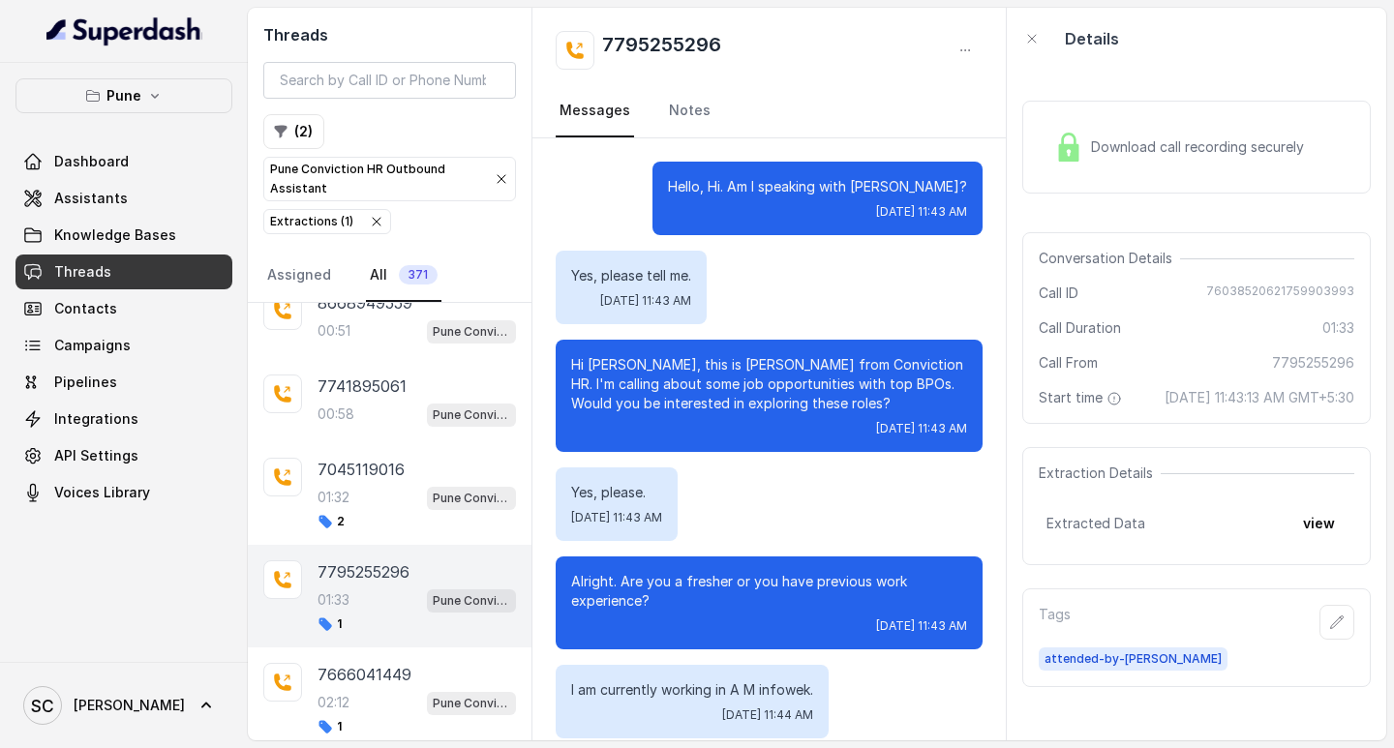
click at [631, 40] on h2 "7795255296" at bounding box center [661, 50] width 119 height 39
click at [634, 40] on h2 "7795255296" at bounding box center [661, 50] width 119 height 39
copy h2 "7795255296"
click at [1329, 630] on icon "button" at bounding box center [1336, 622] width 15 height 15
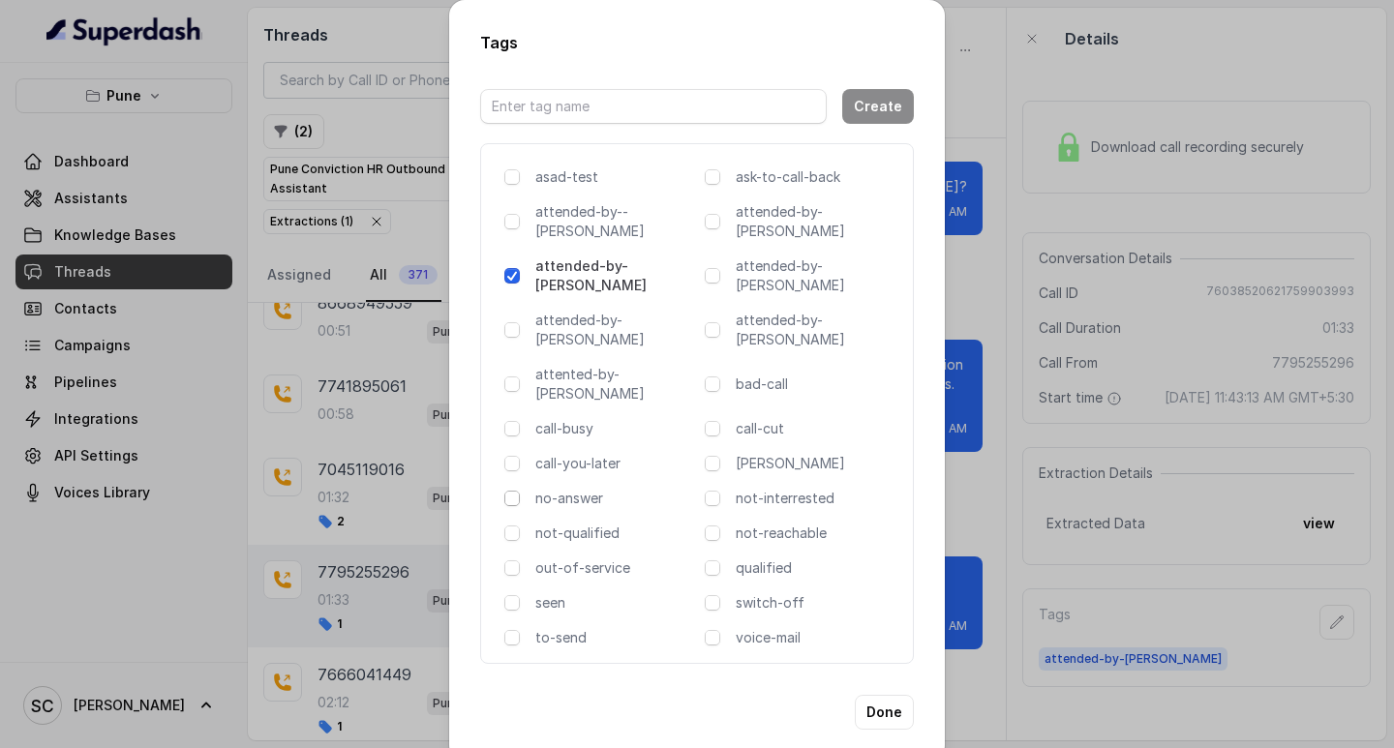
click at [512, 491] on span at bounding box center [511, 498] width 15 height 15
click at [897, 695] on button "Done" at bounding box center [884, 712] width 59 height 35
